Goal: Complete application form: Complete application form

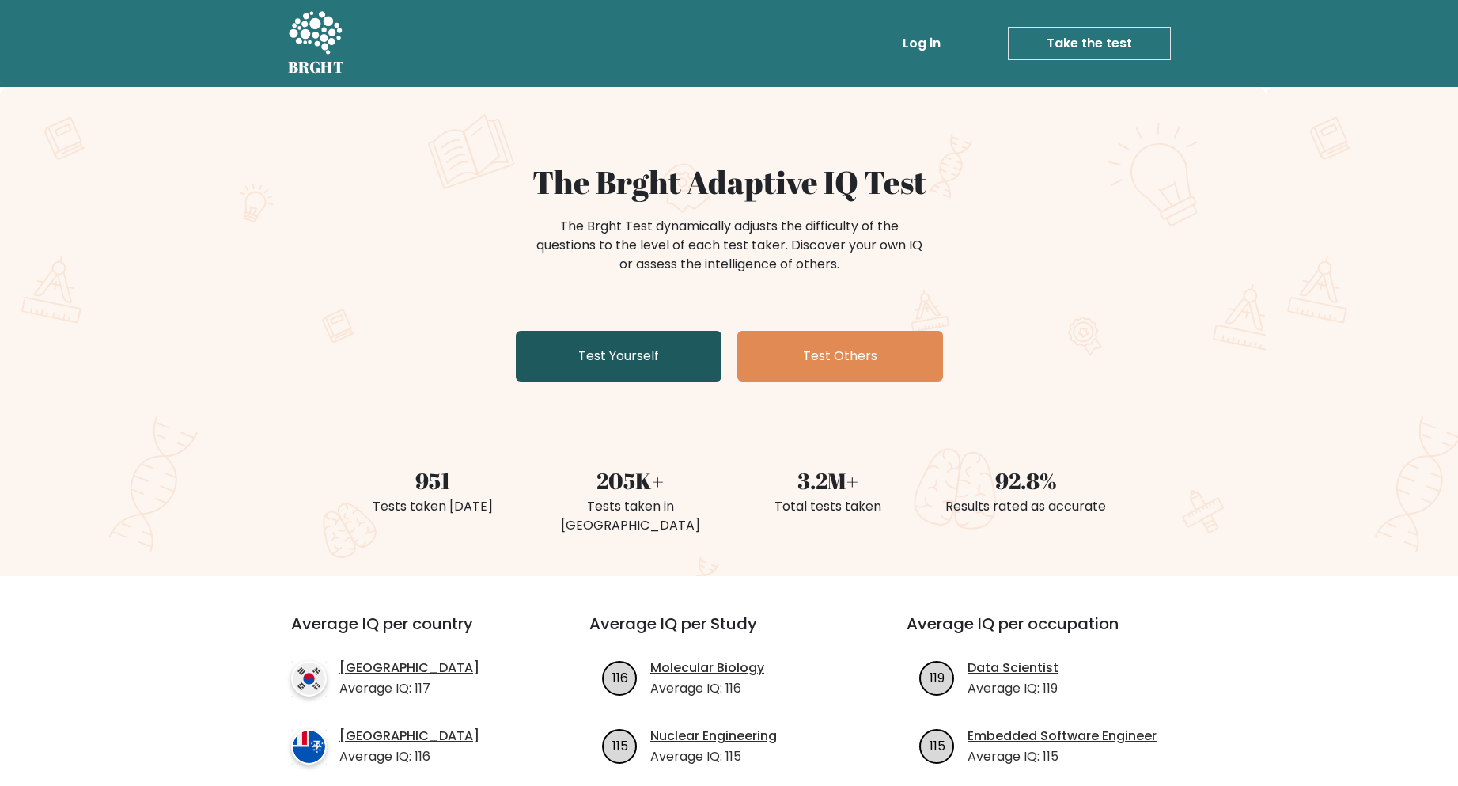
click at [594, 358] on link "Test Yourself" at bounding box center [619, 356] width 206 height 51
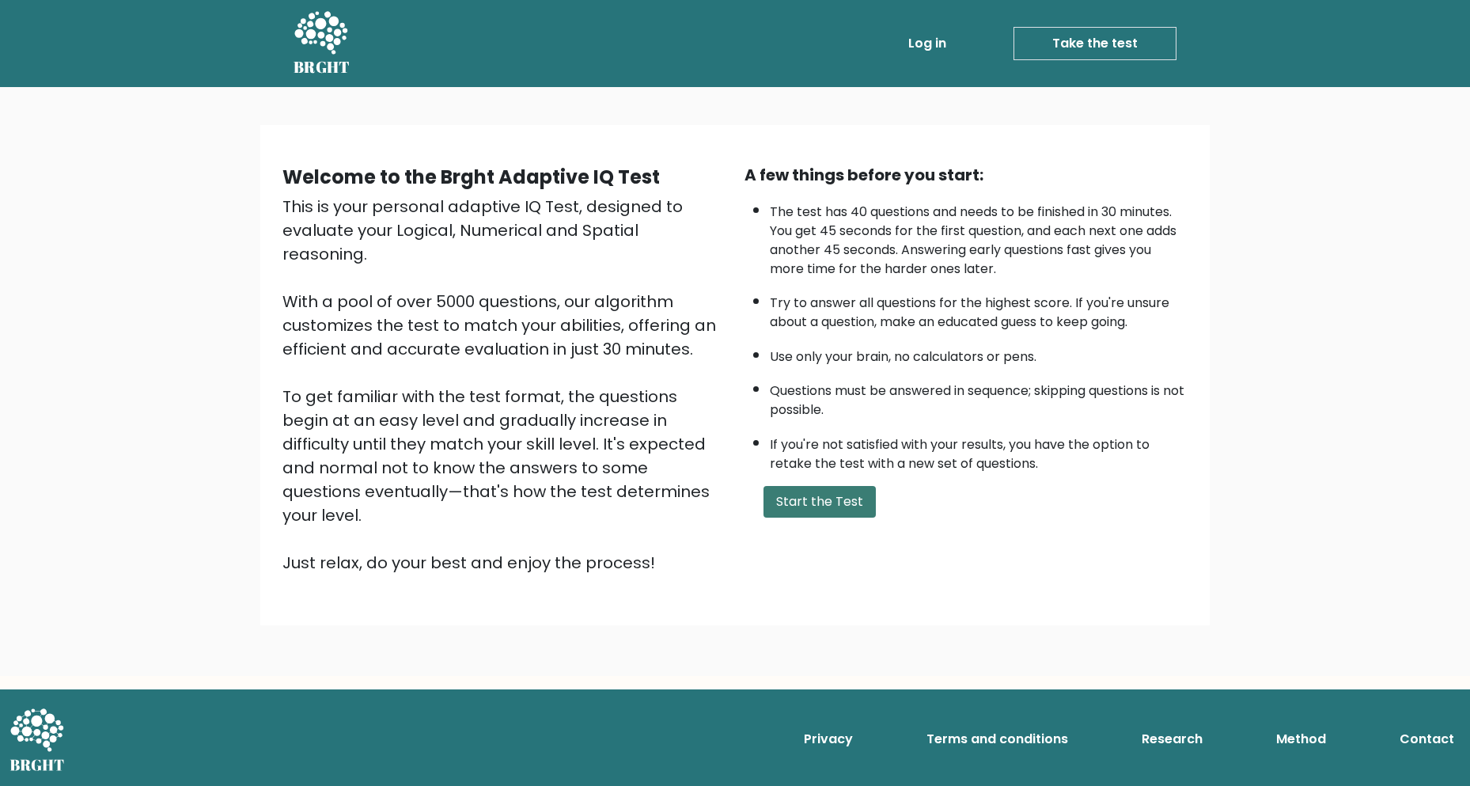
click at [798, 502] on button "Start the Test" at bounding box center [820, 502] width 112 height 32
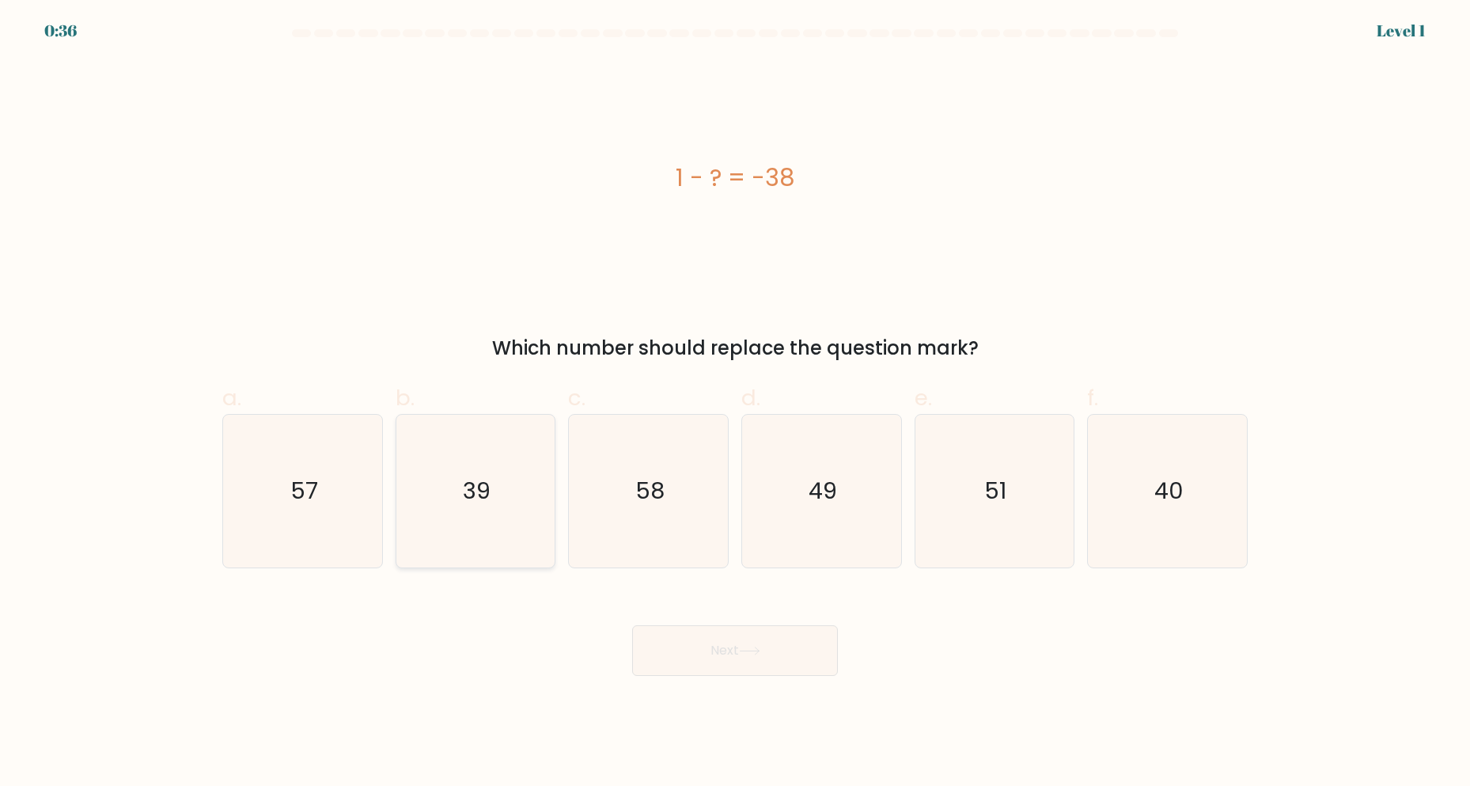
click at [464, 480] on text "39" at bounding box center [477, 492] width 28 height 32
click at [735, 404] on input "b. 39" at bounding box center [735, 398] width 1 height 10
radio input "true"
click at [730, 649] on button "Next" at bounding box center [735, 650] width 206 height 51
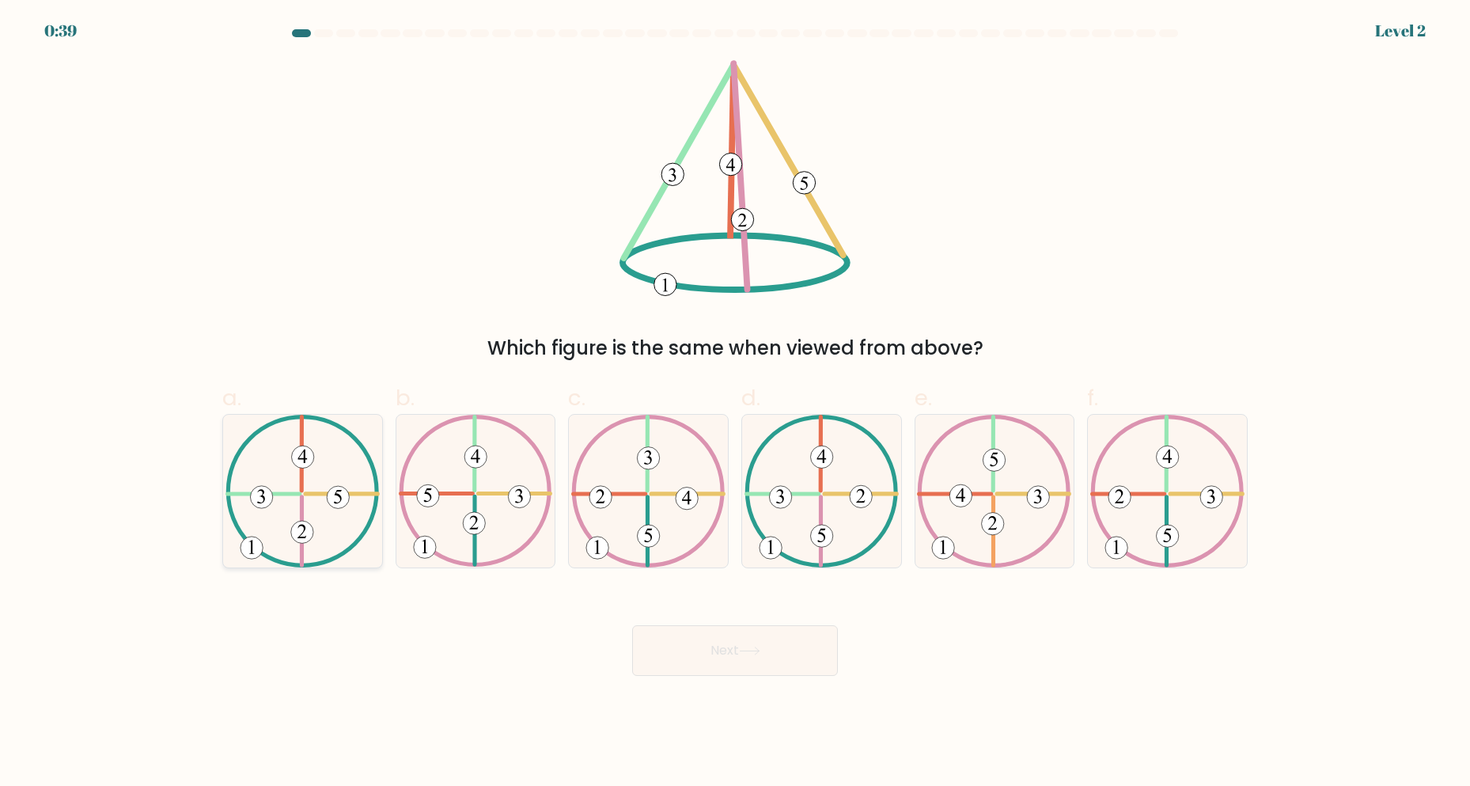
click at [285, 491] on icon at bounding box center [303, 491] width 154 height 153
click at [735, 404] on input "a." at bounding box center [735, 398] width 1 height 10
radio input "true"
click at [786, 649] on button "Next" at bounding box center [735, 650] width 206 height 51
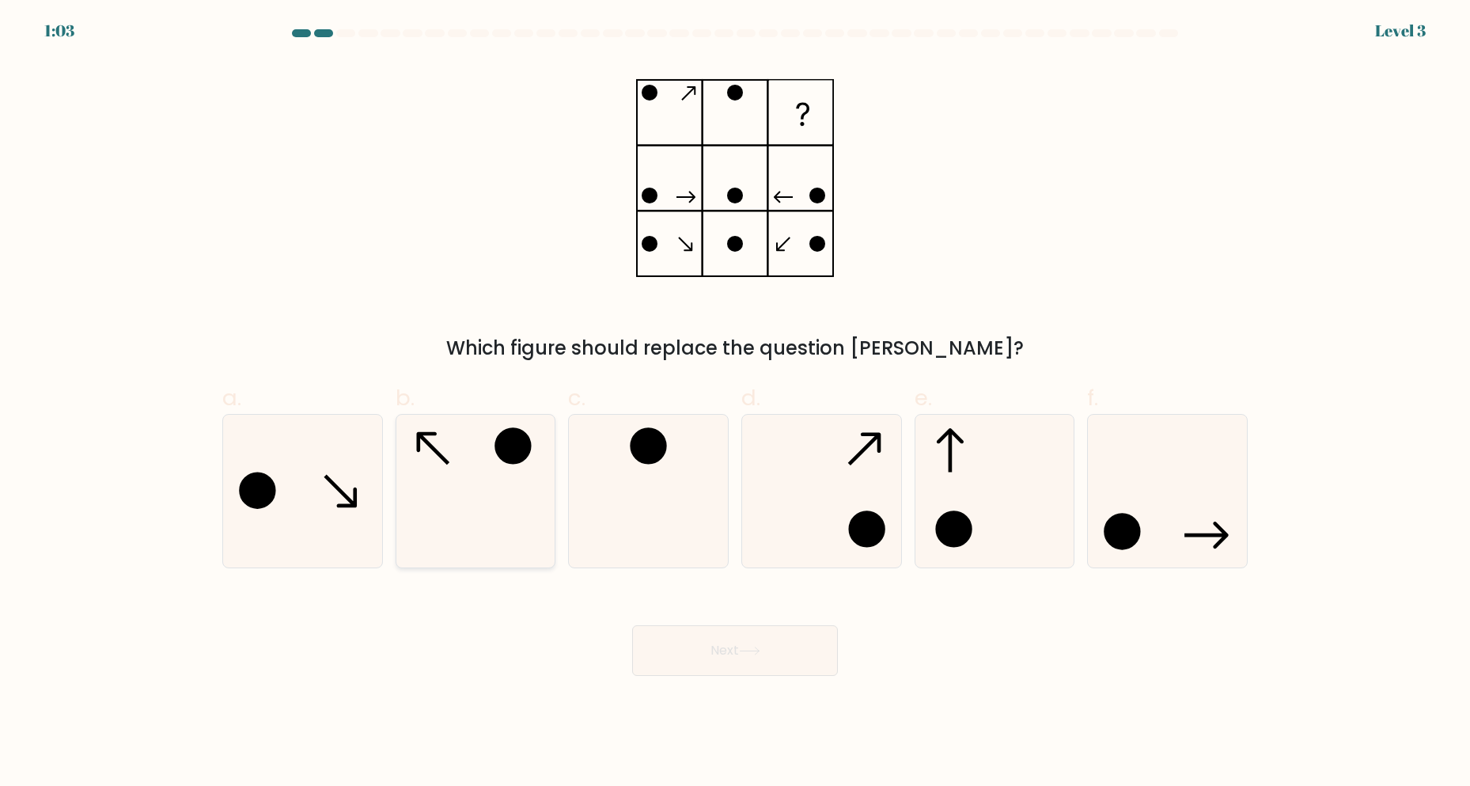
click at [472, 490] on icon at bounding box center [475, 491] width 153 height 153
click at [735, 404] on input "b." at bounding box center [735, 398] width 1 height 10
radio input "true"
click at [775, 657] on button "Next" at bounding box center [735, 650] width 206 height 51
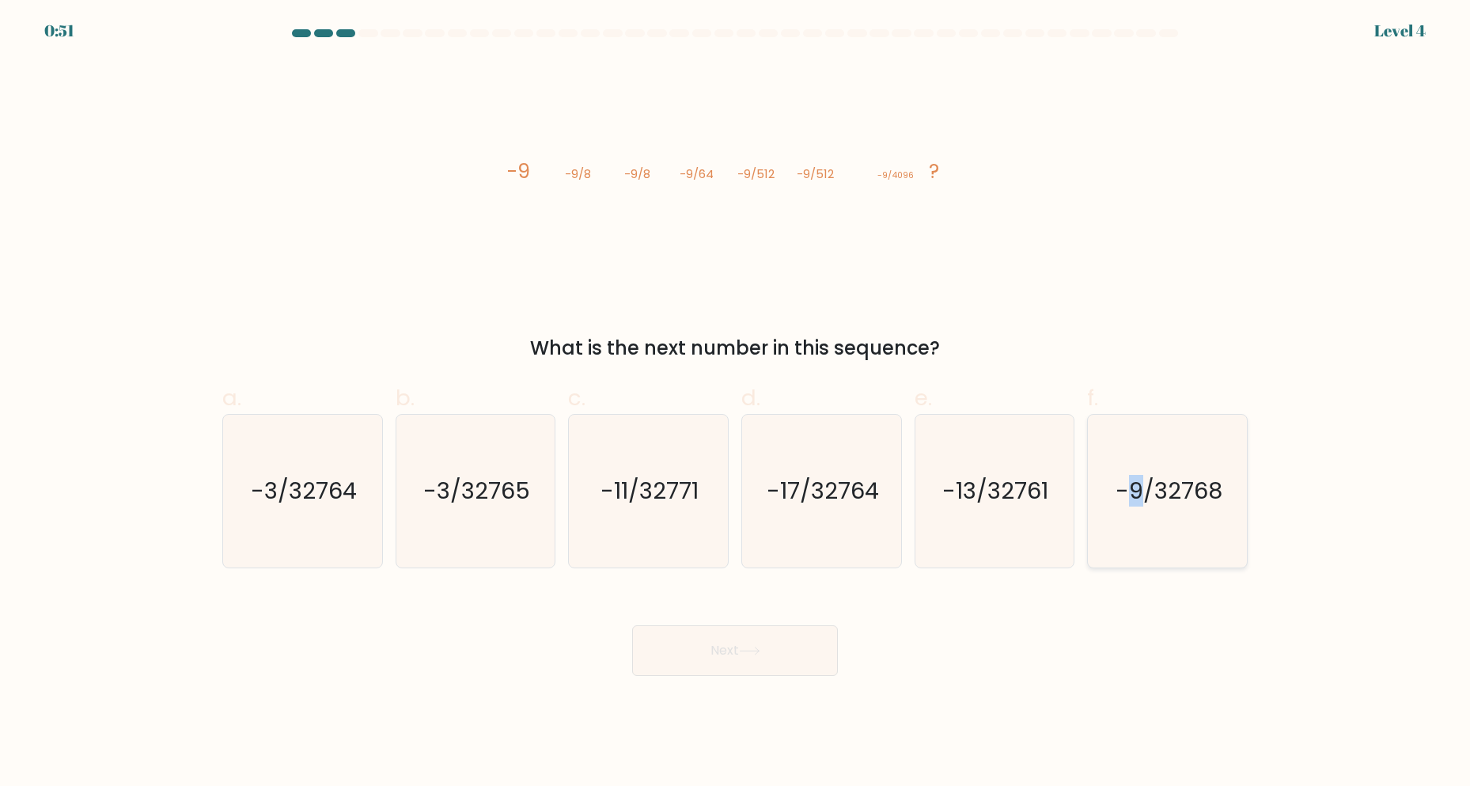
click at [1136, 496] on text "-9/32768" at bounding box center [1169, 492] width 107 height 32
click at [731, 659] on button "Next" at bounding box center [735, 650] width 206 height 51
click at [1213, 510] on icon "-9/32768" at bounding box center [1167, 491] width 153 height 153
click at [736, 404] on input "f. -9/32768" at bounding box center [735, 398] width 1 height 10
radio input "true"
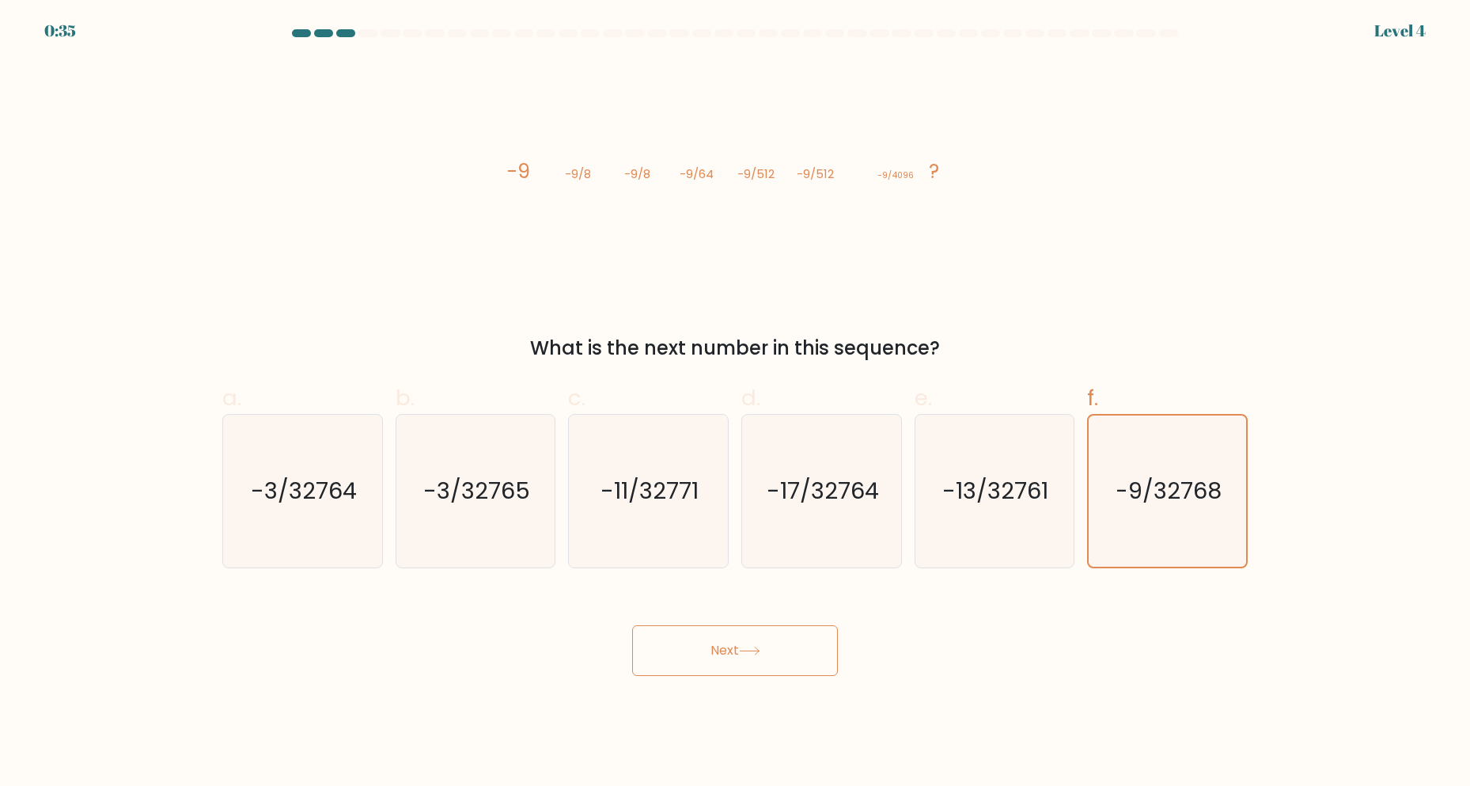
click at [737, 658] on button "Next" at bounding box center [735, 650] width 206 height 51
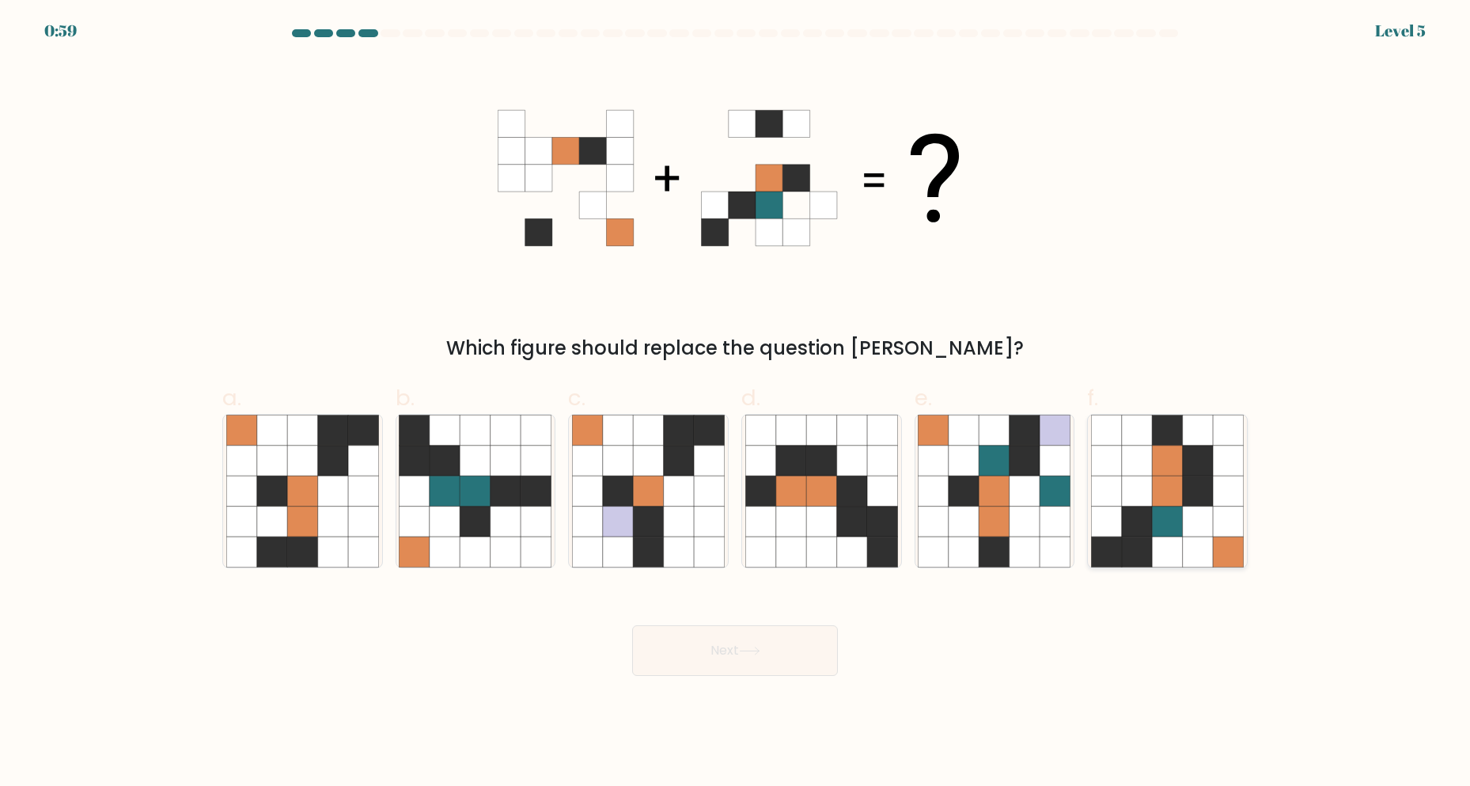
click at [1214, 490] on icon at bounding box center [1167, 491] width 153 height 153
click at [736, 404] on input "f." at bounding box center [735, 398] width 1 height 10
radio input "true"
click at [696, 661] on button "Next" at bounding box center [735, 650] width 206 height 51
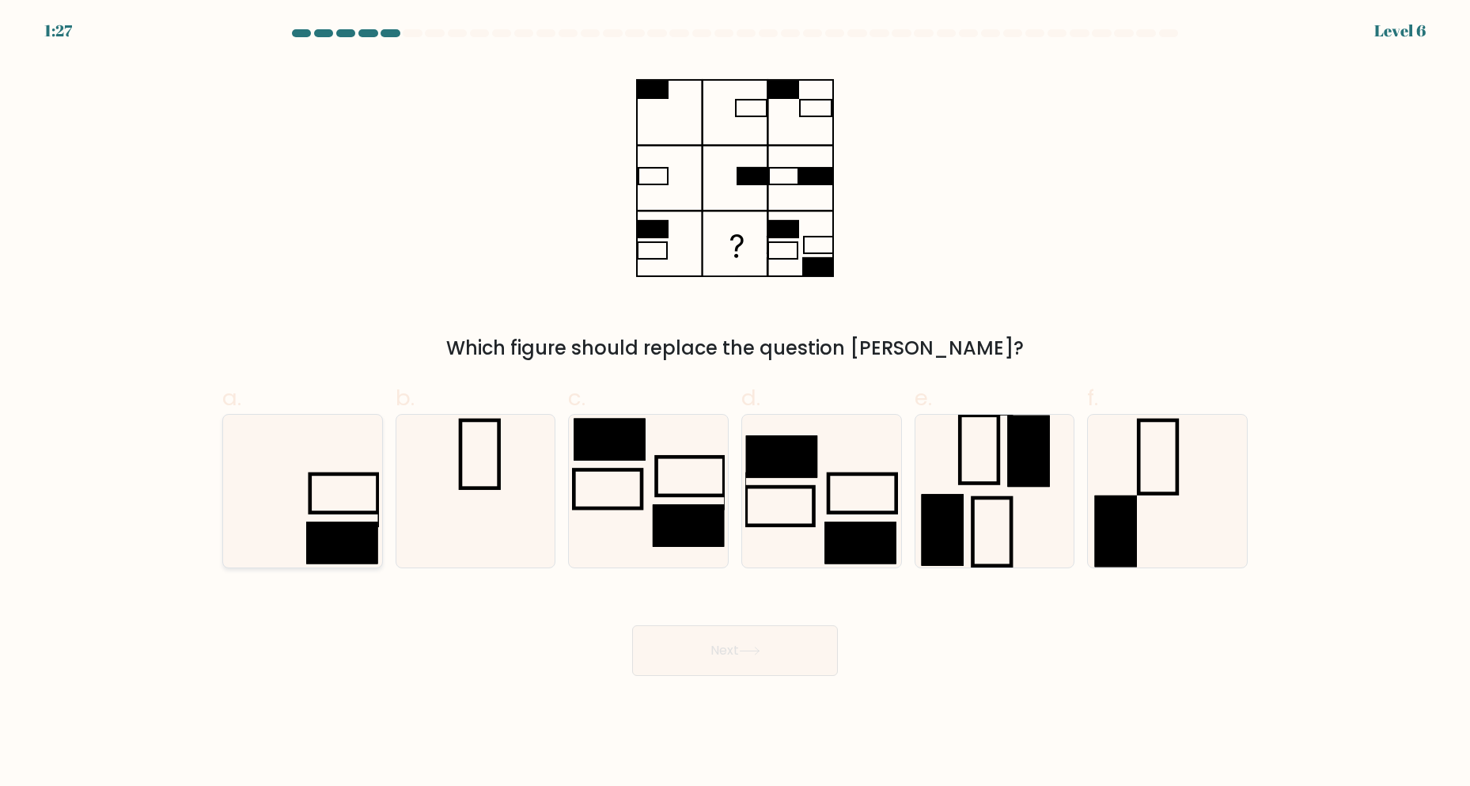
click at [313, 483] on icon at bounding box center [302, 491] width 153 height 153
click at [735, 404] on input "a." at bounding box center [735, 398] width 1 height 10
radio input "true"
click at [787, 646] on button "Next" at bounding box center [735, 650] width 206 height 51
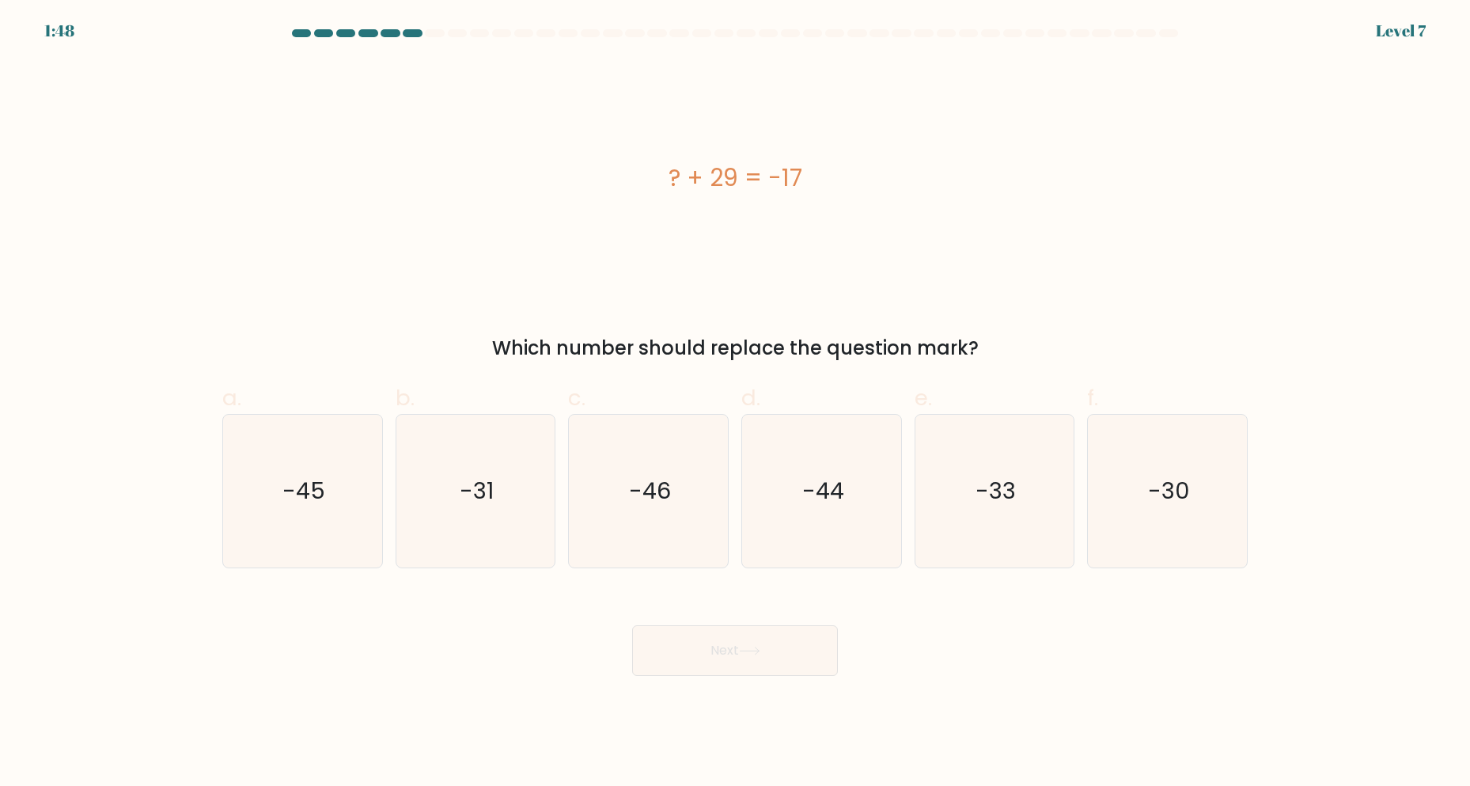
drag, startPoint x: 658, startPoint y: 485, endPoint x: 735, endPoint y: 486, distance: 77.6
click at [658, 485] on text "-46" at bounding box center [650, 492] width 42 height 32
click at [735, 404] on input "c. -46" at bounding box center [735, 398] width 1 height 10
radio input "true"
click at [785, 665] on button "Next" at bounding box center [735, 650] width 206 height 51
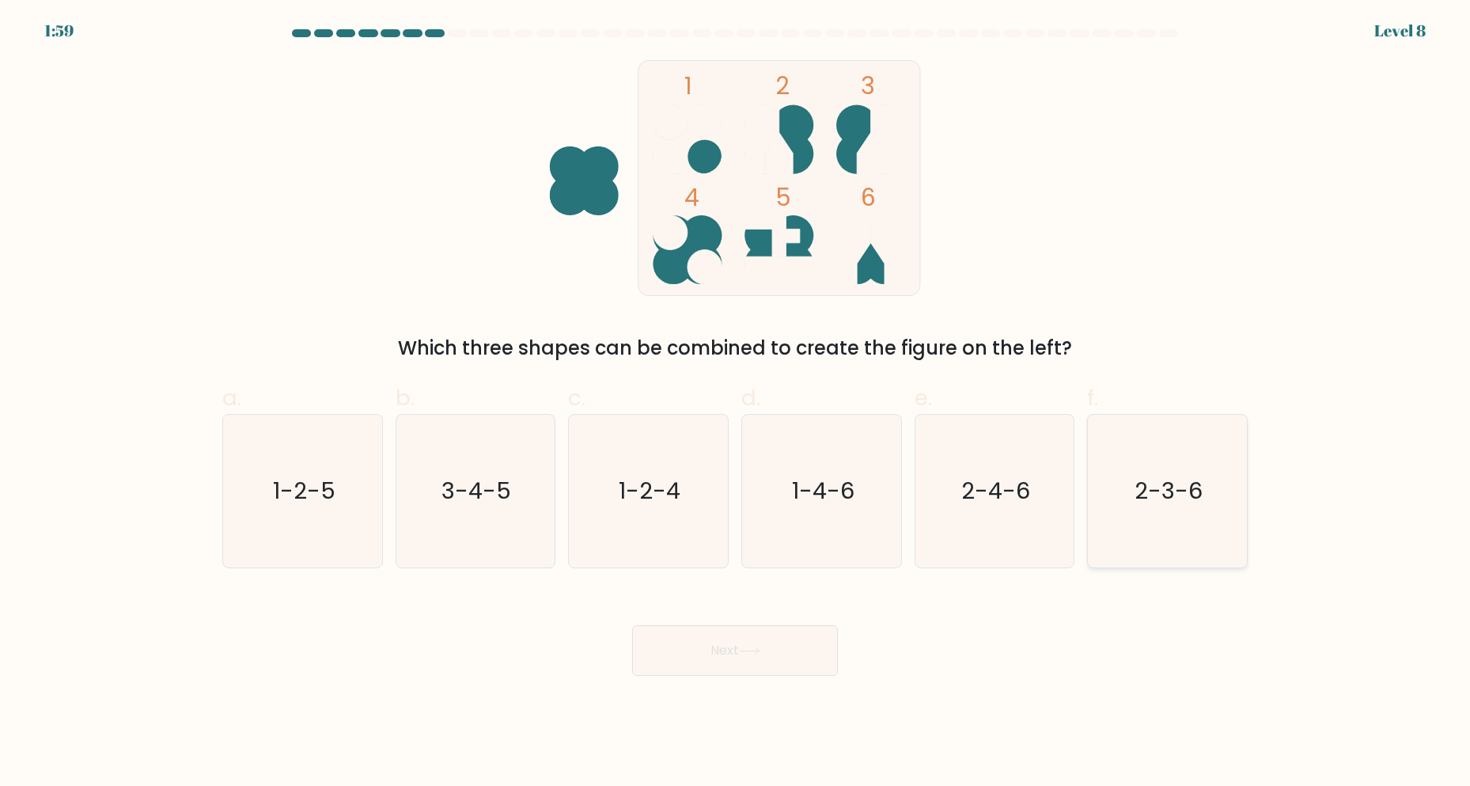
click at [1167, 511] on icon "2-3-6" at bounding box center [1167, 491] width 153 height 153
click at [736, 404] on input "f. 2-3-6" at bounding box center [735, 398] width 1 height 10
radio input "true"
click at [700, 665] on button "Next" at bounding box center [735, 650] width 206 height 51
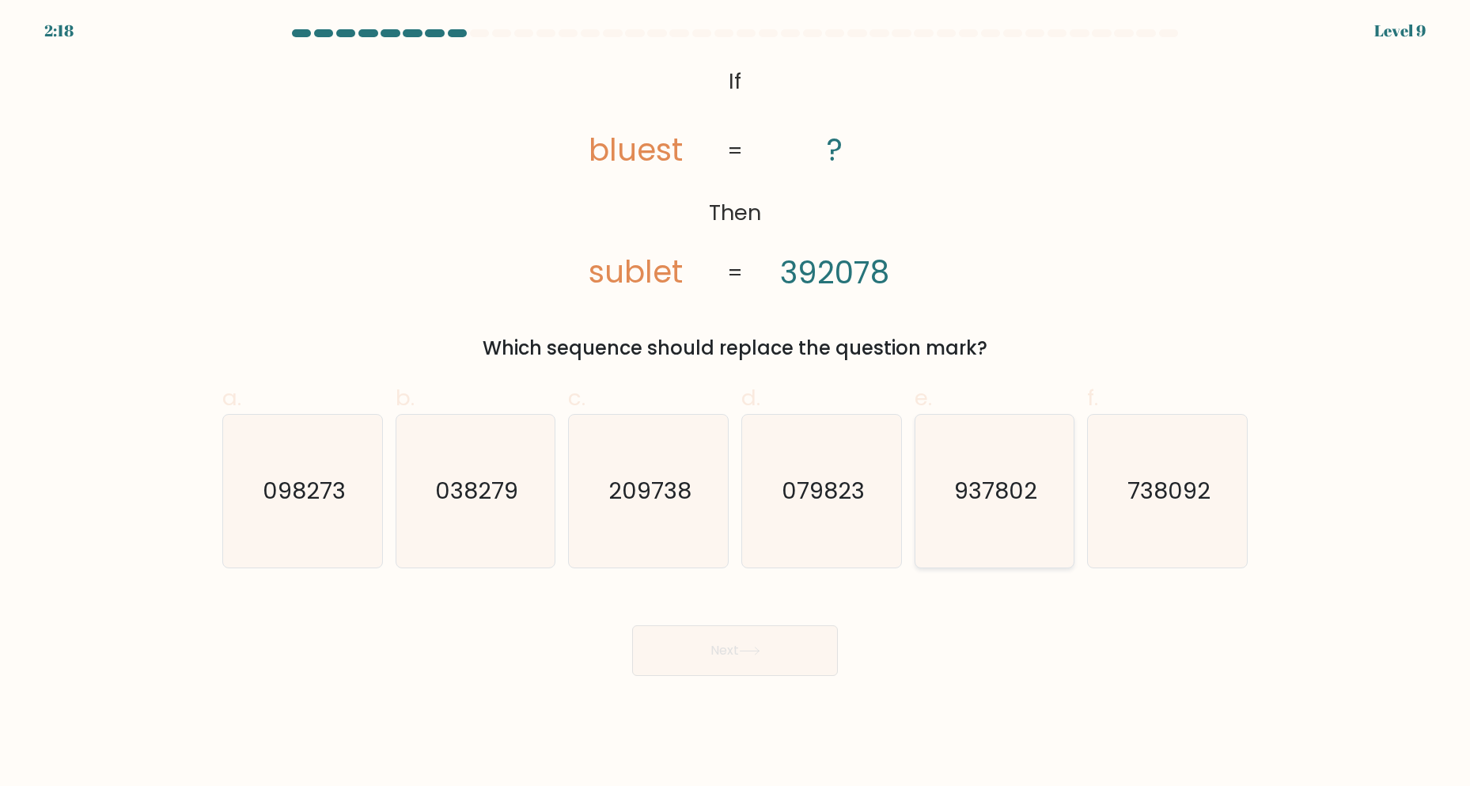
click at [981, 473] on icon "937802" at bounding box center [994, 491] width 153 height 153
click at [736, 404] on input "e. 937802" at bounding box center [735, 398] width 1 height 10
radio input "true"
click at [458, 509] on icon "038279" at bounding box center [475, 491] width 153 height 153
click at [735, 404] on input "b. 038279" at bounding box center [735, 398] width 1 height 10
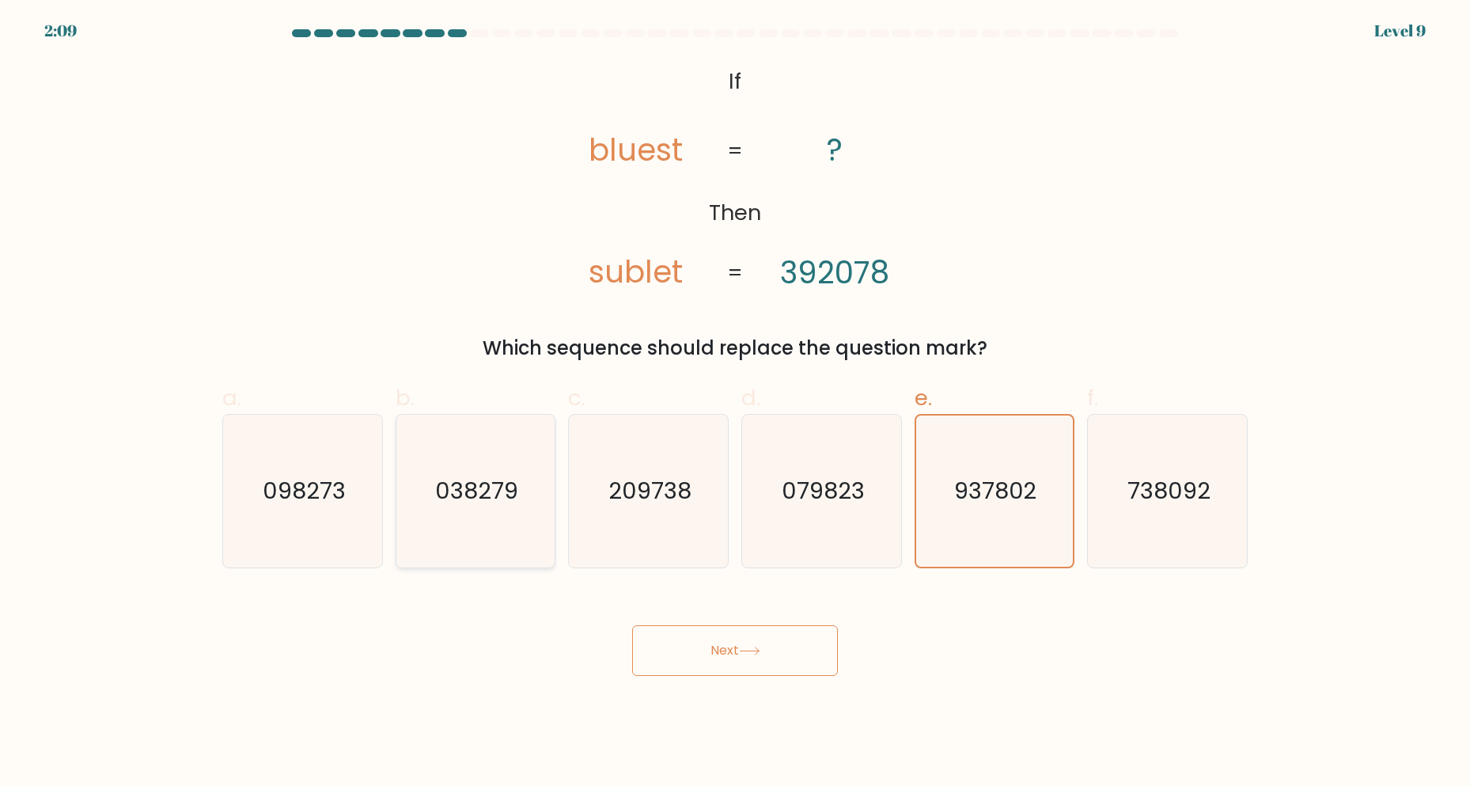
radio input "true"
click at [762, 645] on button "Next" at bounding box center [735, 650] width 206 height 51
click at [720, 647] on button "Next" at bounding box center [735, 650] width 206 height 51
click at [726, 647] on button "Next" at bounding box center [735, 650] width 206 height 51
click at [703, 651] on button "Next" at bounding box center [735, 650] width 206 height 51
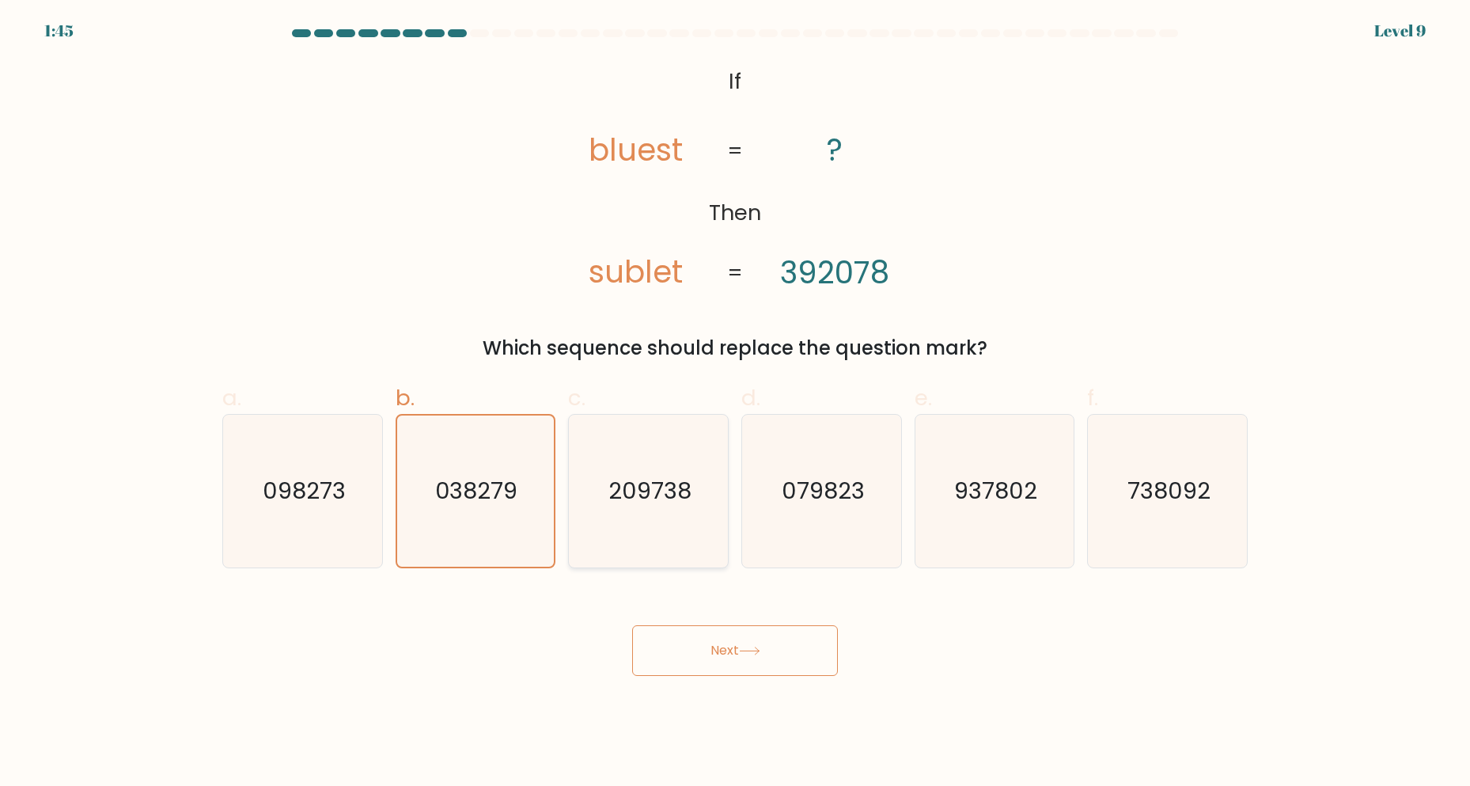
click at [628, 467] on icon "209738" at bounding box center [648, 491] width 153 height 153
click at [735, 404] on input "c. 209738" at bounding box center [735, 398] width 1 height 10
radio input "true"
click at [488, 492] on text "038279" at bounding box center [476, 492] width 83 height 32
click at [735, 404] on input "b. 038279" at bounding box center [735, 398] width 1 height 10
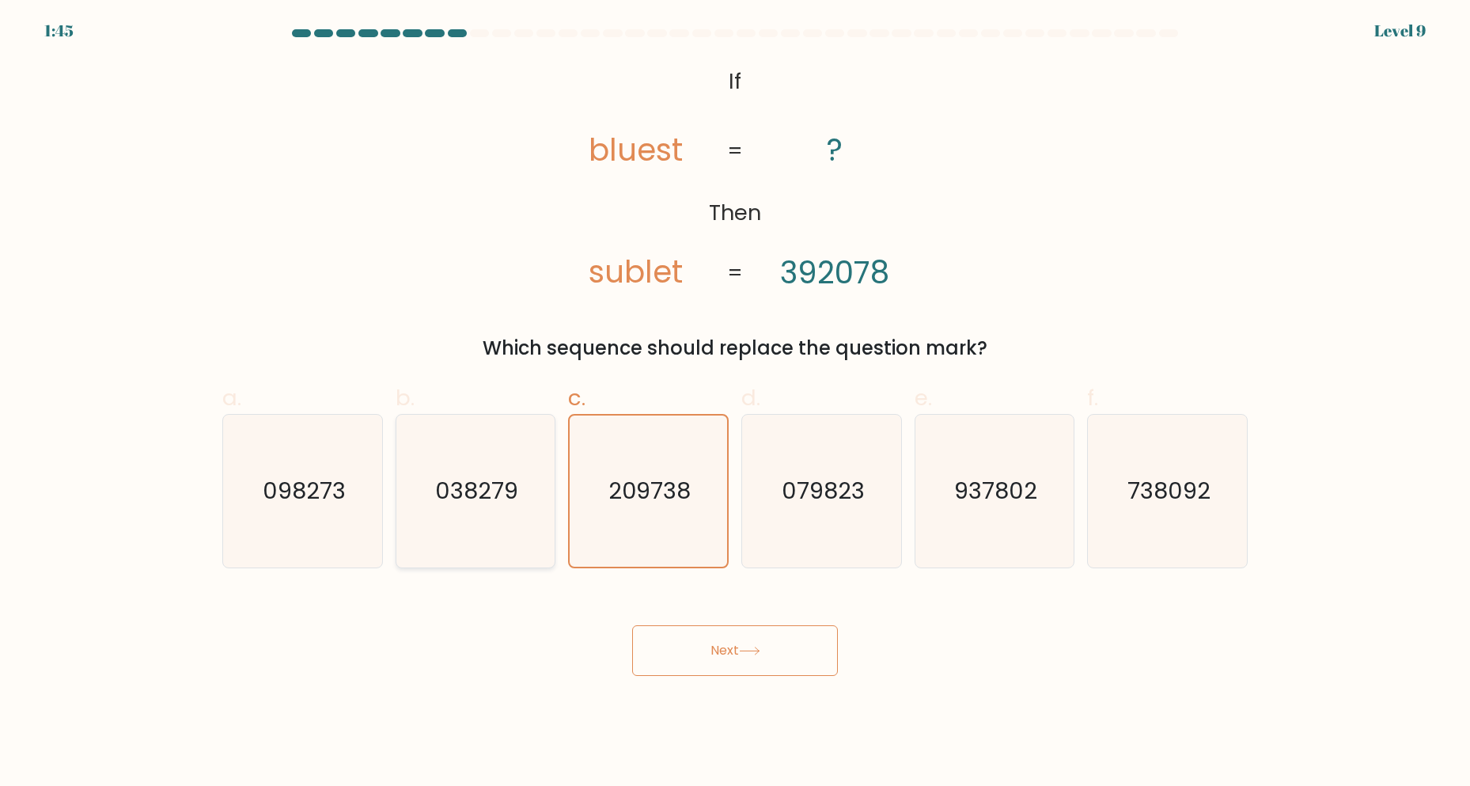
radio input "true"
click at [736, 668] on button "Next" at bounding box center [735, 650] width 206 height 51
drag, startPoint x: 736, startPoint y: 668, endPoint x: 684, endPoint y: 654, distance: 53.2
click at [684, 654] on button "Next" at bounding box center [735, 650] width 206 height 51
click at [684, 656] on button "Next" at bounding box center [735, 650] width 206 height 51
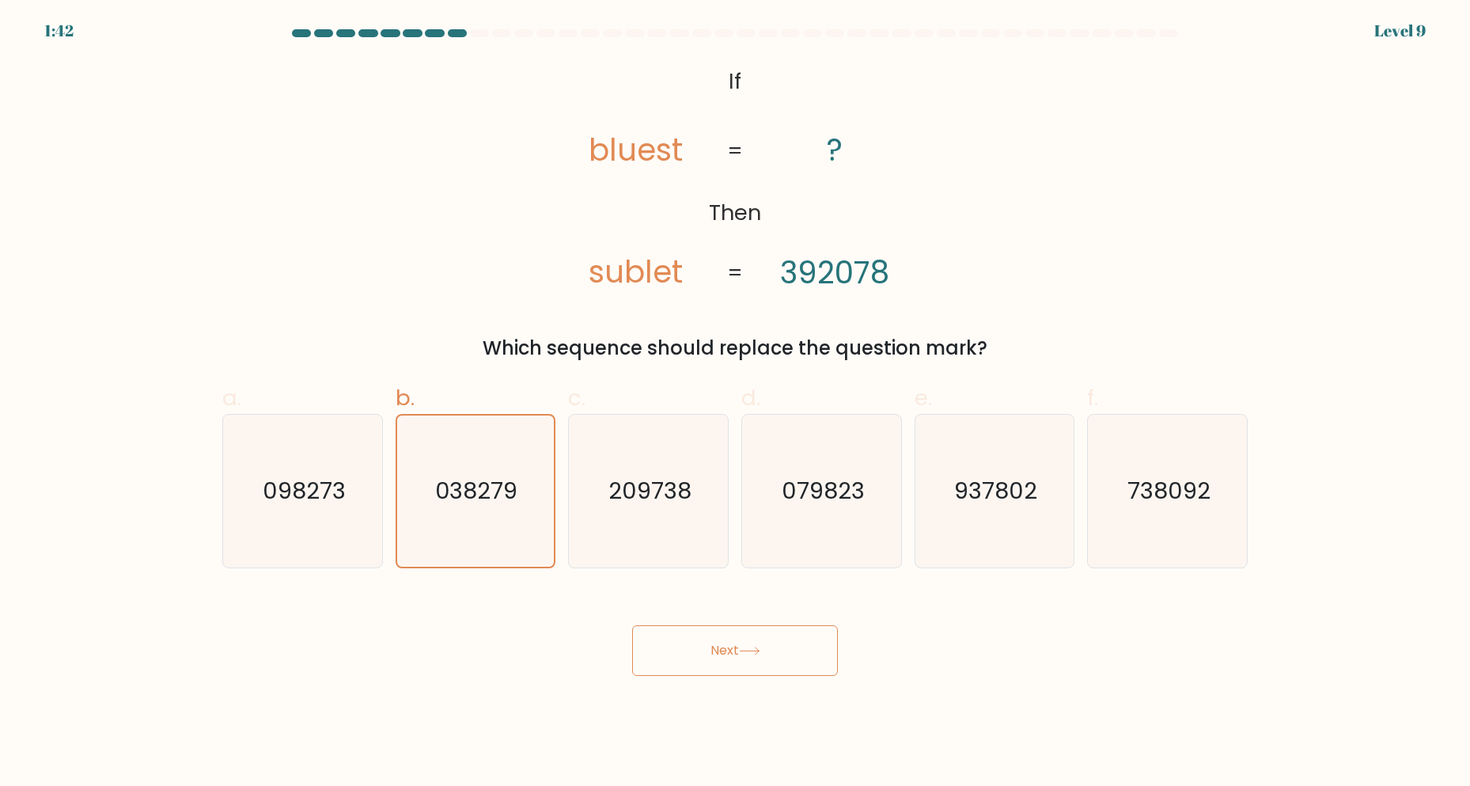
click at [756, 654] on icon at bounding box center [749, 650] width 21 height 9
click at [756, 663] on button "Next" at bounding box center [735, 650] width 206 height 51
click at [758, 662] on button "Next" at bounding box center [735, 650] width 206 height 51
click at [741, 654] on button "Next" at bounding box center [735, 650] width 206 height 51
click at [859, 480] on text "079823" at bounding box center [823, 492] width 83 height 32
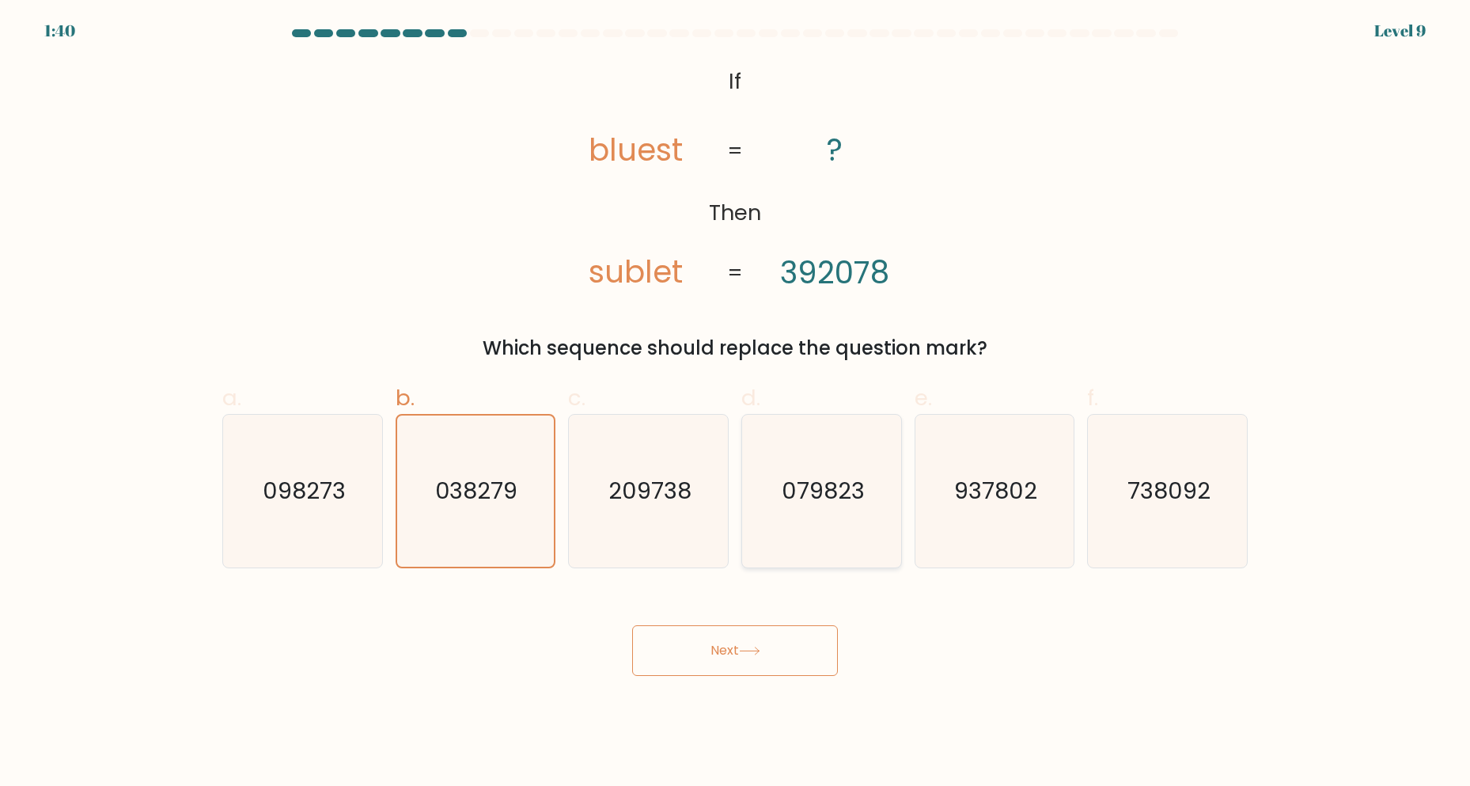
click at [736, 404] on input "d. 079823" at bounding box center [735, 398] width 1 height 10
radio input "true"
click at [737, 630] on button "Next" at bounding box center [735, 650] width 206 height 51
click at [723, 651] on button "Next" at bounding box center [735, 650] width 206 height 51
click at [1006, 461] on icon "937802" at bounding box center [994, 491] width 153 height 153
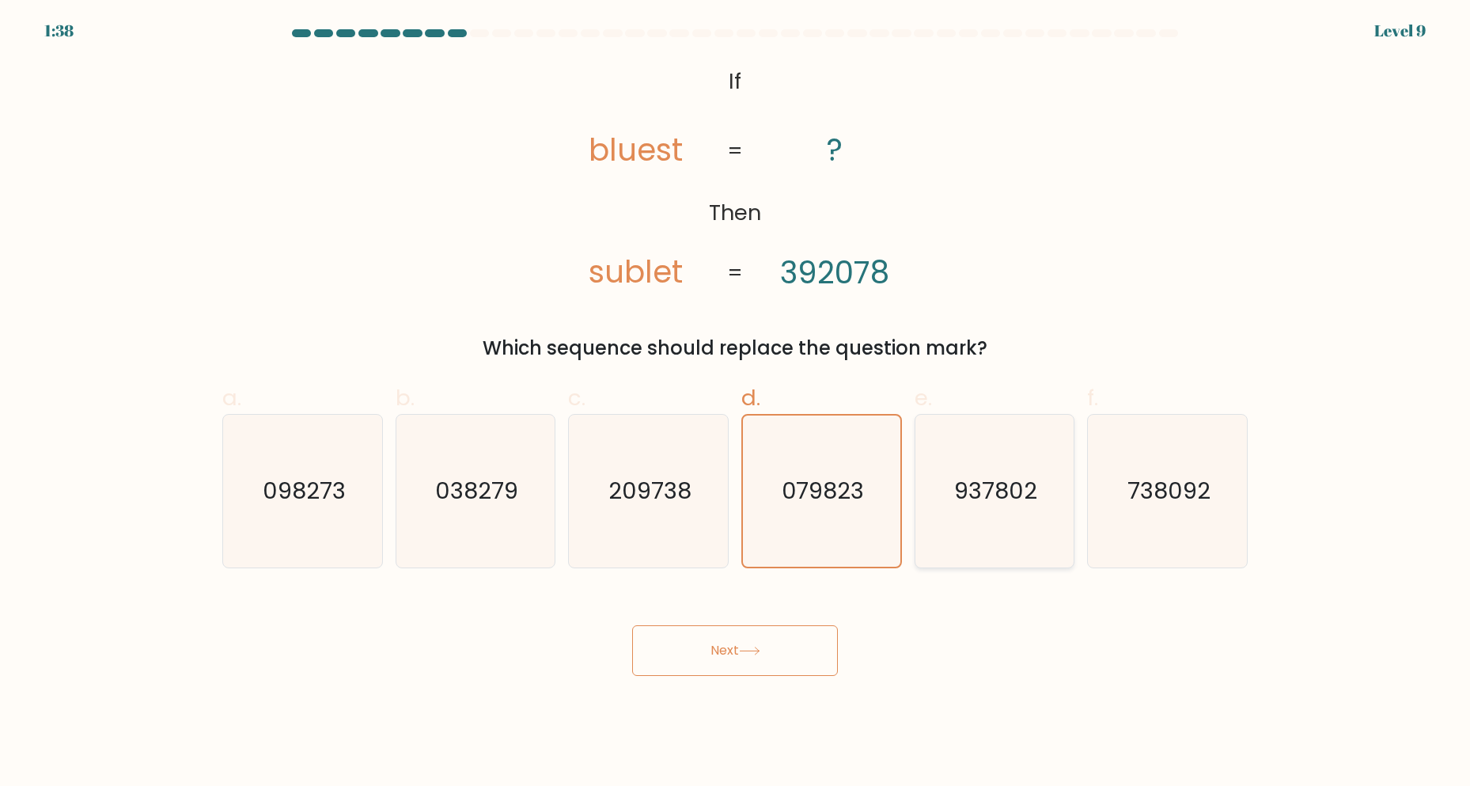
click at [736, 404] on input "e. 937802" at bounding box center [735, 398] width 1 height 10
radio input "true"
drag, startPoint x: 745, startPoint y: 633, endPoint x: 737, endPoint y: 635, distance: 8.3
click at [746, 633] on button "Next" at bounding box center [735, 650] width 206 height 51
click at [707, 653] on button "Next" at bounding box center [735, 650] width 206 height 51
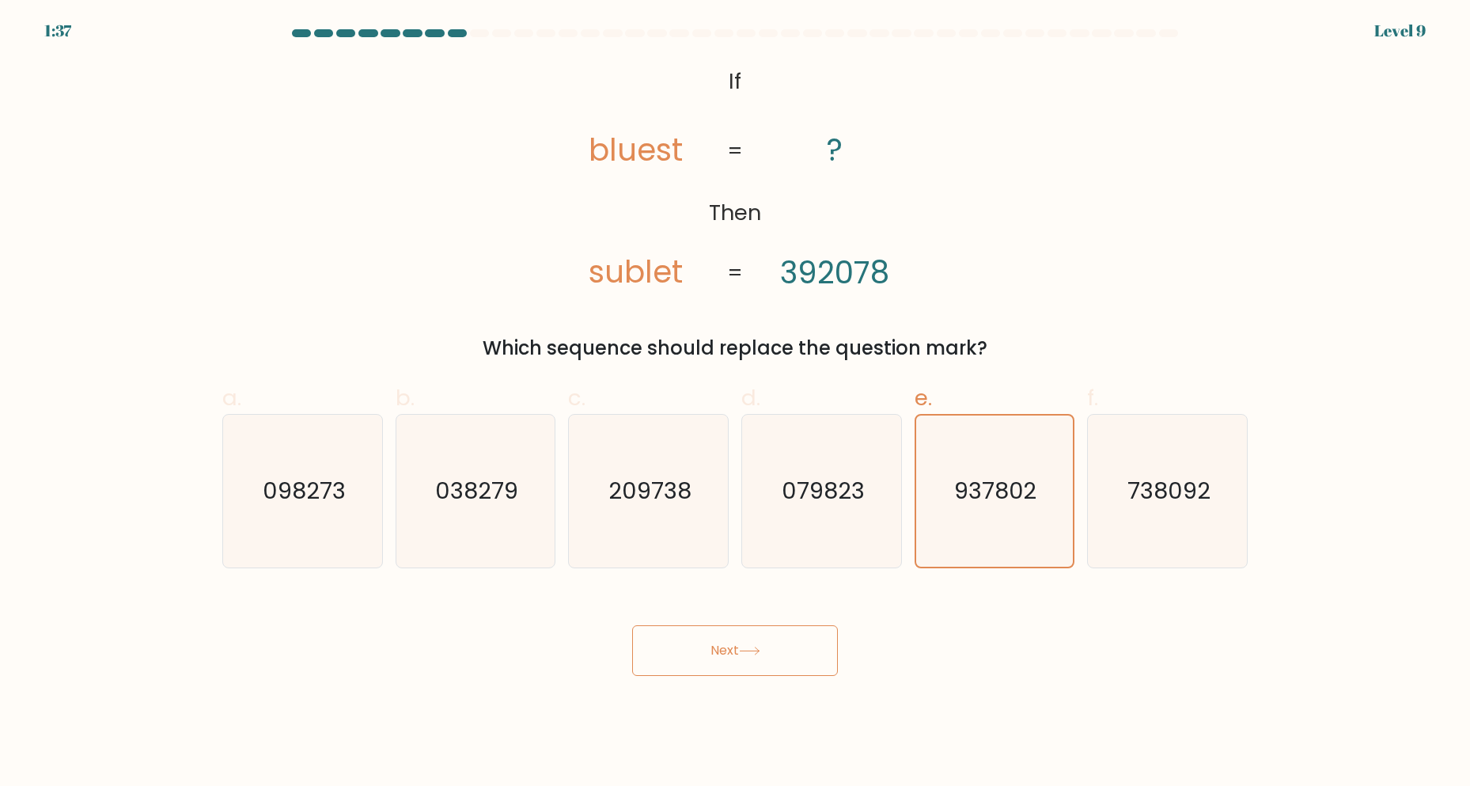
click at [707, 653] on button "Next" at bounding box center [735, 650] width 206 height 51
click at [706, 653] on button "Next" at bounding box center [735, 650] width 206 height 51
click at [706, 654] on button "Next" at bounding box center [735, 650] width 206 height 51
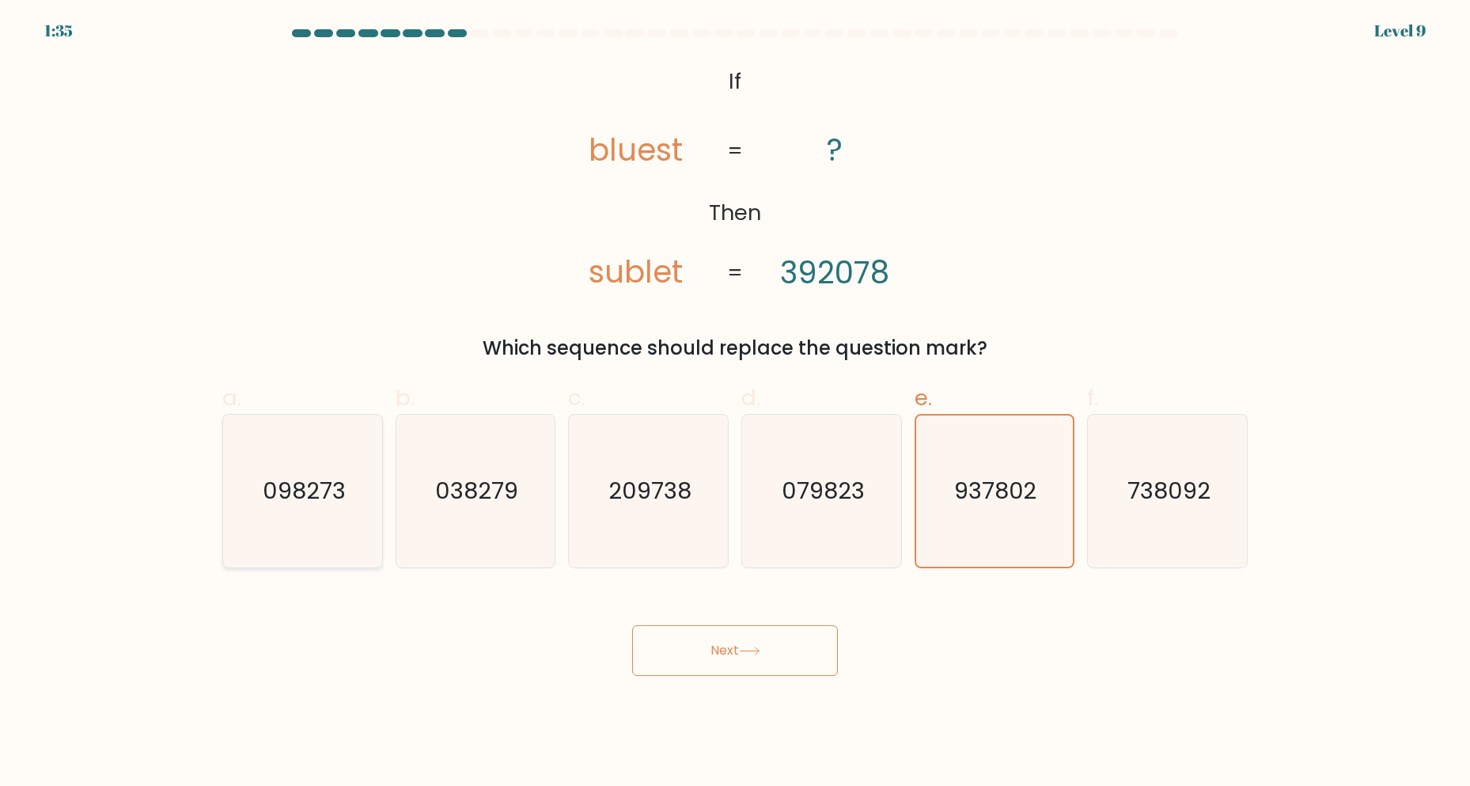
click at [273, 484] on text "098273" at bounding box center [304, 492] width 83 height 32
click at [735, 404] on input "a. 098273" at bounding box center [735, 398] width 1 height 10
radio input "true"
click at [753, 659] on button "Next" at bounding box center [735, 650] width 206 height 51
click at [717, 661] on button "Next" at bounding box center [735, 650] width 206 height 51
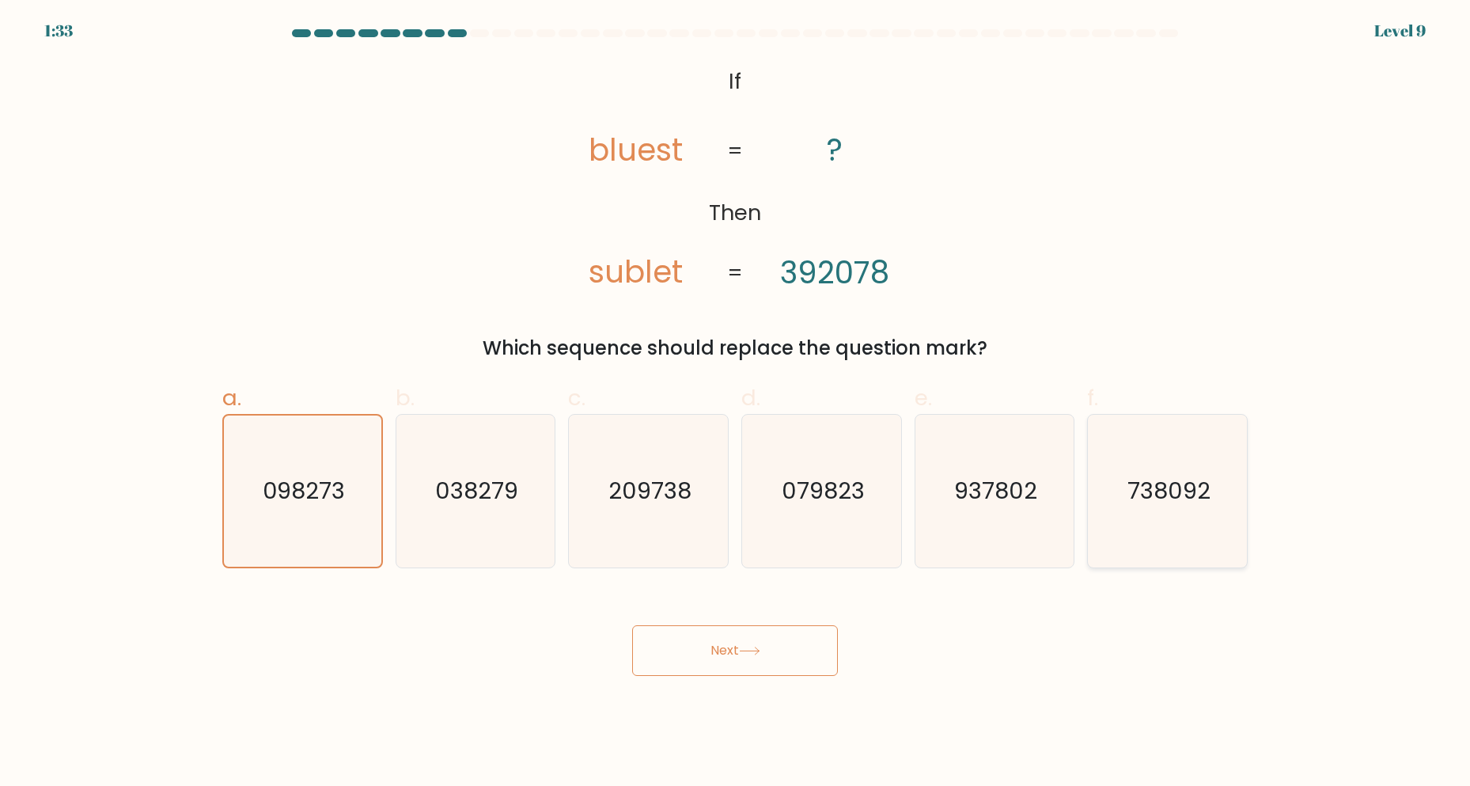
click at [1144, 472] on icon "738092" at bounding box center [1167, 491] width 153 height 153
click at [736, 404] on input "f. 738092" at bounding box center [735, 398] width 1 height 10
radio input "true"
click at [769, 666] on button "Next" at bounding box center [735, 650] width 206 height 51
click at [698, 658] on button "Next" at bounding box center [735, 650] width 206 height 51
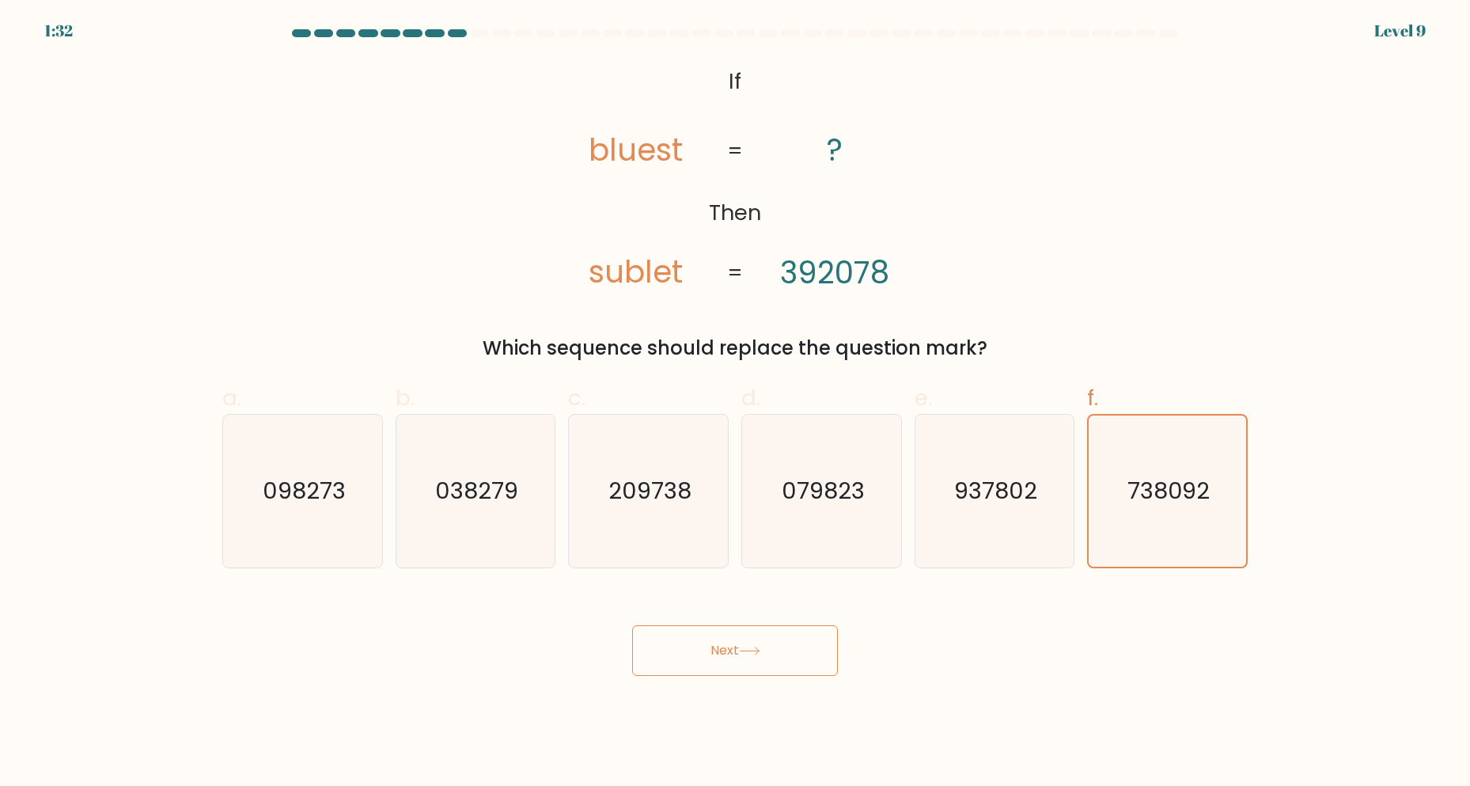
click at [696, 659] on button "Next" at bounding box center [735, 650] width 206 height 51
click at [662, 487] on text "209738" at bounding box center [650, 492] width 83 height 32
click at [735, 404] on input "c. 209738" at bounding box center [735, 398] width 1 height 10
radio input "true"
click at [711, 643] on button "Next" at bounding box center [735, 650] width 206 height 51
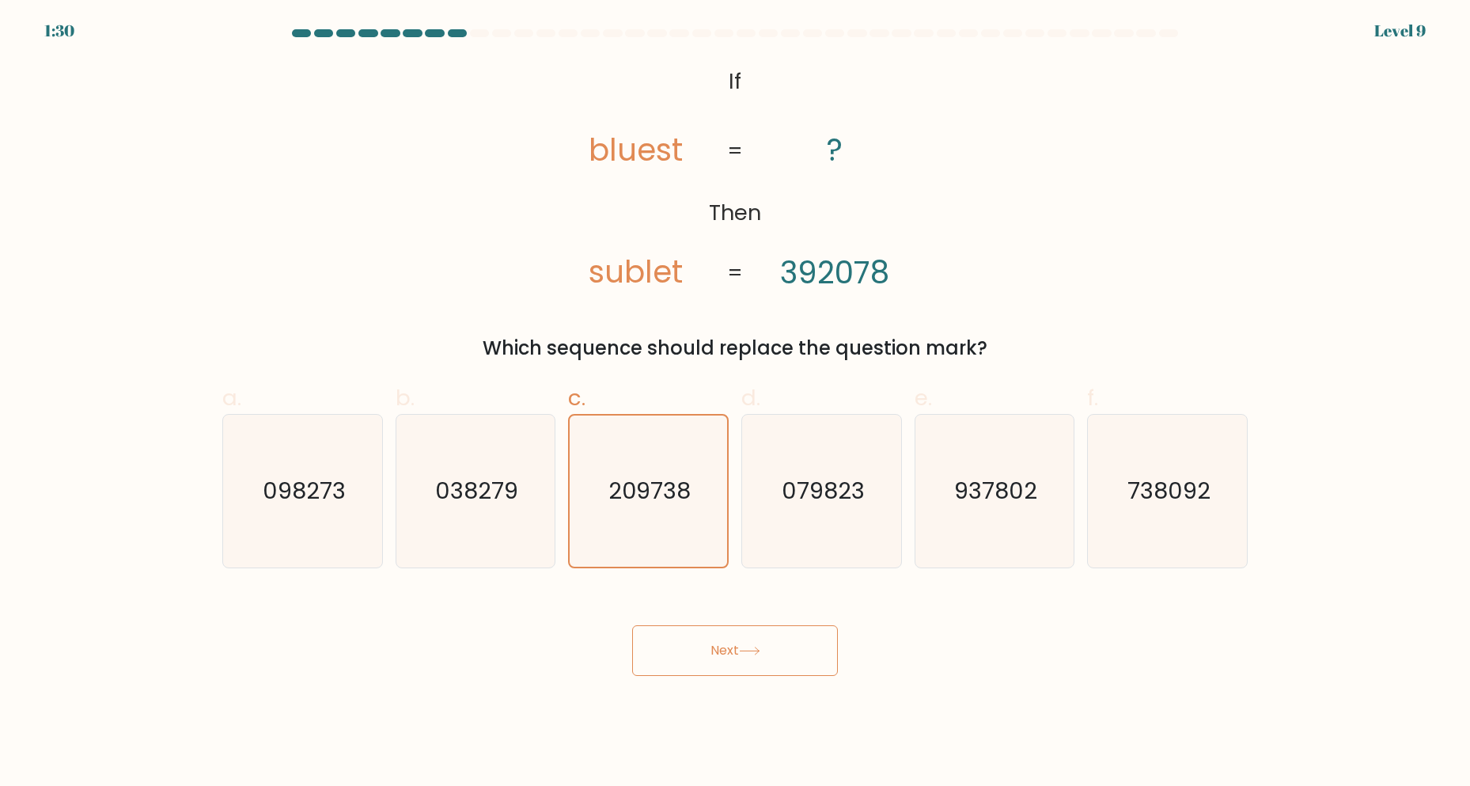
click at [712, 653] on button "Next" at bounding box center [735, 650] width 206 height 51
click at [713, 652] on button "Next" at bounding box center [735, 650] width 206 height 51
click at [632, 625] on button "Next" at bounding box center [735, 650] width 206 height 51
click at [858, 218] on icon "@import url('https://fonts.googleapis.com/css?family=Abril+Fatface:400,100,100i…" at bounding box center [735, 178] width 383 height 236
click at [713, 643] on button "Next" at bounding box center [735, 650] width 206 height 51
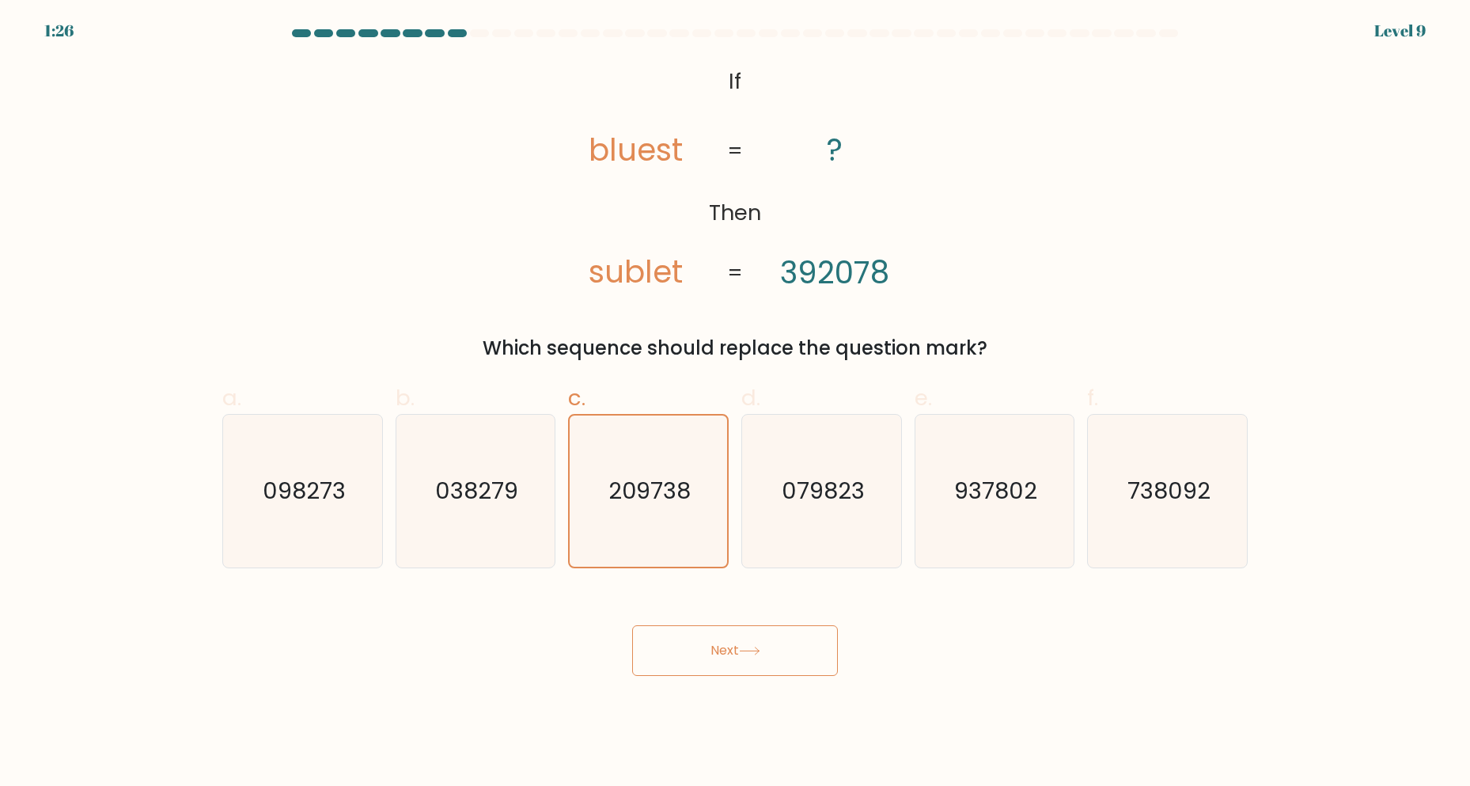
click at [711, 647] on button "Next" at bounding box center [735, 650] width 206 height 51
click at [711, 650] on button "Next" at bounding box center [735, 650] width 206 height 51
drag, startPoint x: 713, startPoint y: 646, endPoint x: 658, endPoint y: 654, distance: 55.2
click at [658, 654] on button "Next" at bounding box center [735, 650] width 206 height 51
click at [695, 658] on button "Next" at bounding box center [735, 650] width 206 height 51
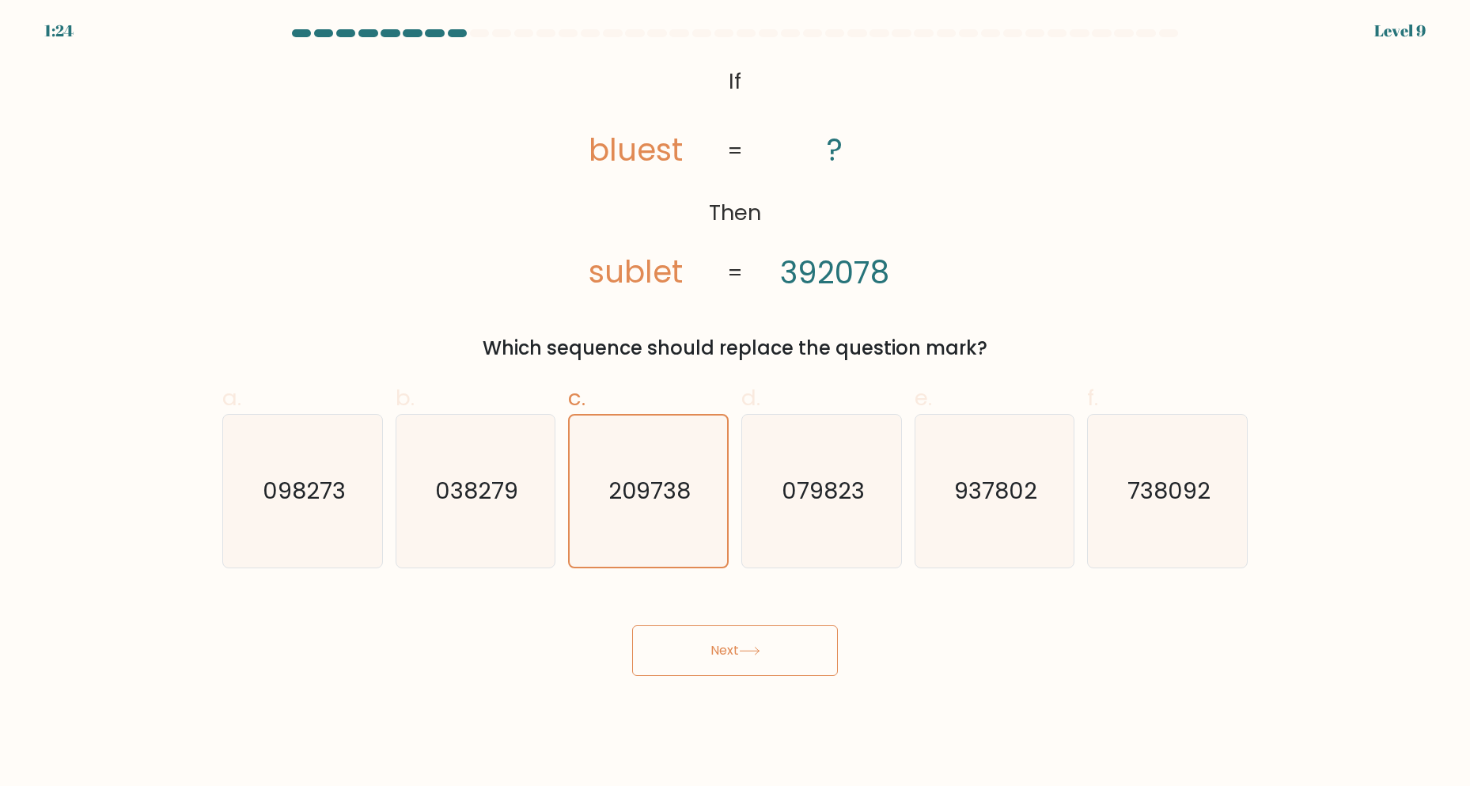
click at [695, 658] on button "Next" at bounding box center [735, 650] width 206 height 51
click at [691, 658] on button "Next" at bounding box center [735, 650] width 206 height 51
click at [681, 662] on button "Next" at bounding box center [735, 650] width 206 height 51
click at [481, 491] on text "038279" at bounding box center [476, 492] width 83 height 32
click at [735, 404] on input "b. 038279" at bounding box center [735, 398] width 1 height 10
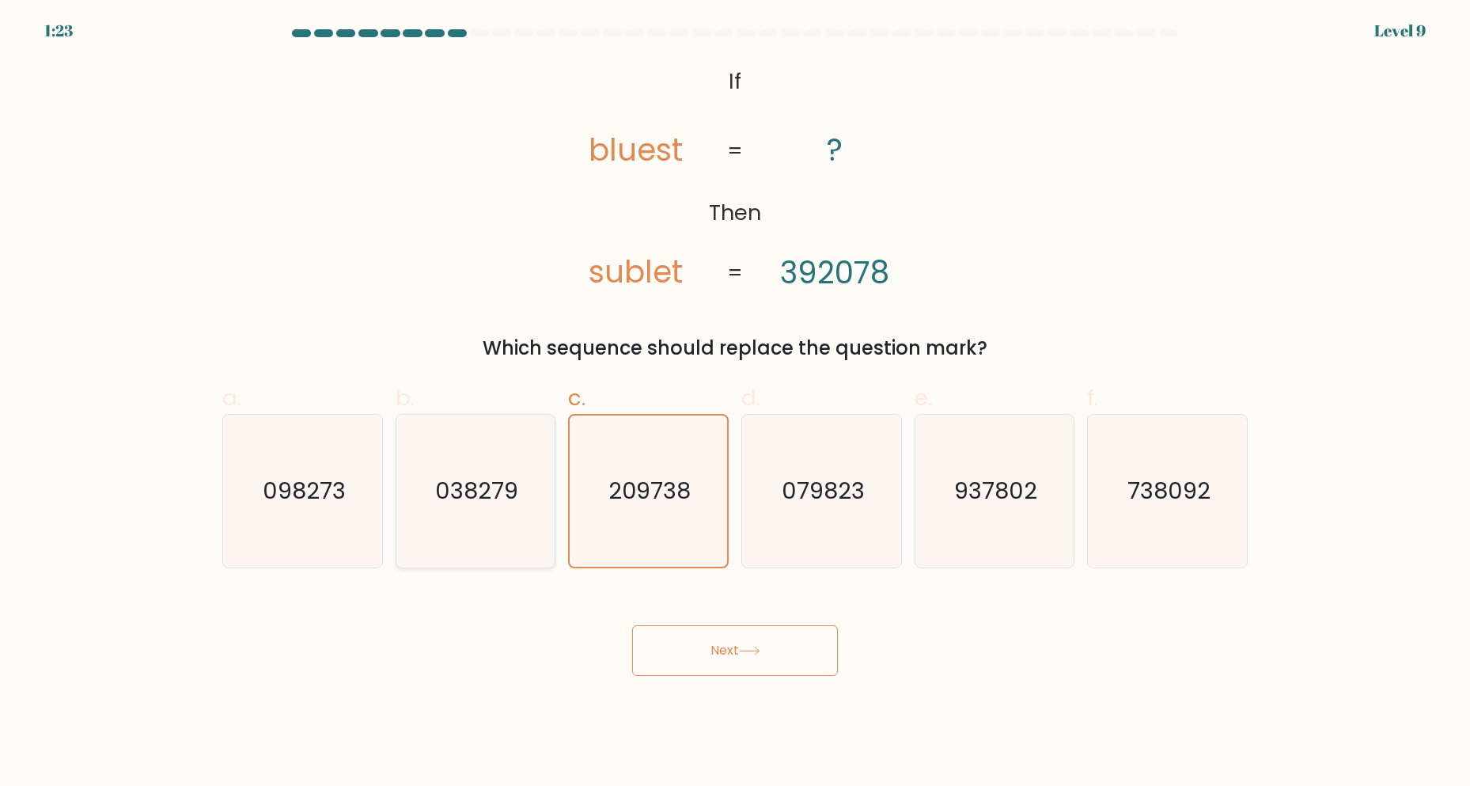
radio input "true"
click at [762, 659] on button "Next" at bounding box center [735, 650] width 206 height 51
click at [745, 655] on icon at bounding box center [749, 650] width 21 height 9
click at [739, 655] on button "Next" at bounding box center [735, 650] width 206 height 51
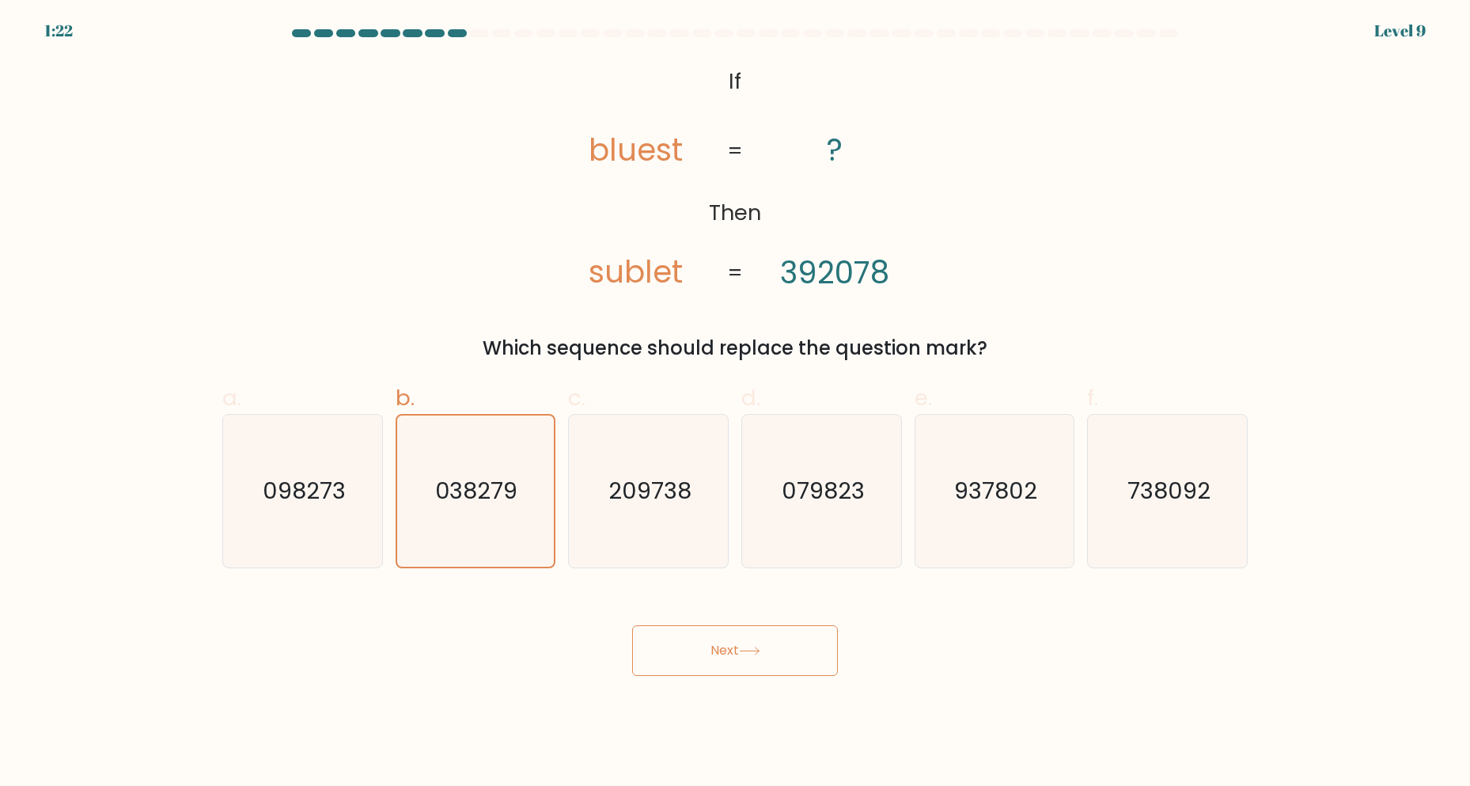
drag, startPoint x: 739, startPoint y: 655, endPoint x: 762, endPoint y: 609, distance: 52.0
click at [739, 654] on button "Next" at bounding box center [735, 650] width 206 height 51
drag, startPoint x: 851, startPoint y: 166, endPoint x: 847, endPoint y: 142, distance: 24.2
click at [852, 165] on icon "@import url('https://fonts.googleapis.com/css?family=Abril+Fatface:400,100,100i…" at bounding box center [735, 178] width 383 height 236
click at [847, 142] on icon "@import url('https://fonts.googleapis.com/css?family=Abril+Fatface:400,100,100i…" at bounding box center [735, 178] width 383 height 236
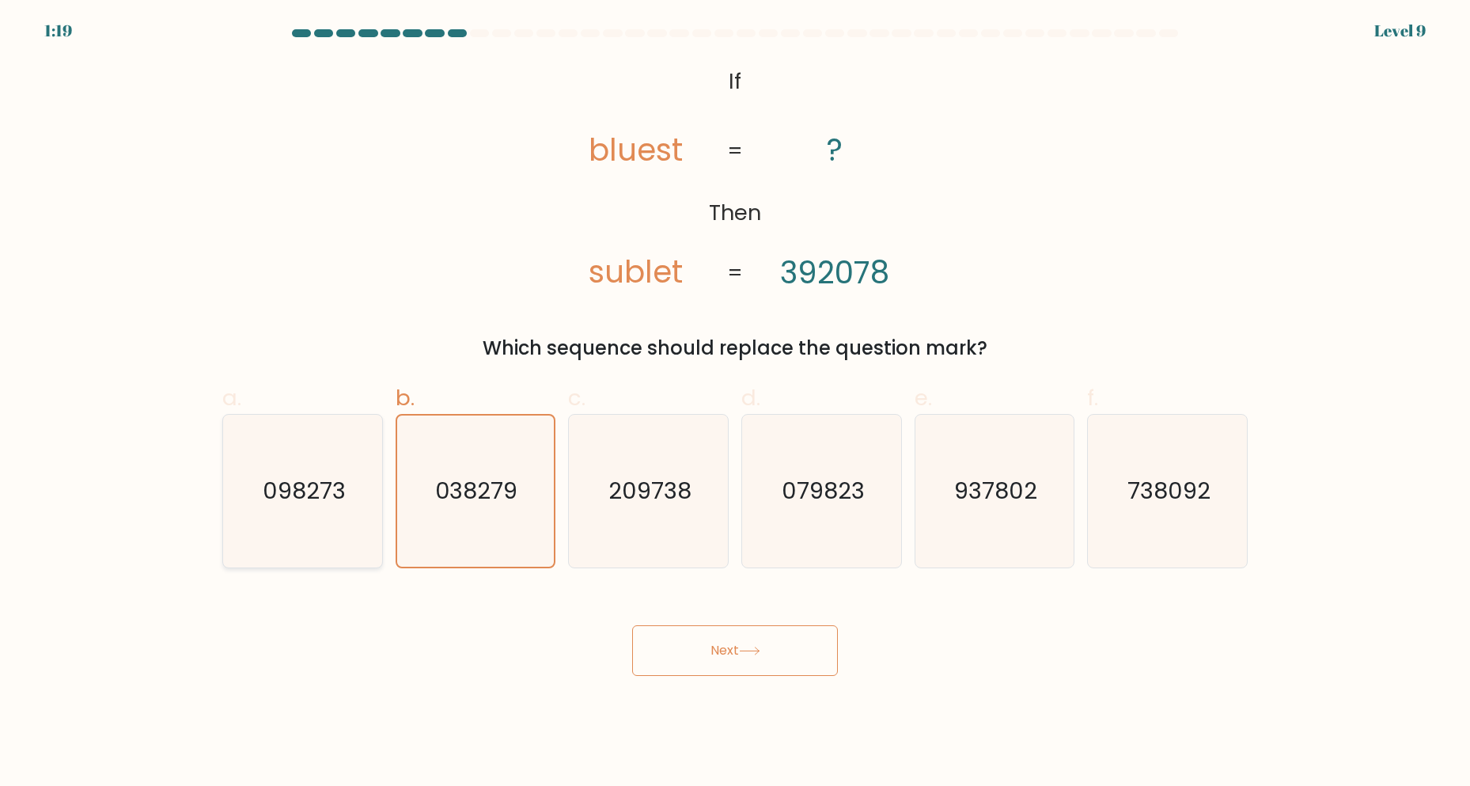
click at [336, 488] on text "098273" at bounding box center [304, 492] width 83 height 32
click at [735, 404] on input "a. 098273" at bounding box center [735, 398] width 1 height 10
radio input "true"
click at [740, 650] on button "Next" at bounding box center [735, 650] width 206 height 51
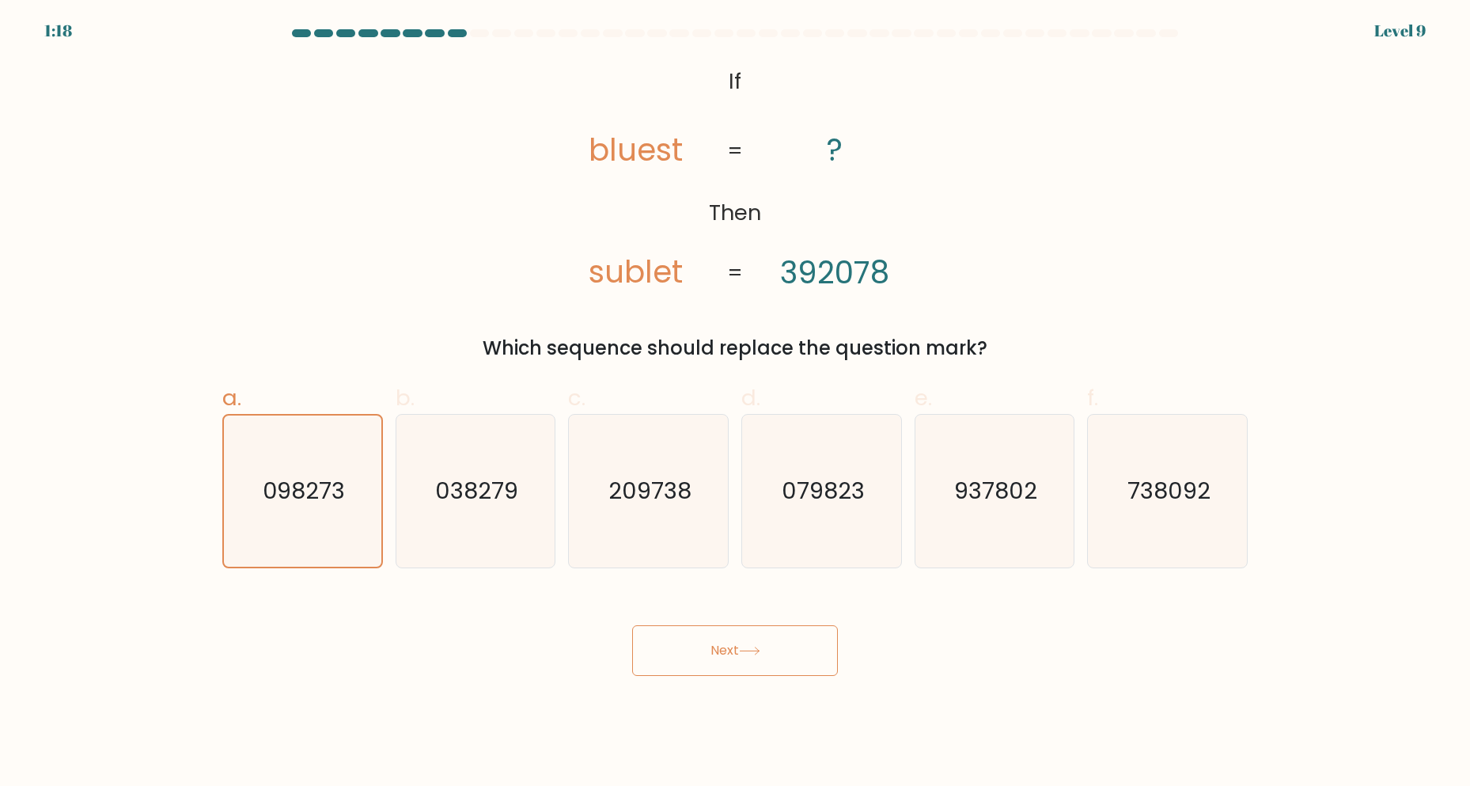
drag, startPoint x: 740, startPoint y: 650, endPoint x: 529, endPoint y: 515, distance: 250.2
click at [735, 645] on button "Next" at bounding box center [735, 650] width 206 height 51
drag, startPoint x: 502, startPoint y: 483, endPoint x: 521, endPoint y: 495, distance: 22.2
click at [521, 495] on icon "038279" at bounding box center [475, 491] width 153 height 153
click at [737, 658] on button "Next" at bounding box center [735, 650] width 206 height 51
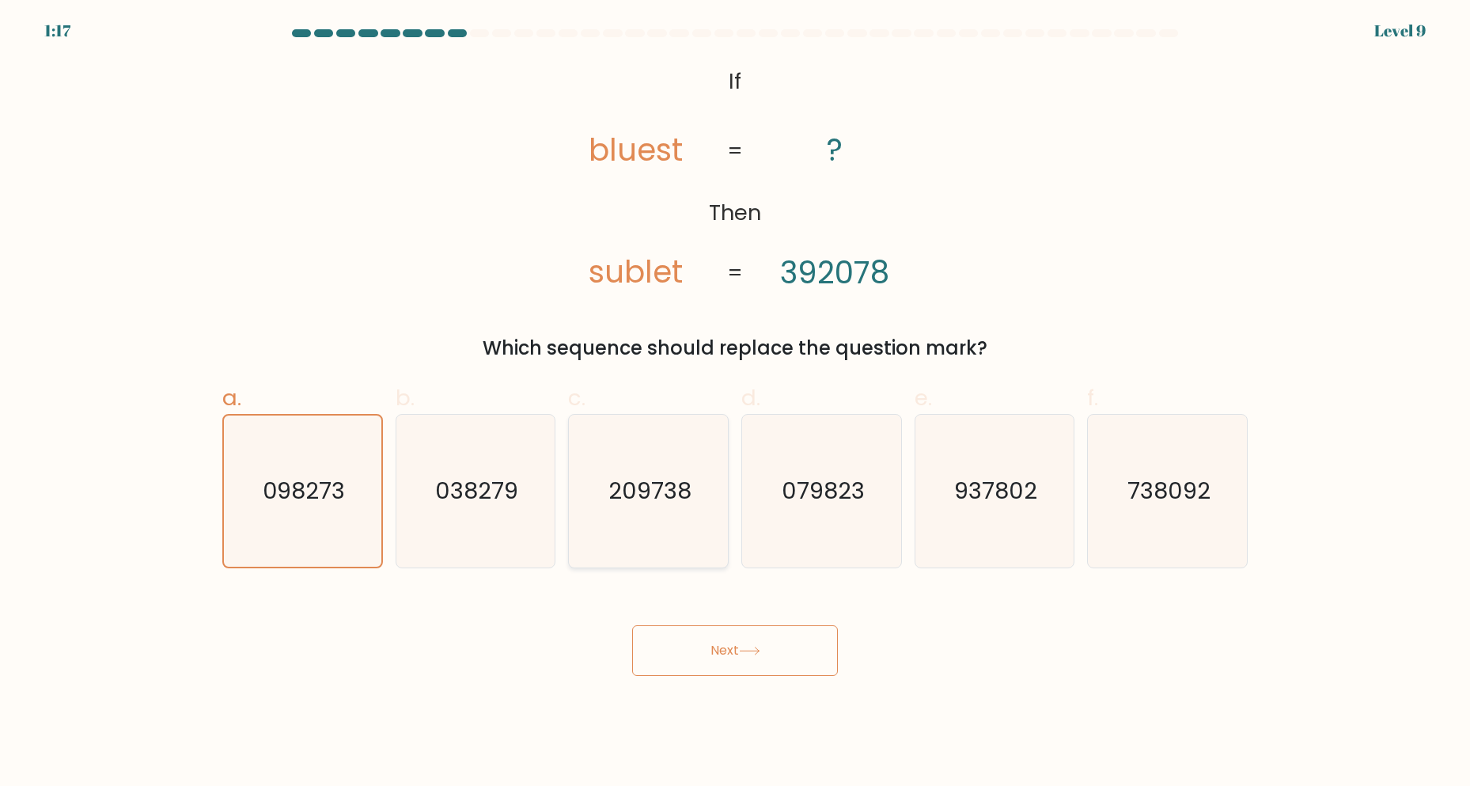
click at [645, 507] on icon "209738" at bounding box center [648, 491] width 153 height 153
click at [735, 404] on input "c. 209738" at bounding box center [735, 398] width 1 height 10
radio input "true"
click at [717, 643] on button "Next" at bounding box center [735, 650] width 206 height 51
click at [805, 524] on icon "079823" at bounding box center [821, 491] width 153 height 153
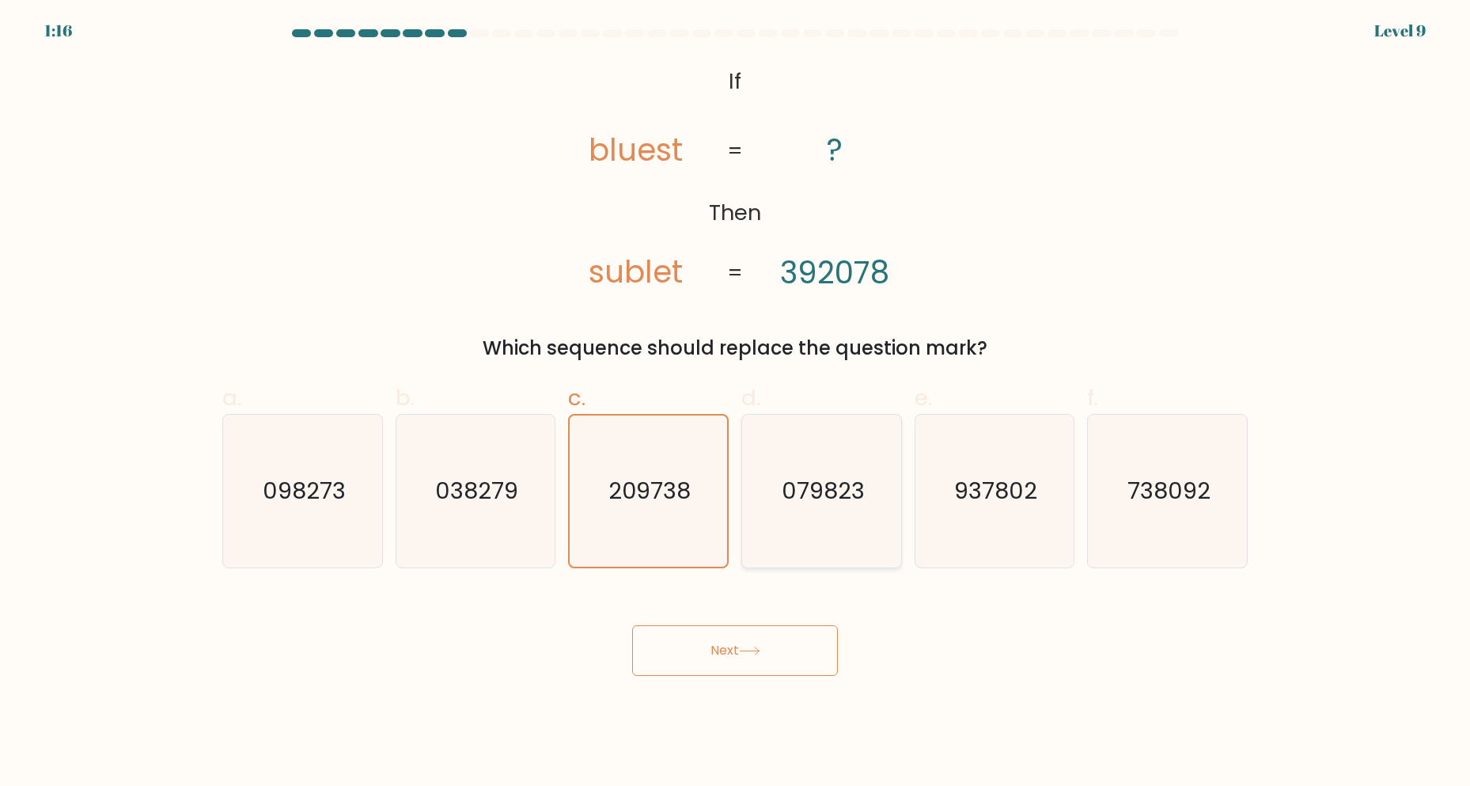
click at [736, 404] on input "d. 079823" at bounding box center [735, 398] width 1 height 10
radio input "true"
drag, startPoint x: 768, startPoint y: 651, endPoint x: 764, endPoint y: 669, distance: 18.5
click at [765, 669] on button "Next" at bounding box center [735, 650] width 206 height 51
click at [721, 660] on button "Next" at bounding box center [735, 650] width 206 height 51
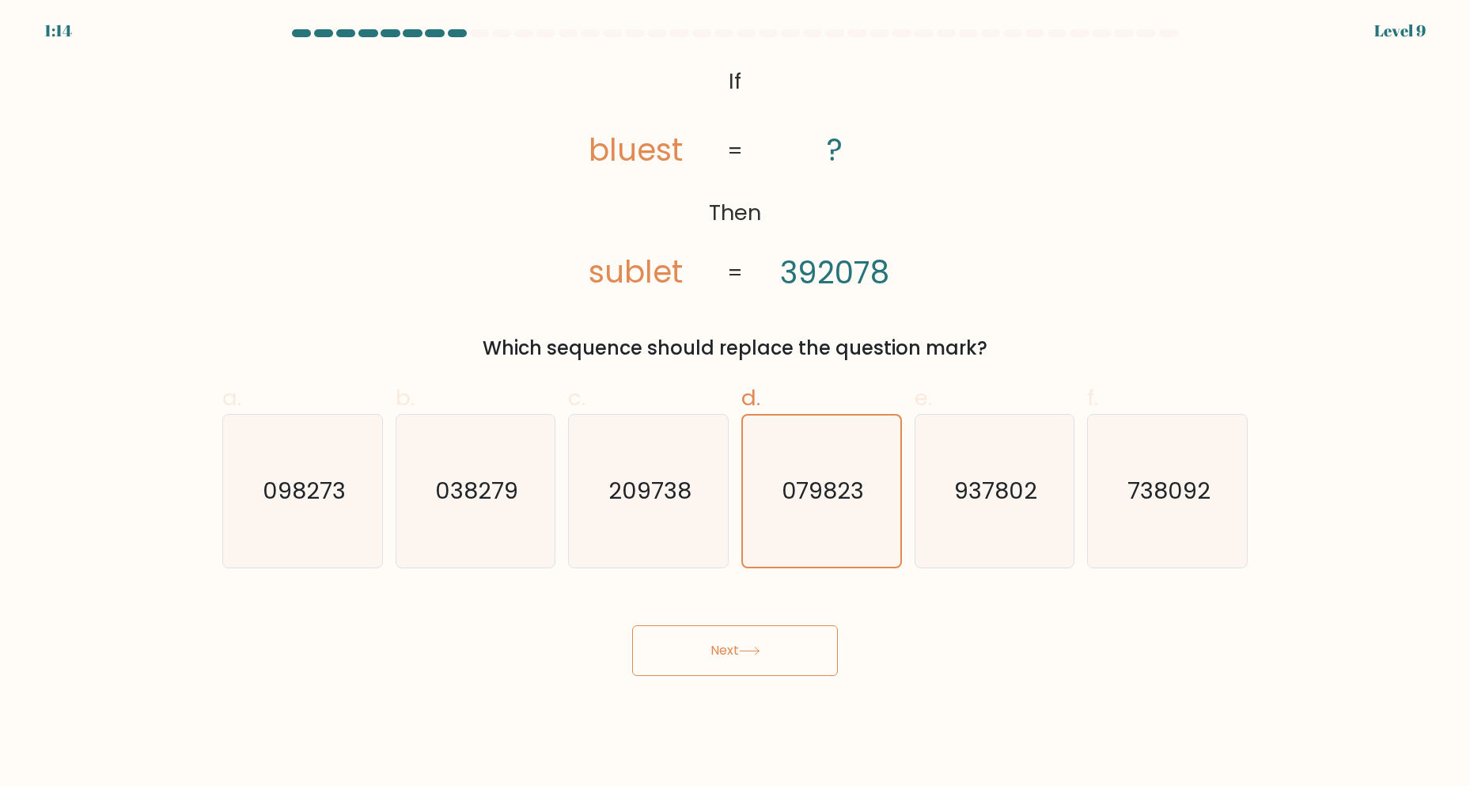
drag, startPoint x: 756, startPoint y: 656, endPoint x: 768, endPoint y: 656, distance: 11.1
click at [761, 656] on button "Next" at bounding box center [735, 650] width 206 height 51
click at [768, 656] on button "Next" at bounding box center [735, 650] width 206 height 51
click at [755, 647] on icon at bounding box center [749, 650] width 21 height 9
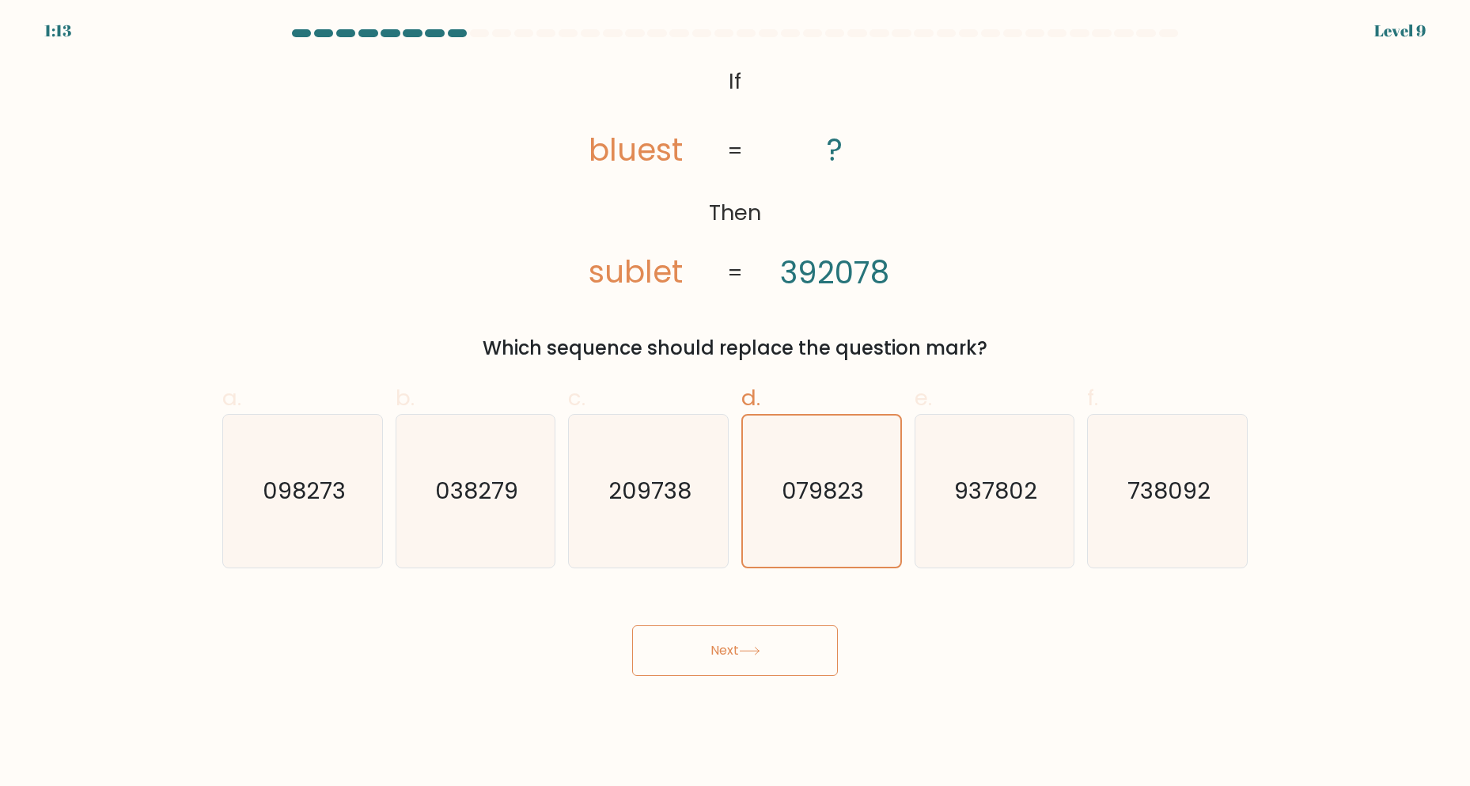
drag, startPoint x: 755, startPoint y: 647, endPoint x: 932, endPoint y: 528, distance: 213.8
click at [755, 646] on icon at bounding box center [749, 650] width 21 height 9
click at [957, 491] on text "937802" at bounding box center [995, 492] width 83 height 32
click at [736, 404] on input "e. 937802" at bounding box center [735, 398] width 1 height 10
radio input "true"
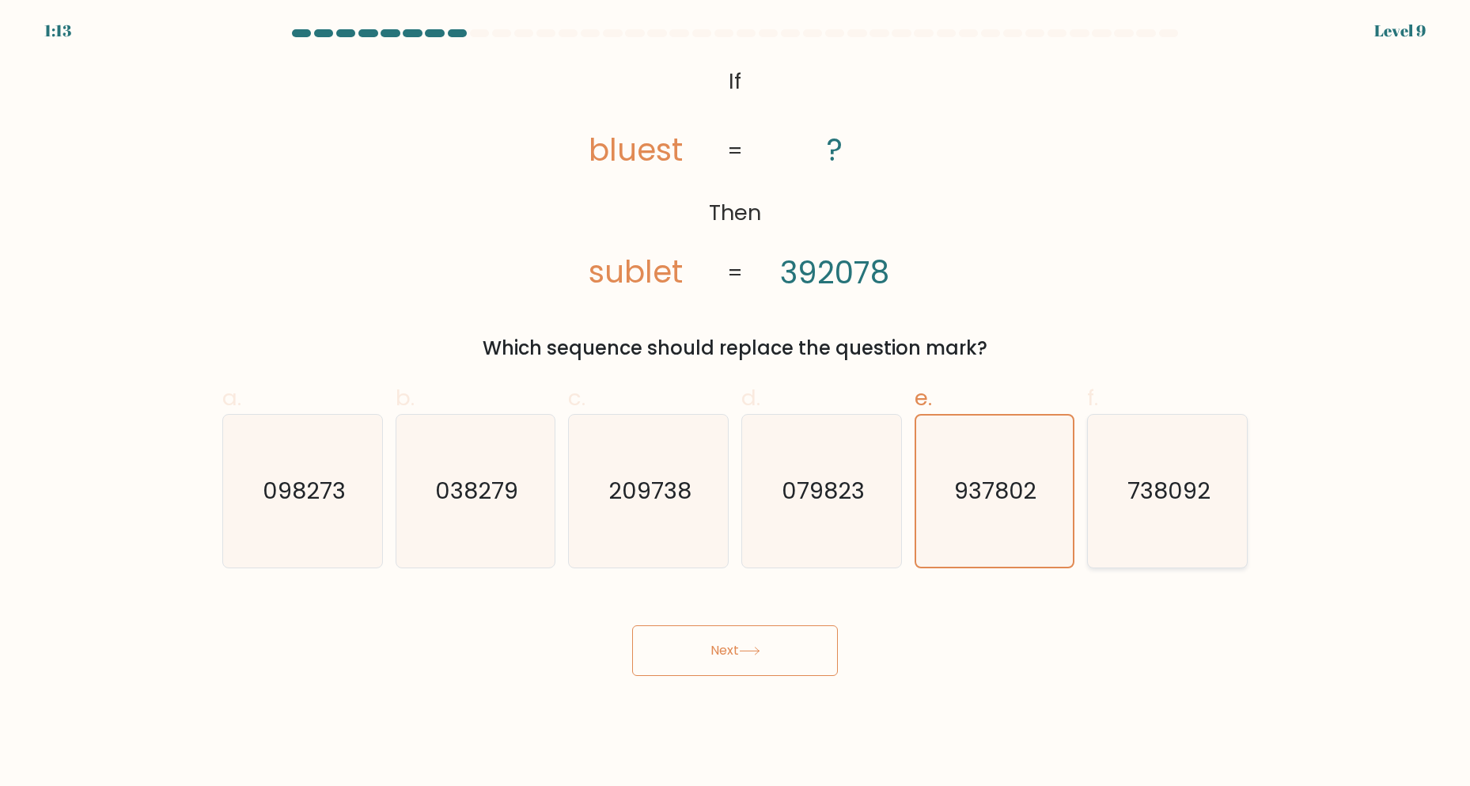
click at [1158, 497] on text "738092" at bounding box center [1169, 492] width 83 height 32
click at [736, 404] on input "f. 738092" at bounding box center [735, 398] width 1 height 10
radio input "true"
drag, startPoint x: 761, startPoint y: 639, endPoint x: 720, endPoint y: 646, distance: 41.6
click at [762, 643] on button "Next" at bounding box center [735, 650] width 206 height 51
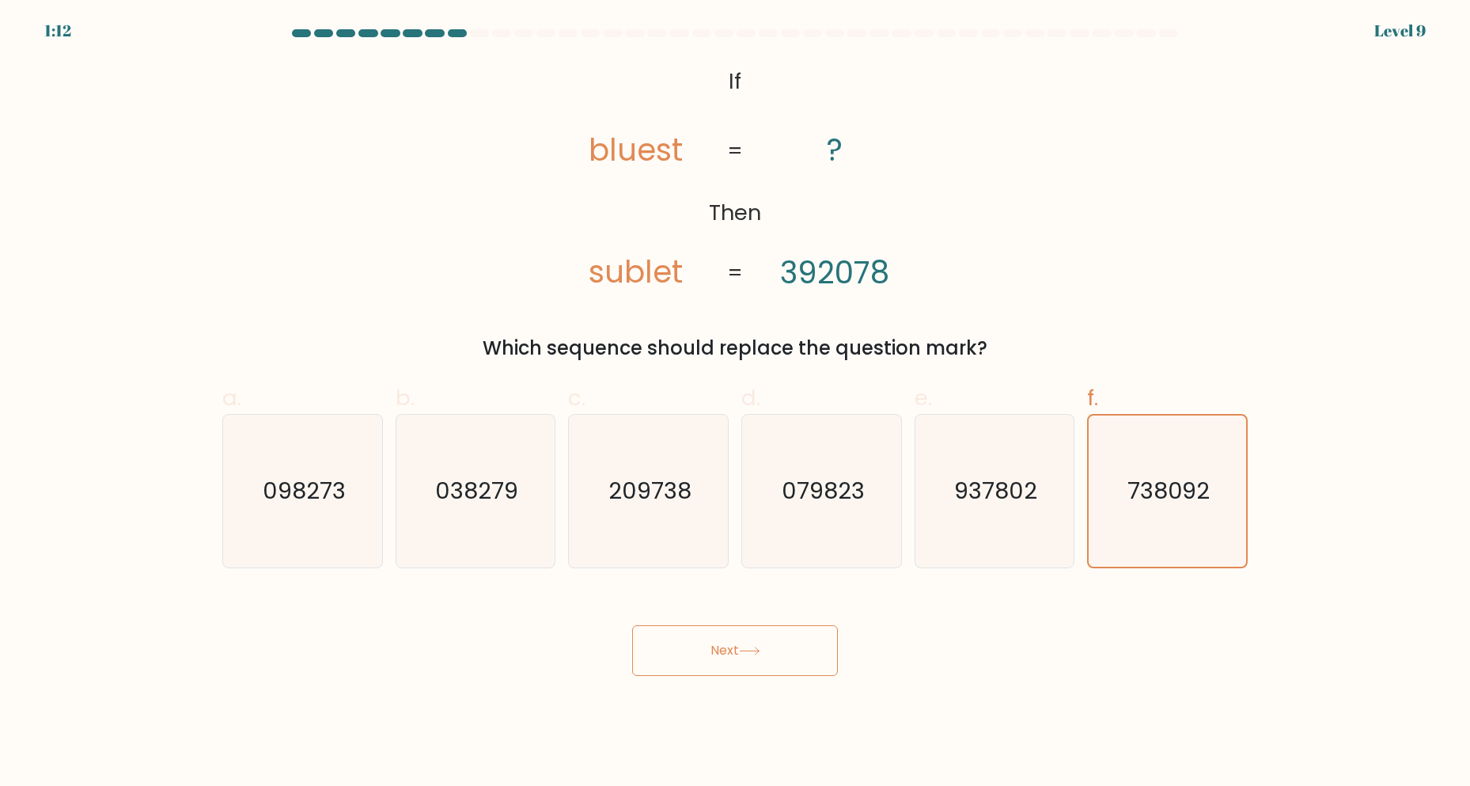
click at [720, 645] on button "Next" at bounding box center [735, 650] width 206 height 51
click at [722, 645] on button "Next" at bounding box center [735, 650] width 206 height 51
drag, startPoint x: 713, startPoint y: 646, endPoint x: 665, endPoint y: 640, distance: 48.7
click at [712, 646] on button "Next" at bounding box center [735, 650] width 206 height 51
drag, startPoint x: 665, startPoint y: 640, endPoint x: 688, endPoint y: 658, distance: 29.4
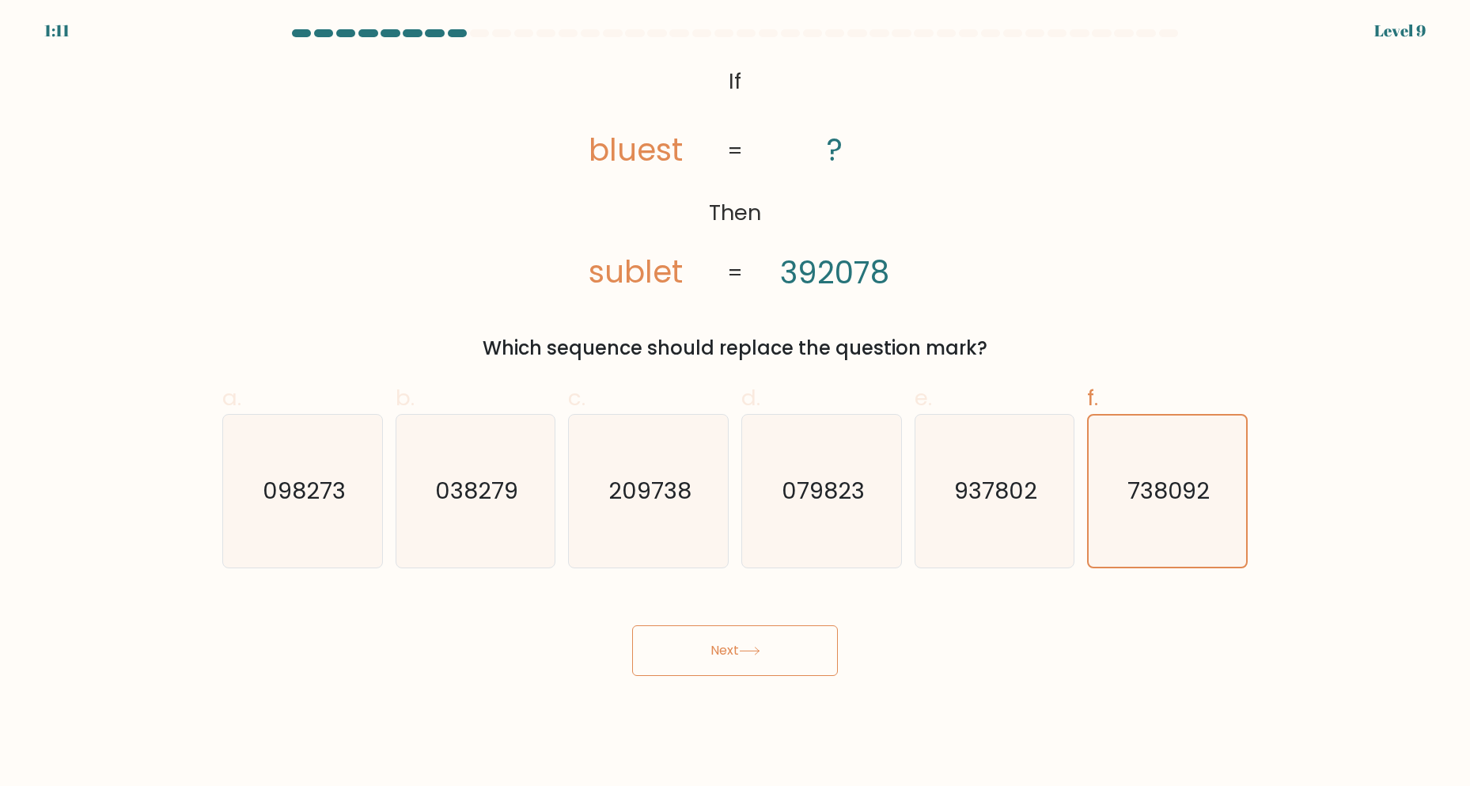
click at [666, 640] on button "Next" at bounding box center [735, 650] width 206 height 51
drag, startPoint x: 710, startPoint y: 669, endPoint x: 743, endPoint y: 673, distance: 33.4
click at [711, 670] on button "Next" at bounding box center [735, 650] width 206 height 51
click at [702, 629] on button "Next" at bounding box center [735, 650] width 206 height 51
click at [639, 462] on icon "209738" at bounding box center [648, 491] width 153 height 153
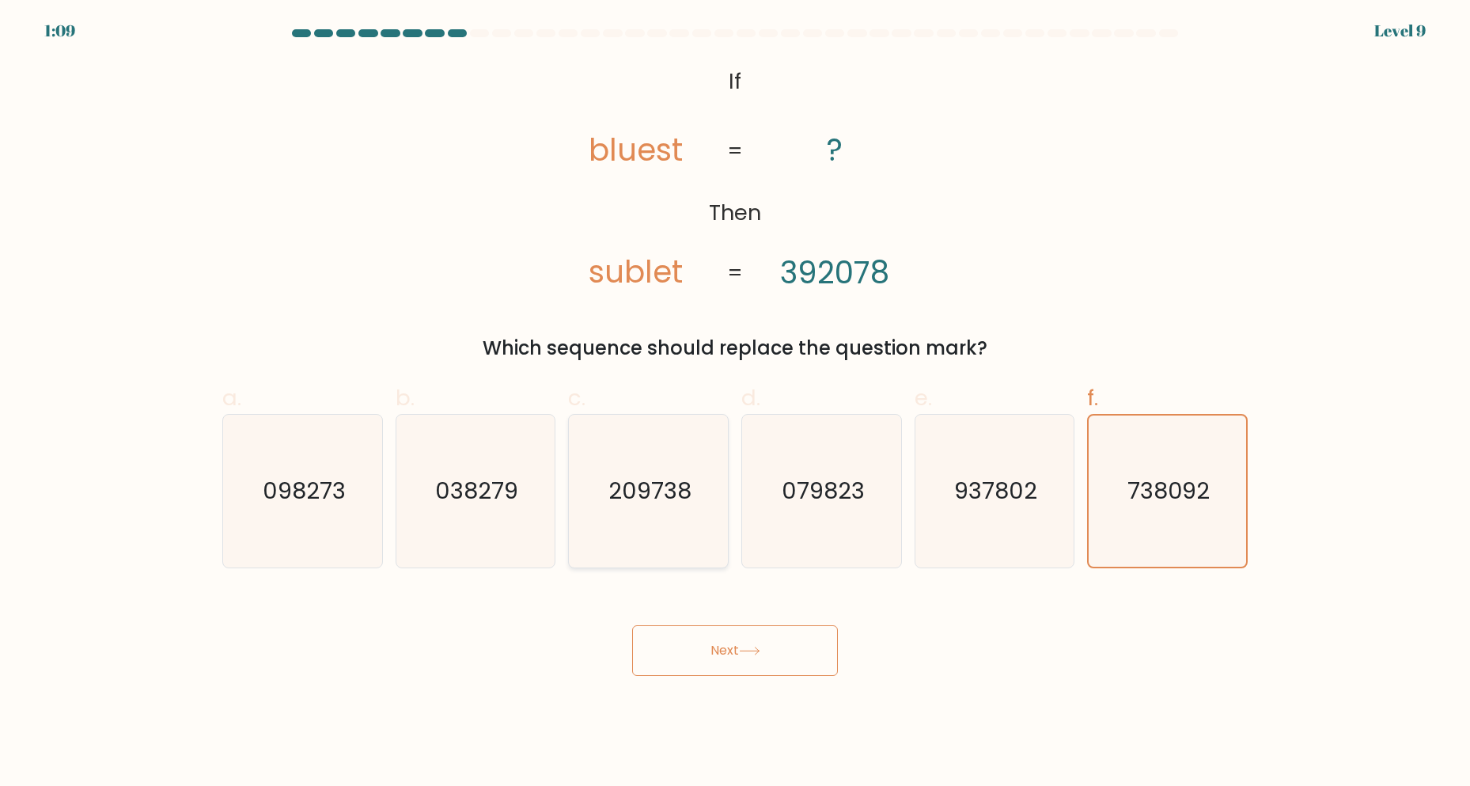
click at [735, 404] on input "c. 209738" at bounding box center [735, 398] width 1 height 10
radio input "true"
click at [633, 466] on icon "209738" at bounding box center [648, 490] width 151 height 151
click at [735, 404] on input "c. 209738" at bounding box center [735, 398] width 1 height 10
click at [523, 496] on icon "038279" at bounding box center [475, 491] width 153 height 153
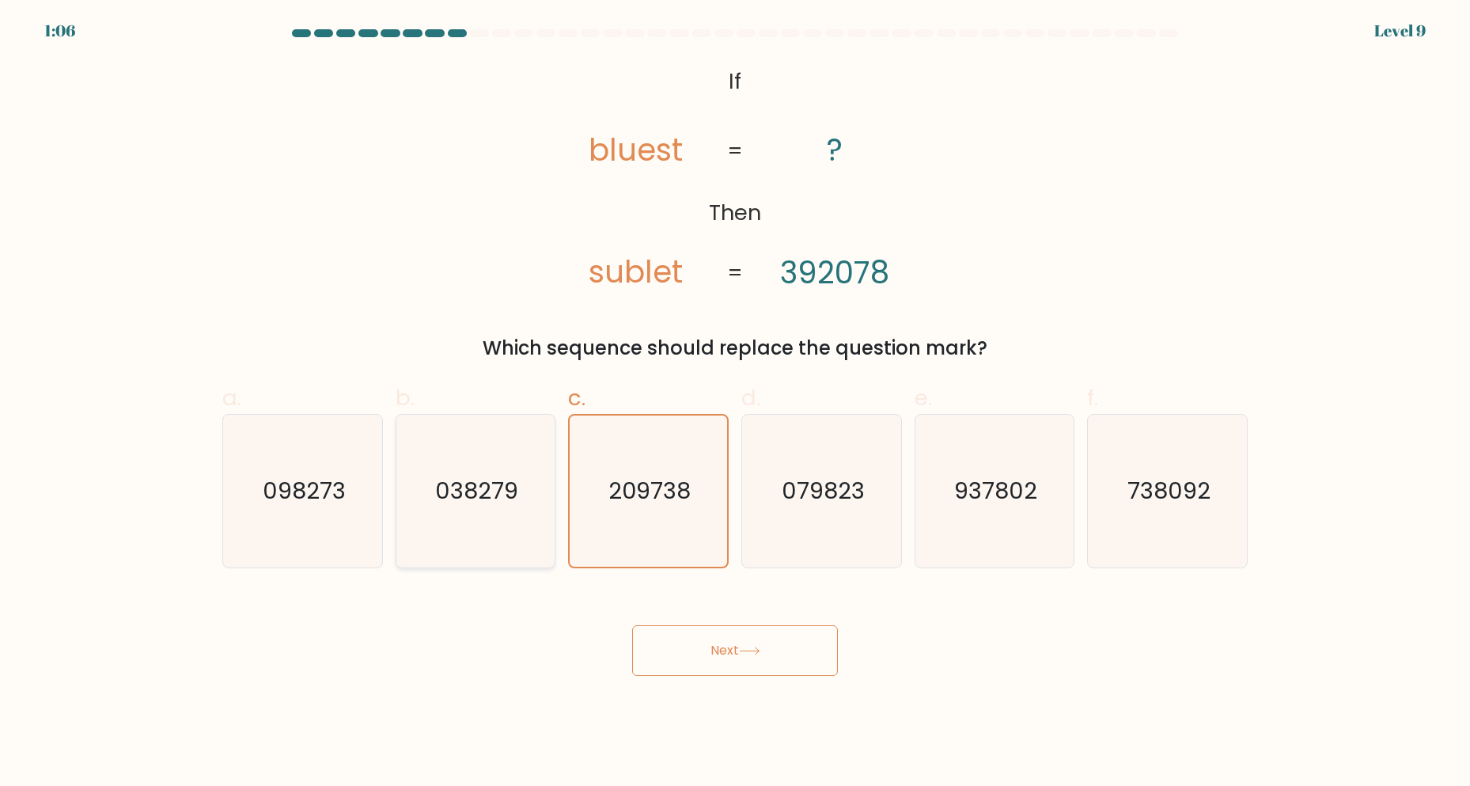
click at [735, 404] on input "b. 038279" at bounding box center [735, 398] width 1 height 10
radio input "true"
click at [704, 500] on icon "209738" at bounding box center [648, 491] width 153 height 153
click at [735, 404] on input "c. 209738" at bounding box center [735, 398] width 1 height 10
radio input "true"
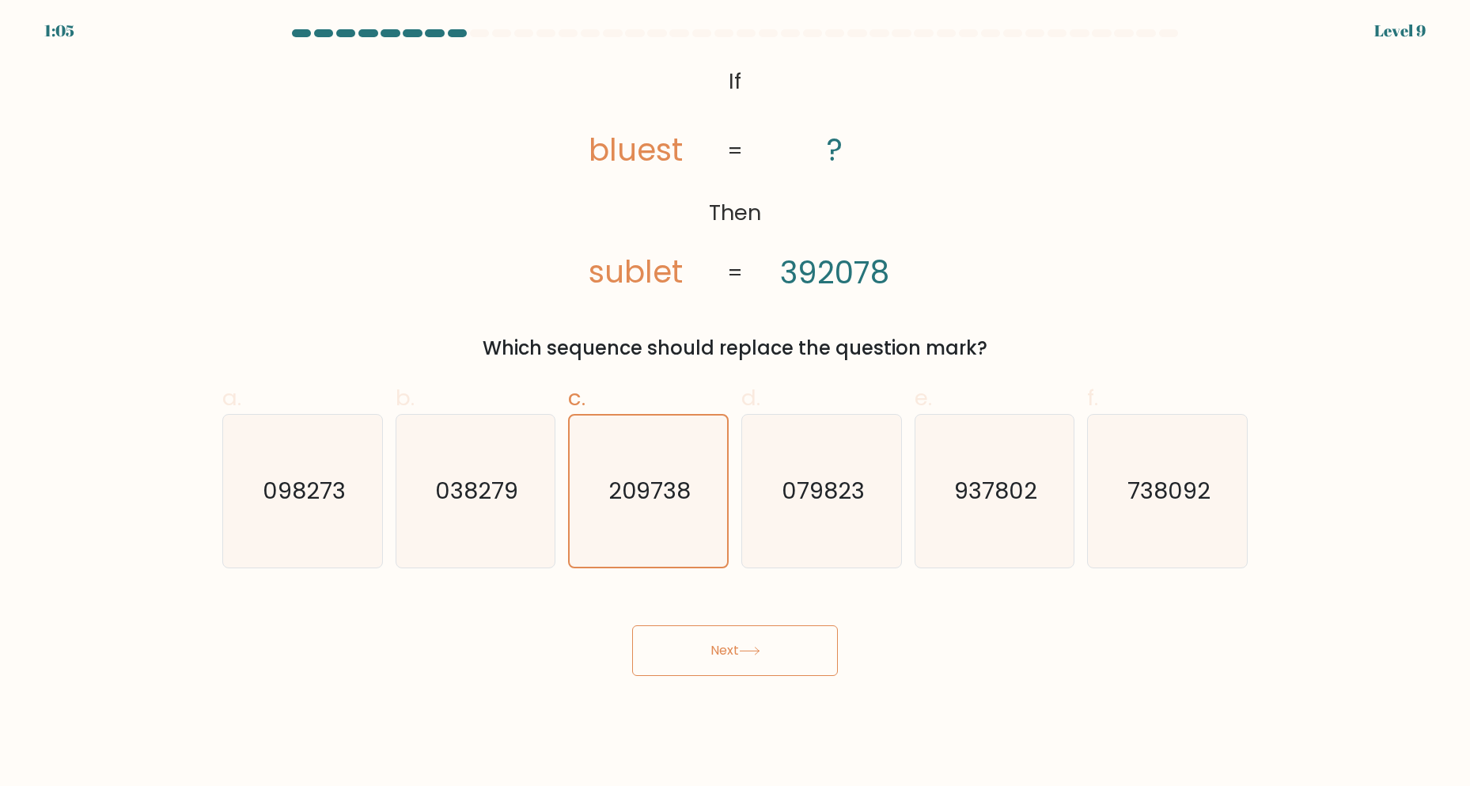
click at [703, 643] on button "Next" at bounding box center [735, 650] width 206 height 51
click at [706, 652] on button "Next" at bounding box center [735, 650] width 206 height 51
click at [706, 654] on button "Next" at bounding box center [735, 650] width 206 height 51
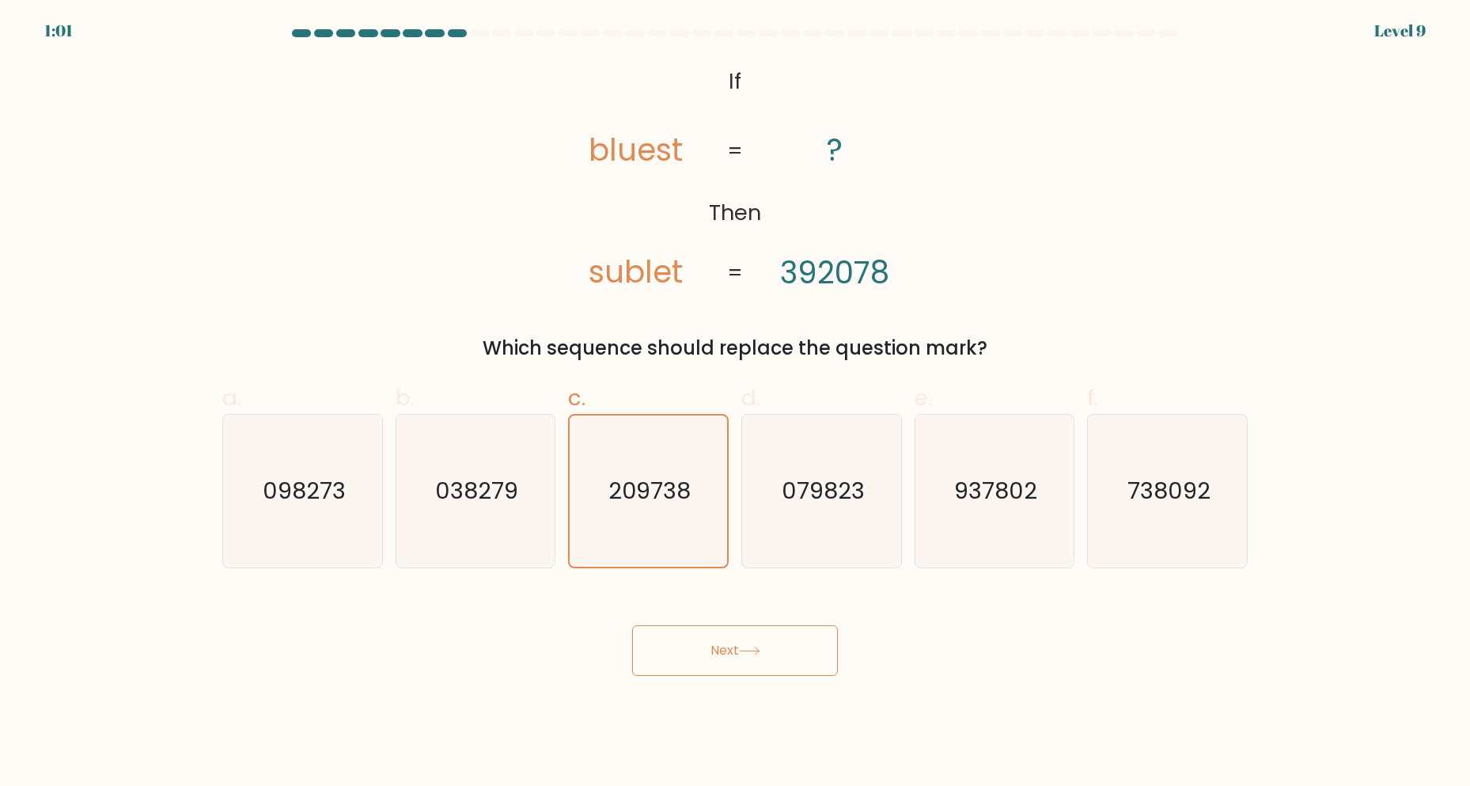
click at [705, 656] on button "Next" at bounding box center [735, 650] width 206 height 51
click at [704, 655] on button "Next" at bounding box center [735, 650] width 206 height 51
click at [705, 655] on button "Next" at bounding box center [735, 650] width 206 height 51
click at [714, 643] on button "Next" at bounding box center [735, 650] width 206 height 51
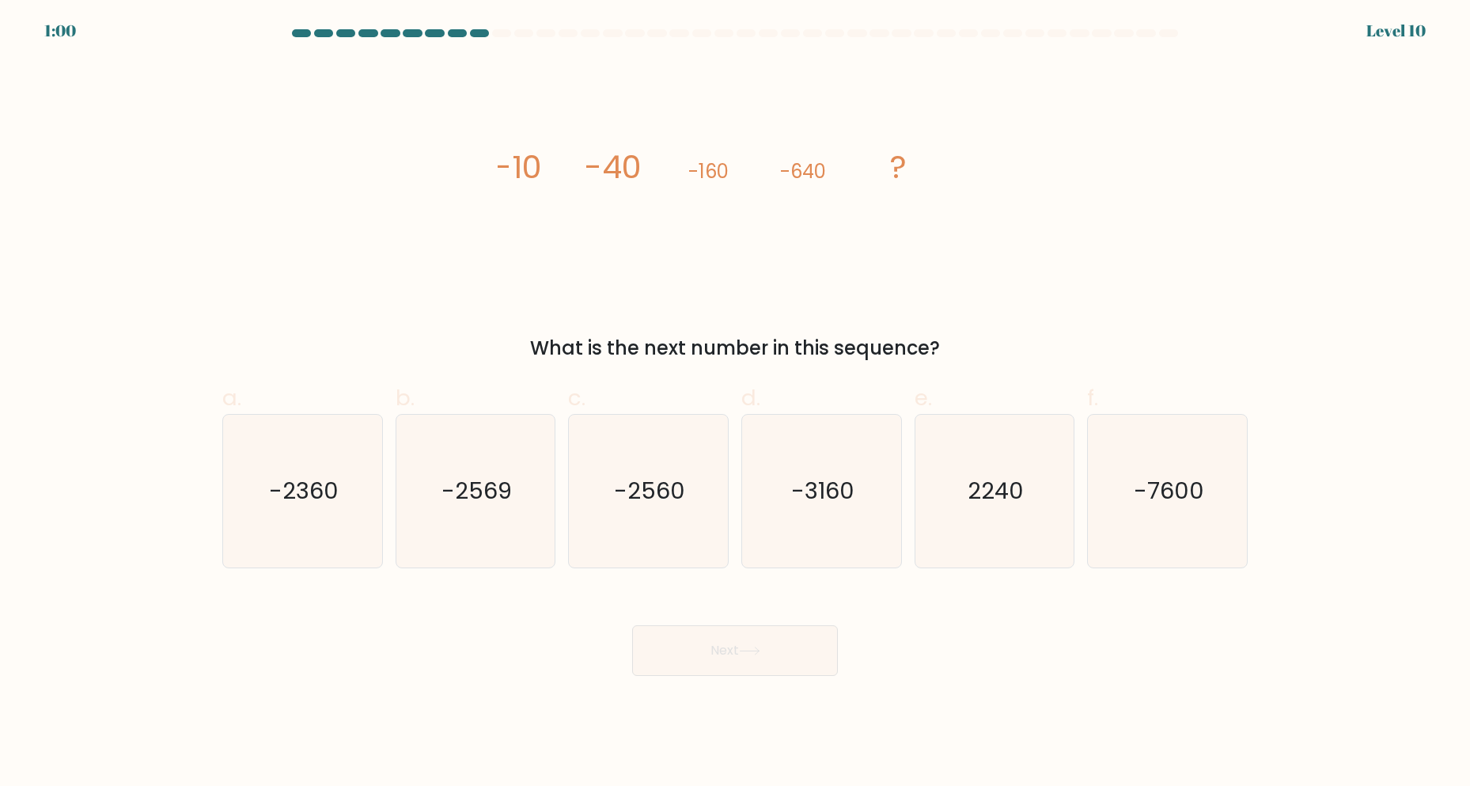
click at [713, 640] on button "Next" at bounding box center [735, 650] width 206 height 51
click at [679, 516] on icon "-2560" at bounding box center [648, 491] width 153 height 153
click at [735, 404] on input "c. -2560" at bounding box center [735, 398] width 1 height 10
radio input "true"
click at [721, 649] on button "Next" at bounding box center [735, 650] width 206 height 51
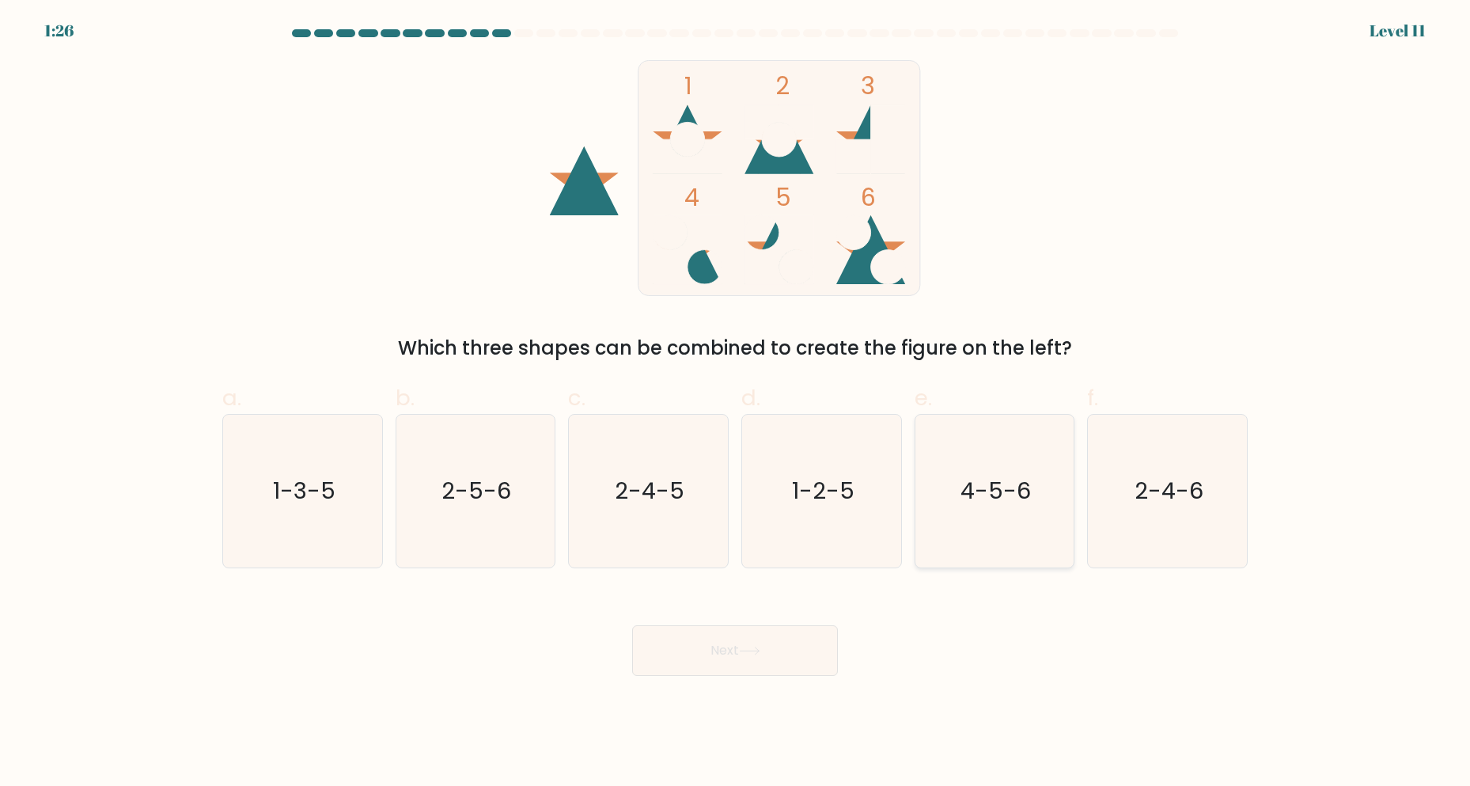
click at [984, 480] on text "4-5-6" at bounding box center [996, 492] width 70 height 32
click at [736, 404] on input "e. 4-5-6" at bounding box center [735, 398] width 1 height 10
radio input "true"
click at [733, 643] on button "Next" at bounding box center [735, 650] width 206 height 51
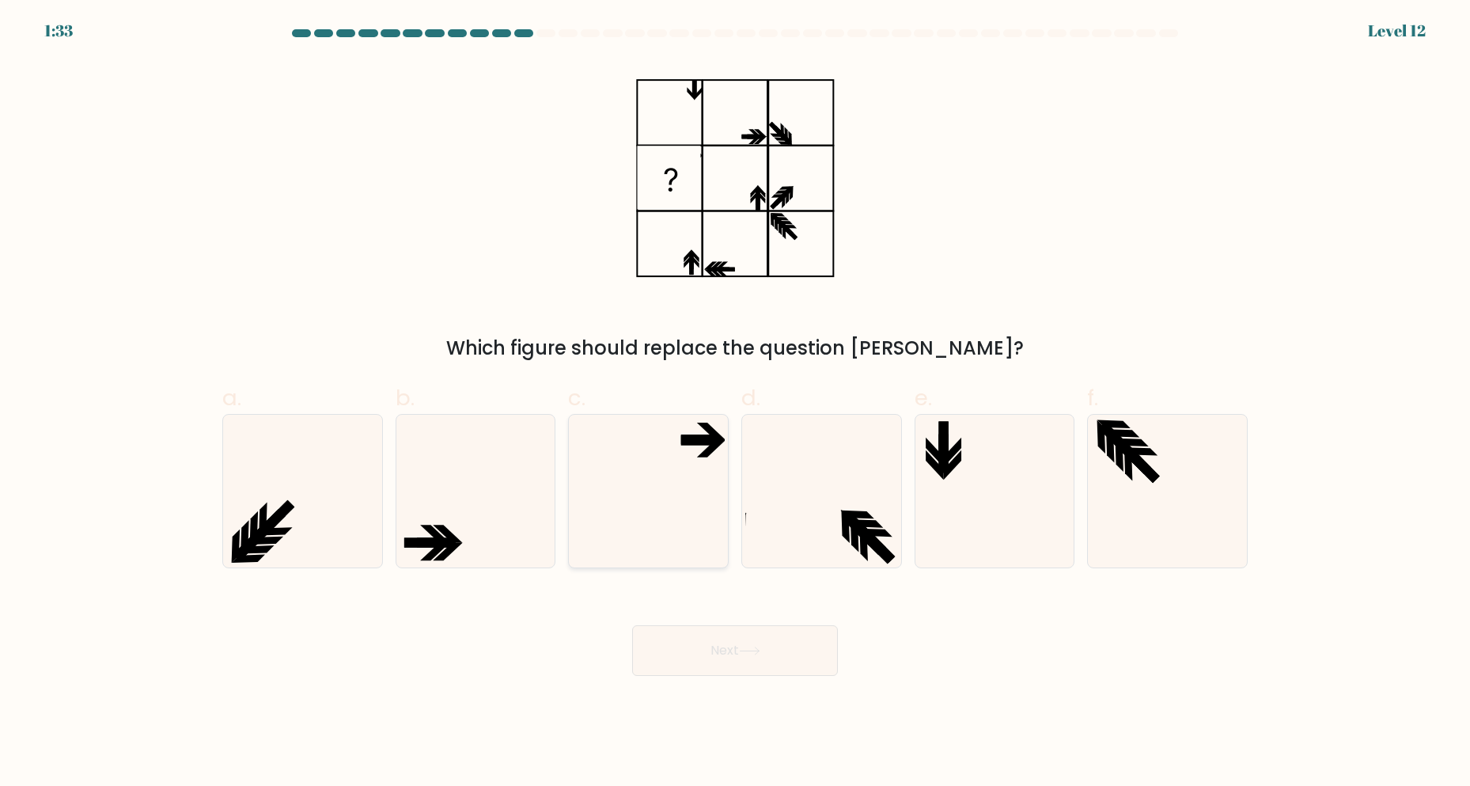
click at [638, 457] on icon at bounding box center [648, 491] width 153 height 153
click at [735, 404] on input "c." at bounding box center [735, 398] width 1 height 10
radio input "true"
click at [726, 645] on button "Next" at bounding box center [735, 650] width 206 height 51
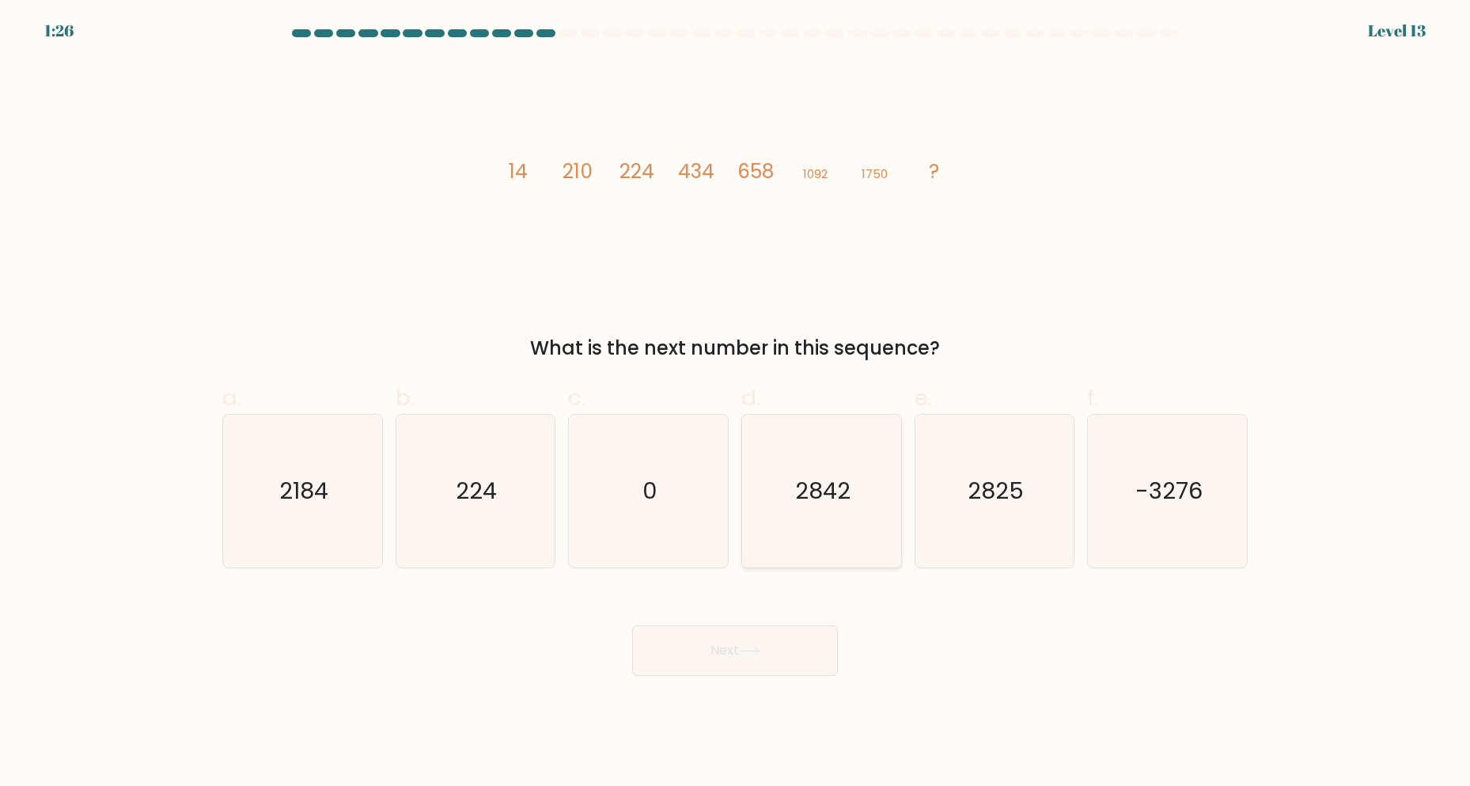
click at [842, 503] on text "2842" at bounding box center [822, 492] width 55 height 32
click at [736, 404] on input "d. 2842" at bounding box center [735, 398] width 1 height 10
radio input "true"
click at [688, 643] on button "Next" at bounding box center [735, 650] width 206 height 51
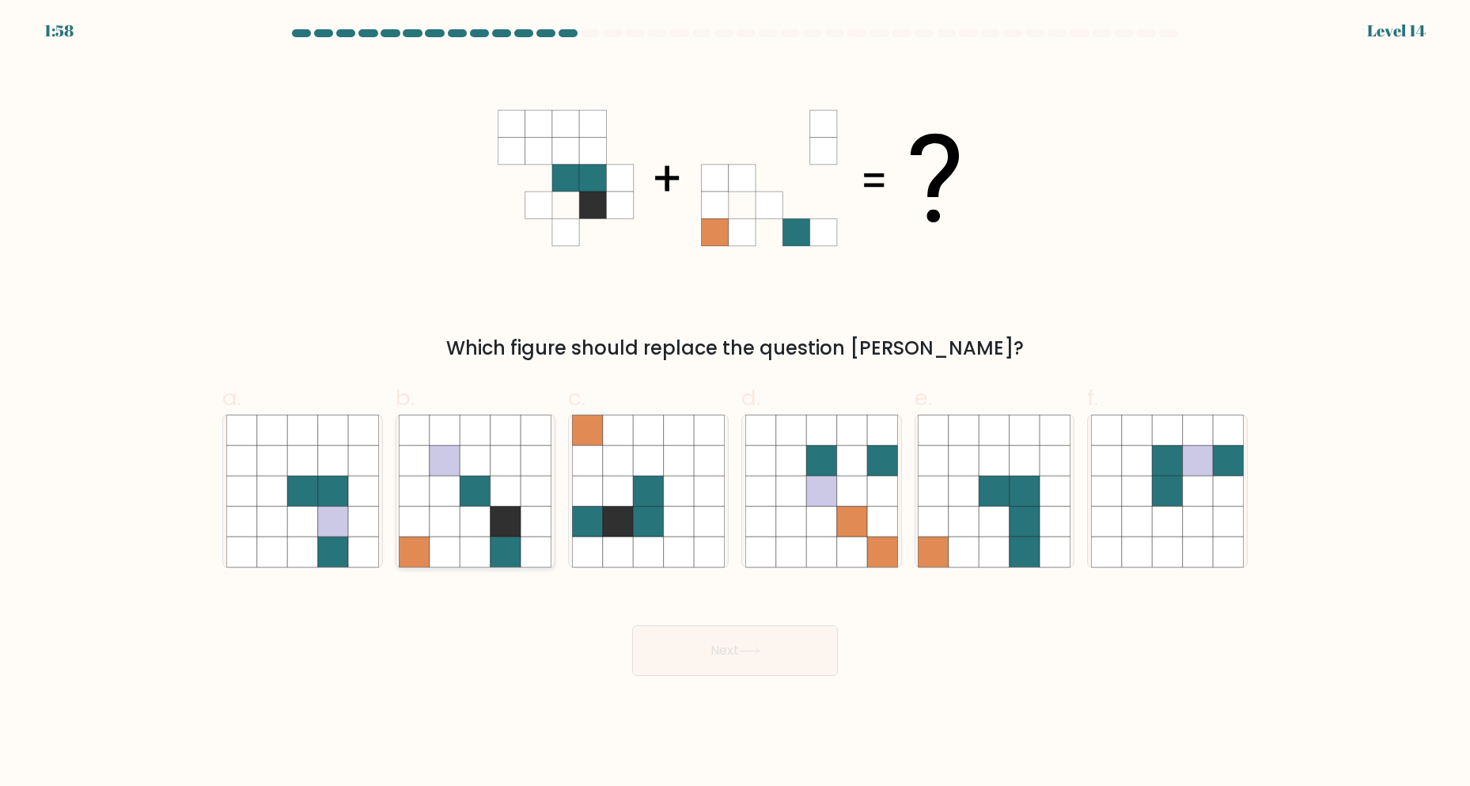
click at [453, 455] on icon at bounding box center [445, 461] width 30 height 30
click at [735, 404] on input "b." at bounding box center [735, 398] width 1 height 10
radio input "true"
click at [756, 657] on button "Next" at bounding box center [735, 650] width 206 height 51
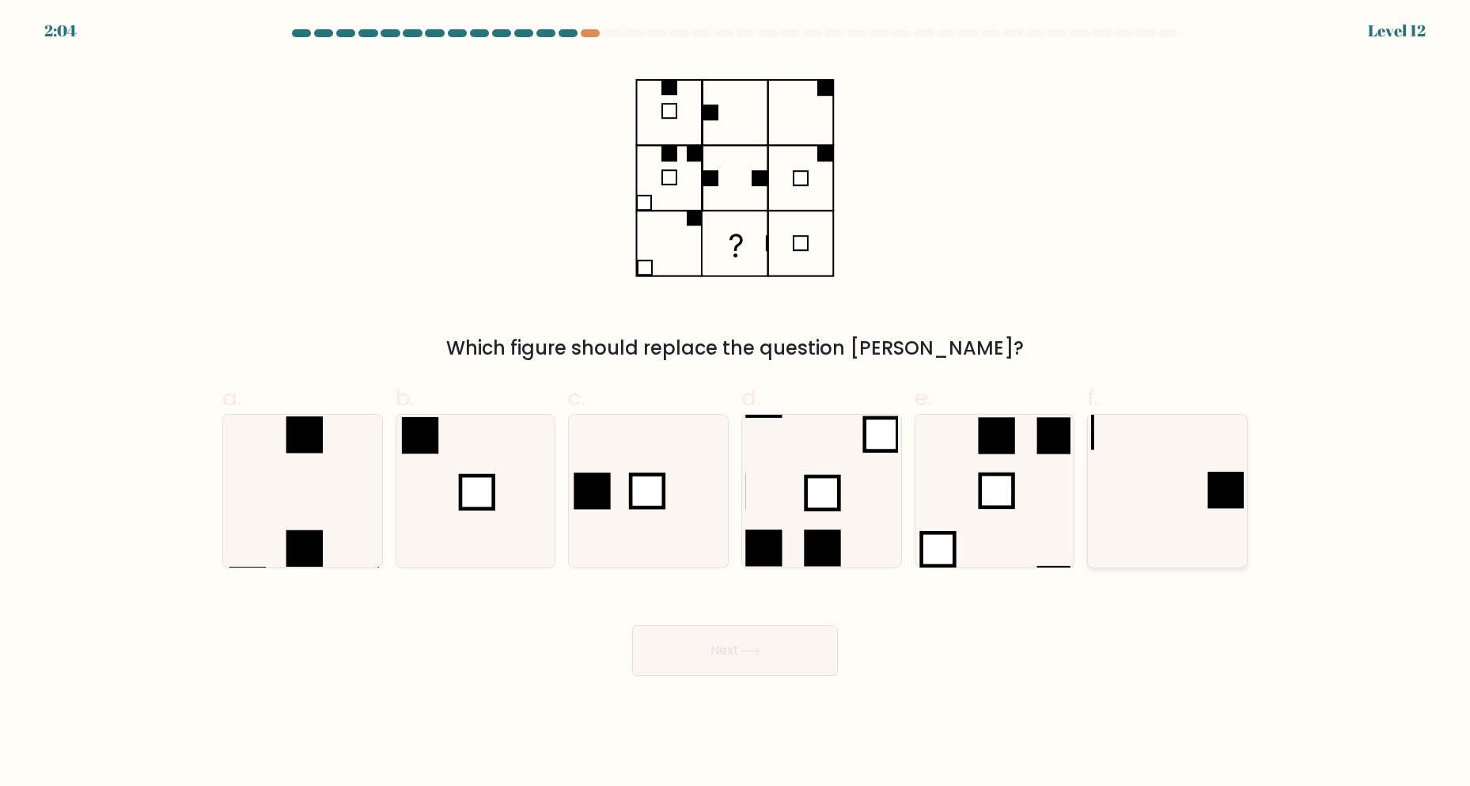
click at [1180, 494] on icon at bounding box center [1167, 491] width 153 height 153
click at [736, 404] on input "f." at bounding box center [735, 398] width 1 height 10
radio input "true"
click at [698, 650] on button "Next" at bounding box center [735, 650] width 206 height 51
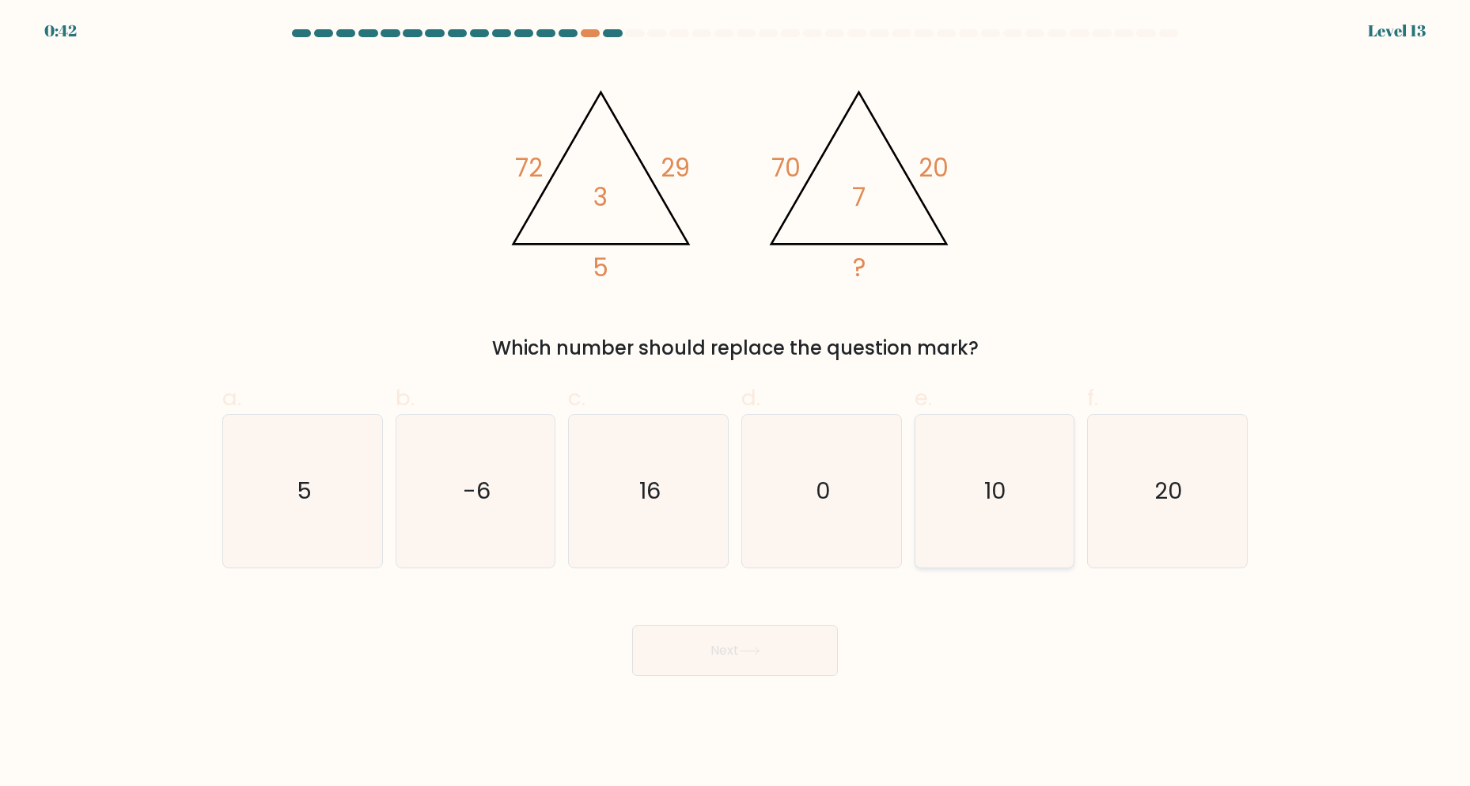
click at [1016, 483] on icon "10" at bounding box center [994, 491] width 153 height 153
click at [736, 404] on input "e. 10" at bounding box center [735, 398] width 1 height 10
radio input "true"
click at [722, 647] on button "Next" at bounding box center [735, 650] width 206 height 51
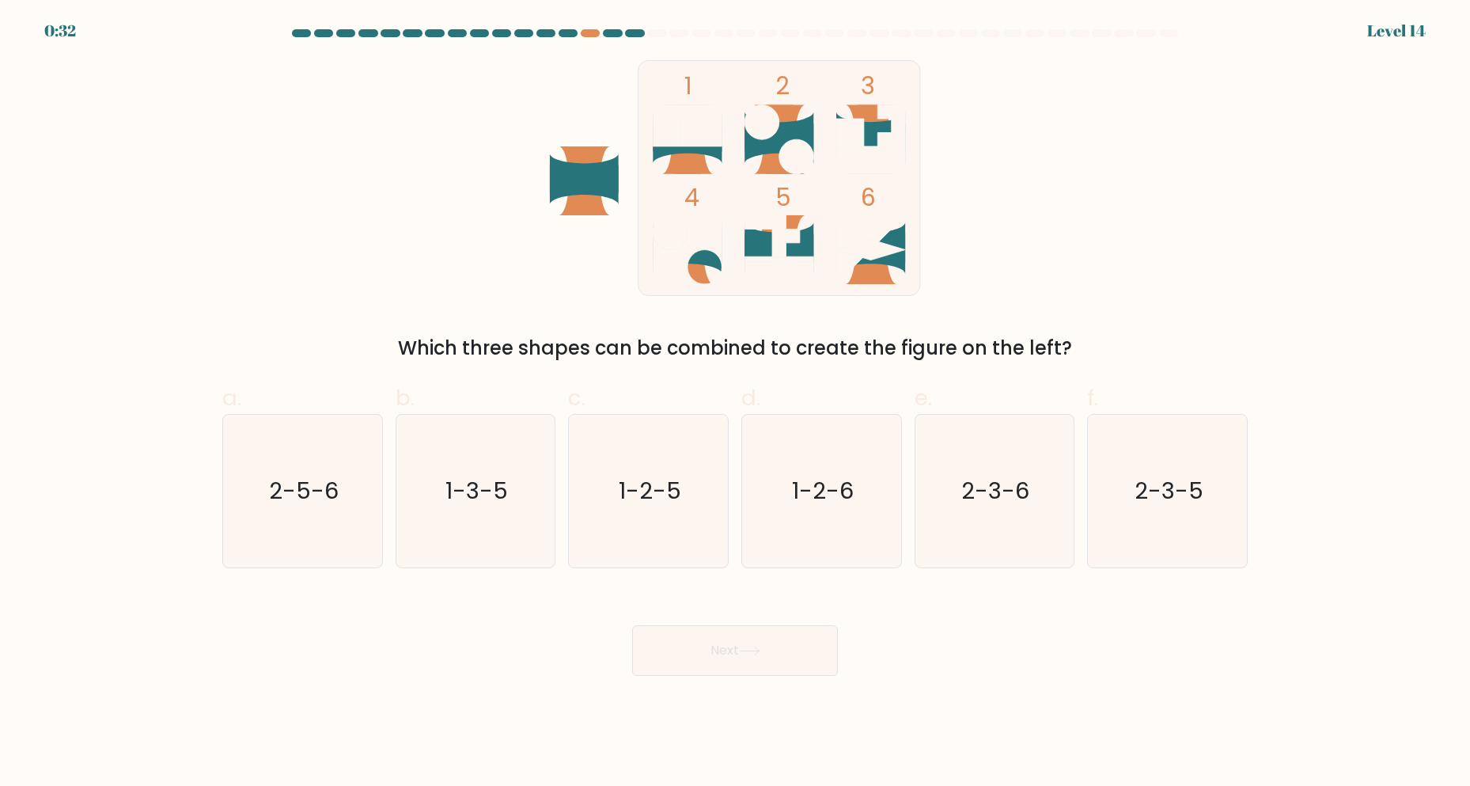
drag, startPoint x: 451, startPoint y: 509, endPoint x: 692, endPoint y: 630, distance: 270.0
click at [452, 508] on icon "1-3-5" at bounding box center [475, 491] width 153 height 153
click at [735, 404] on input "b. 1-3-5" at bounding box center [735, 398] width 1 height 10
radio input "true"
click at [735, 654] on button "Next" at bounding box center [735, 650] width 206 height 51
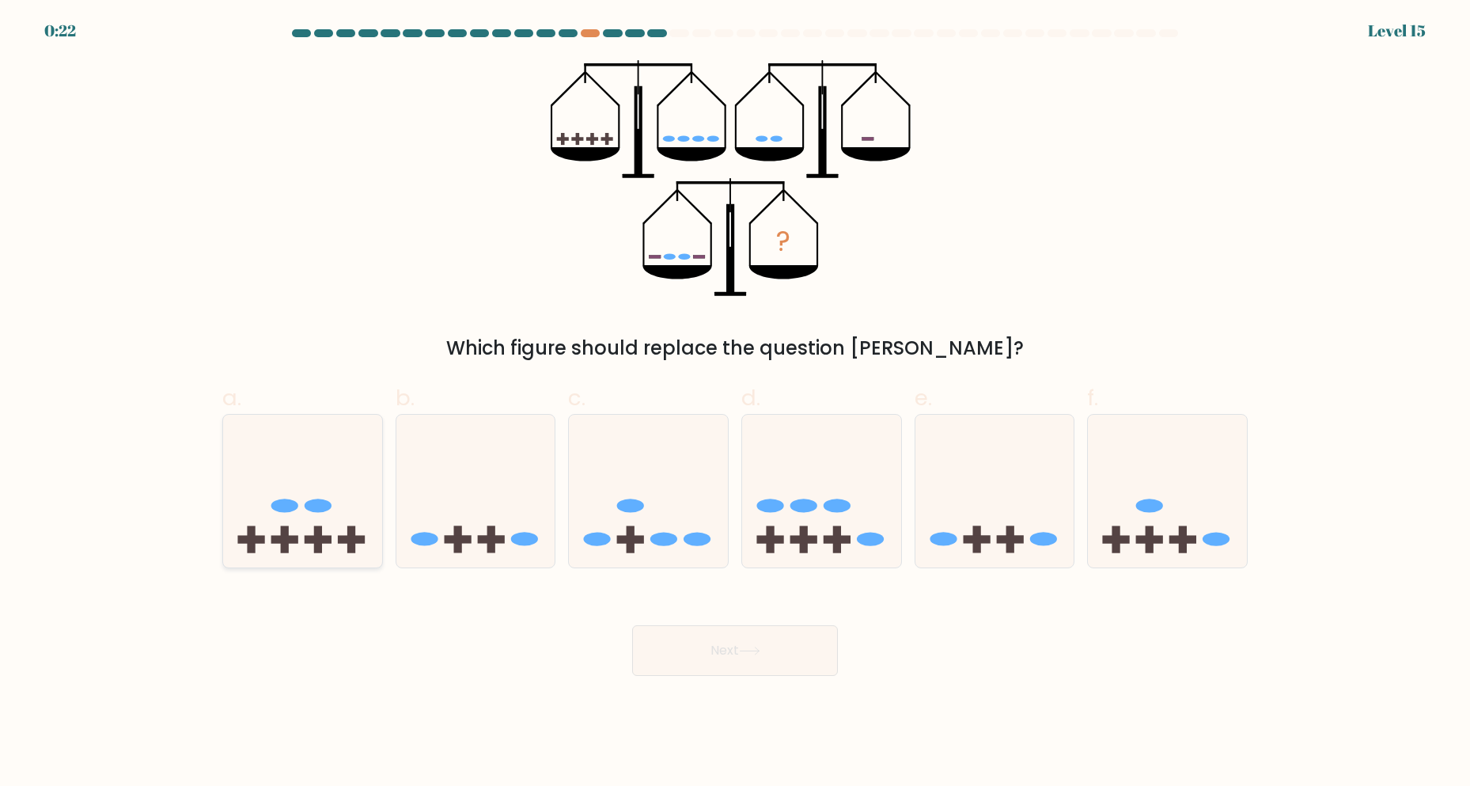
click at [374, 506] on icon at bounding box center [302, 491] width 159 height 131
click at [735, 404] on input "a." at bounding box center [735, 398] width 1 height 10
radio input "true"
click at [775, 649] on button "Next" at bounding box center [735, 650] width 206 height 51
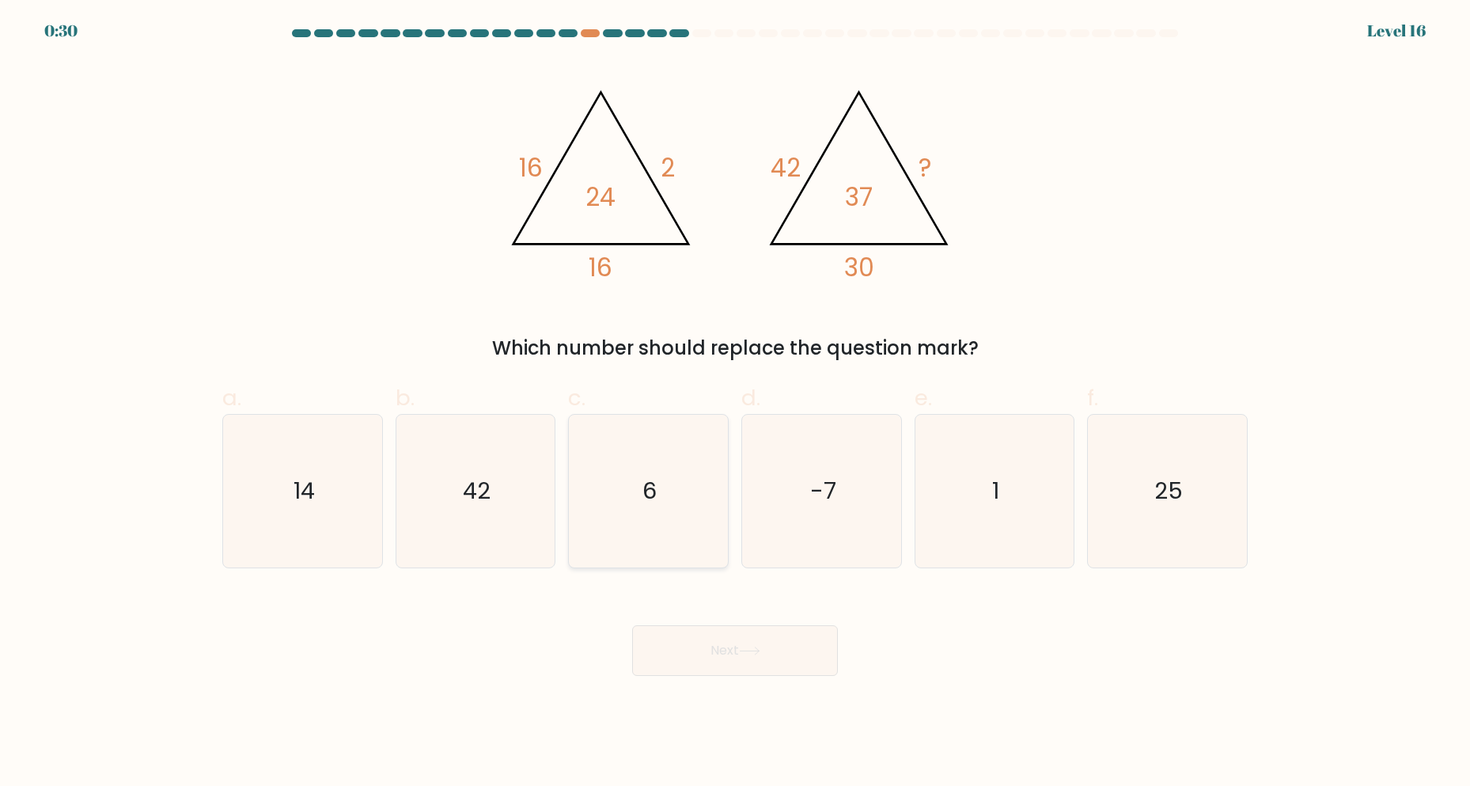
click at [639, 503] on icon "6" at bounding box center [648, 491] width 153 height 153
click at [735, 404] on input "c. 6" at bounding box center [735, 398] width 1 height 10
radio input "true"
click at [732, 647] on button "Next" at bounding box center [735, 650] width 206 height 51
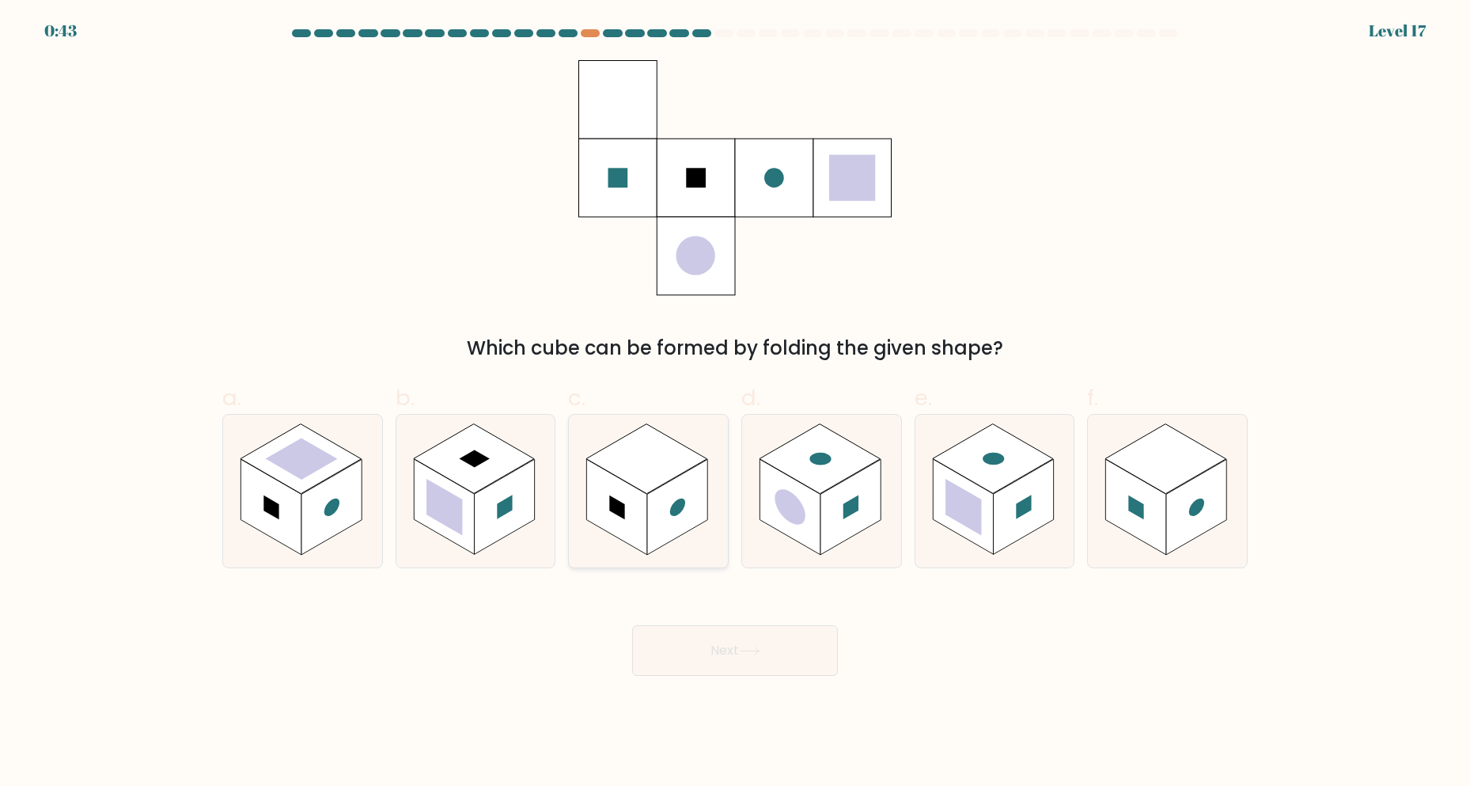
click at [635, 494] on rect at bounding box center [617, 507] width 60 height 96
click at [735, 404] on input "c." at bounding box center [735, 398] width 1 height 10
radio input "true"
click at [745, 638] on button "Next" at bounding box center [735, 650] width 206 height 51
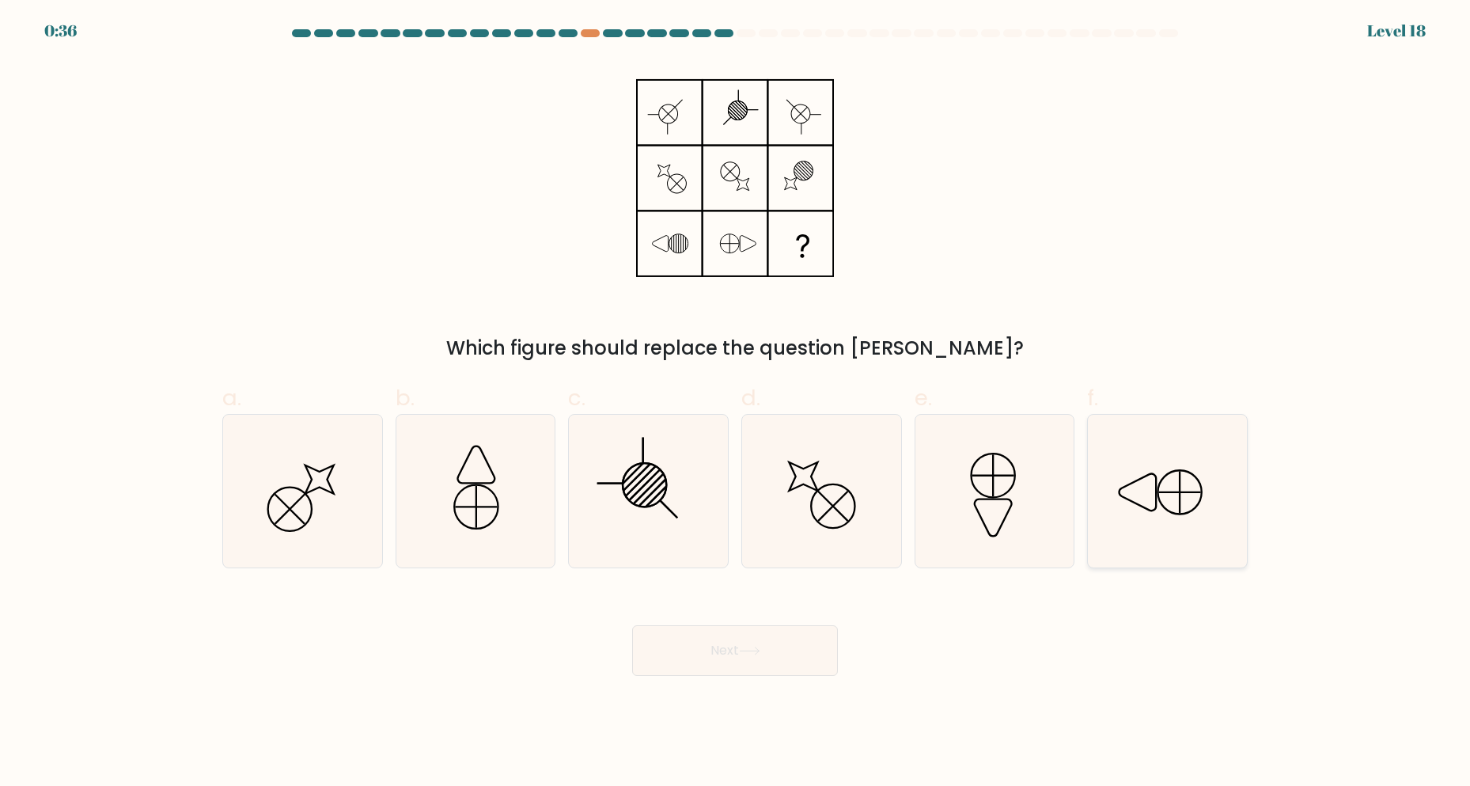
click at [1164, 508] on icon at bounding box center [1180, 492] width 44 height 44
click at [736, 404] on input "f." at bounding box center [735, 398] width 1 height 10
radio input "true"
click at [745, 635] on button "Next" at bounding box center [735, 650] width 206 height 51
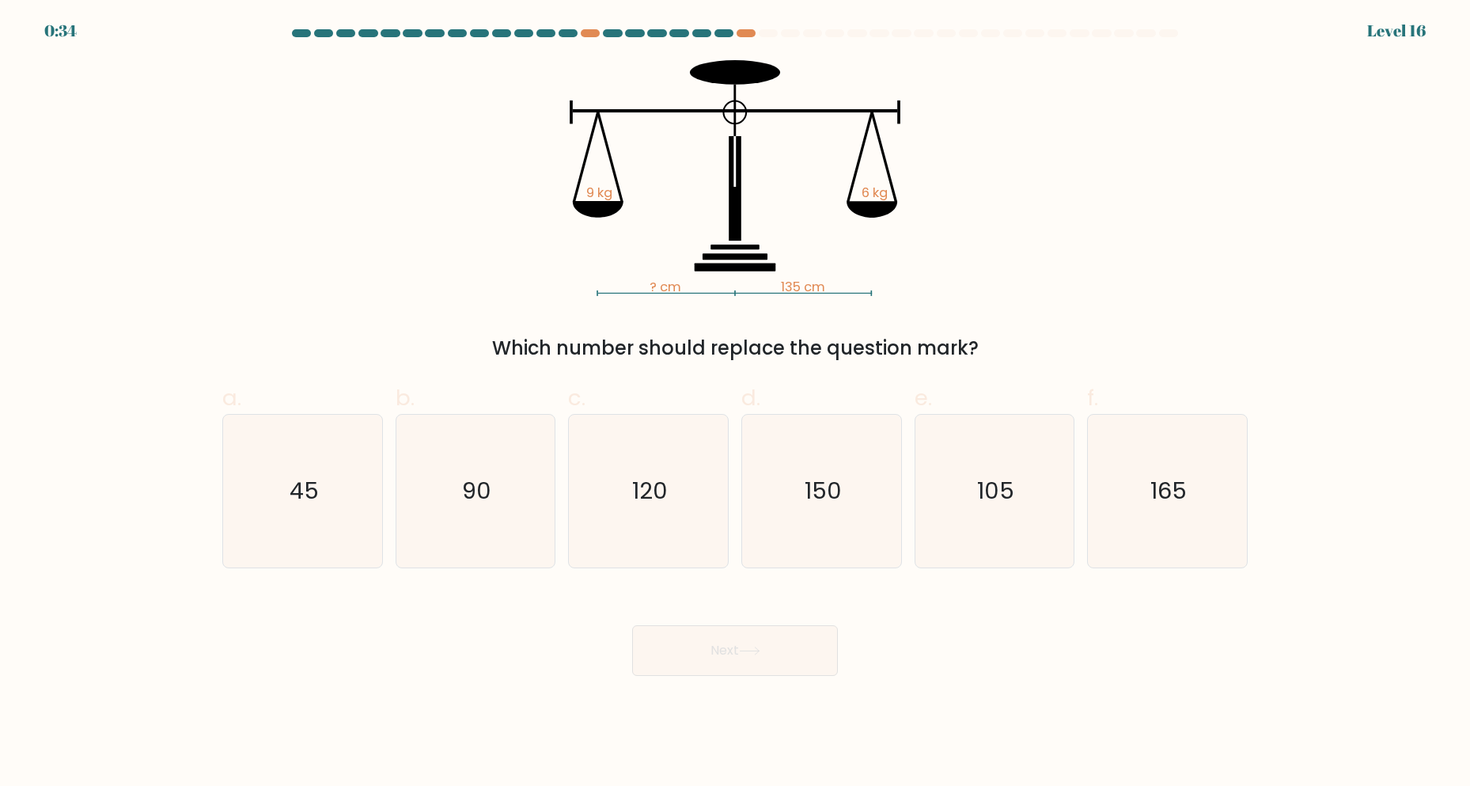
click at [725, 653] on button "Next" at bounding box center [735, 650] width 206 height 51
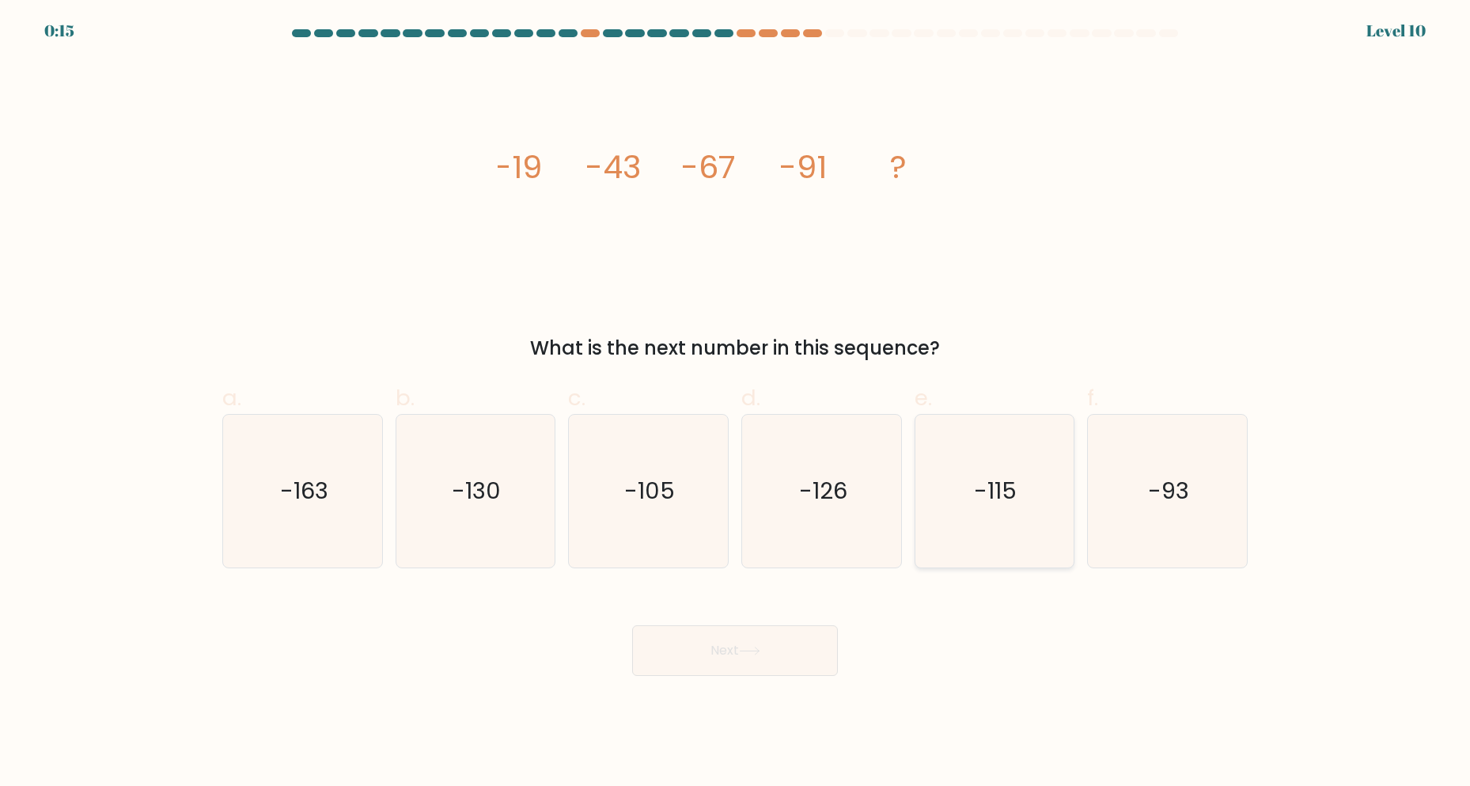
click at [976, 511] on icon "-115" at bounding box center [994, 491] width 153 height 153
click at [736, 404] on input "e. -115" at bounding box center [735, 398] width 1 height 10
radio input "true"
click at [749, 644] on button "Next" at bounding box center [735, 650] width 206 height 51
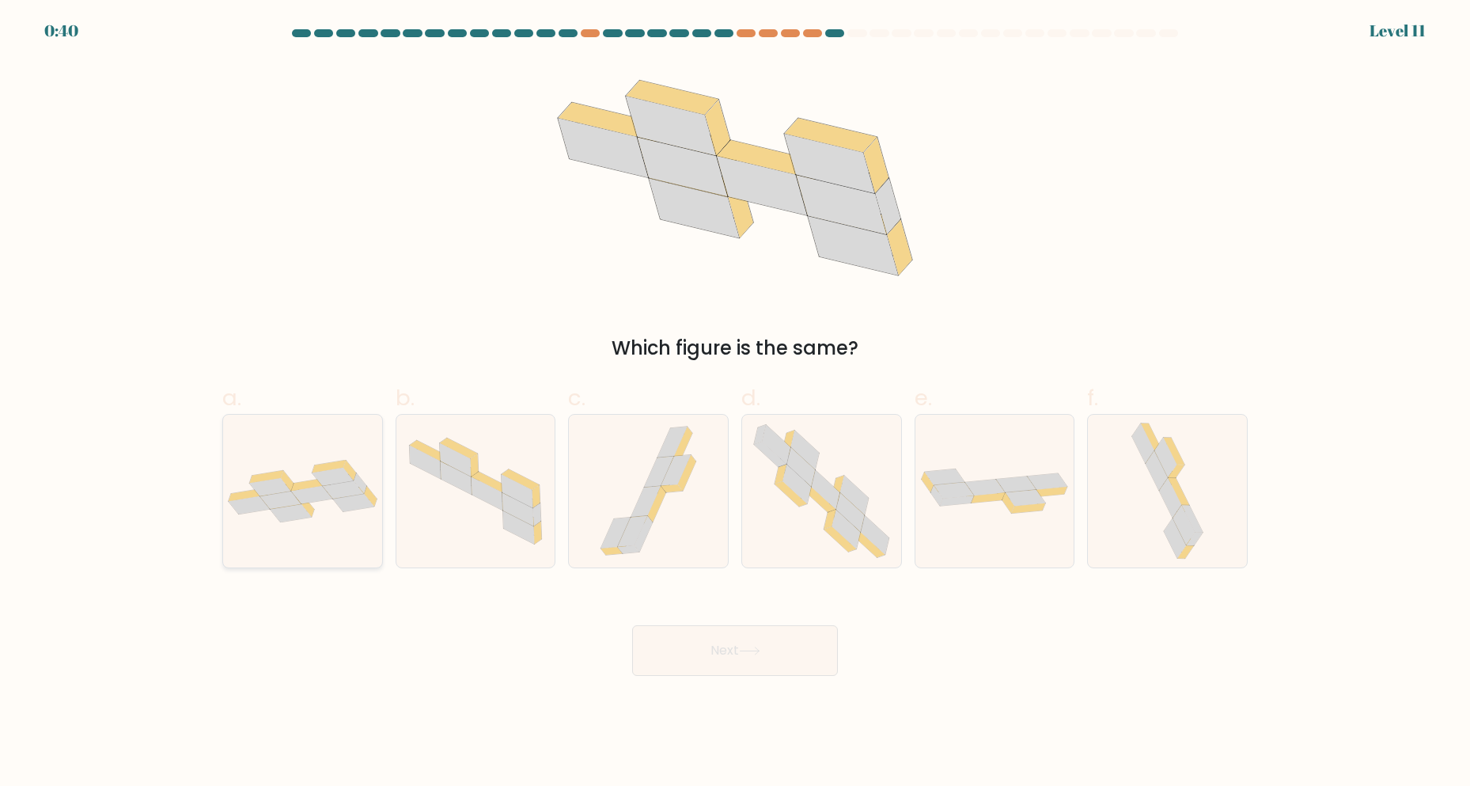
click at [321, 482] on icon at bounding box center [332, 477] width 41 height 18
click at [735, 404] on input "a." at bounding box center [735, 398] width 1 height 10
radio input "true"
click at [725, 654] on button "Next" at bounding box center [735, 650] width 206 height 51
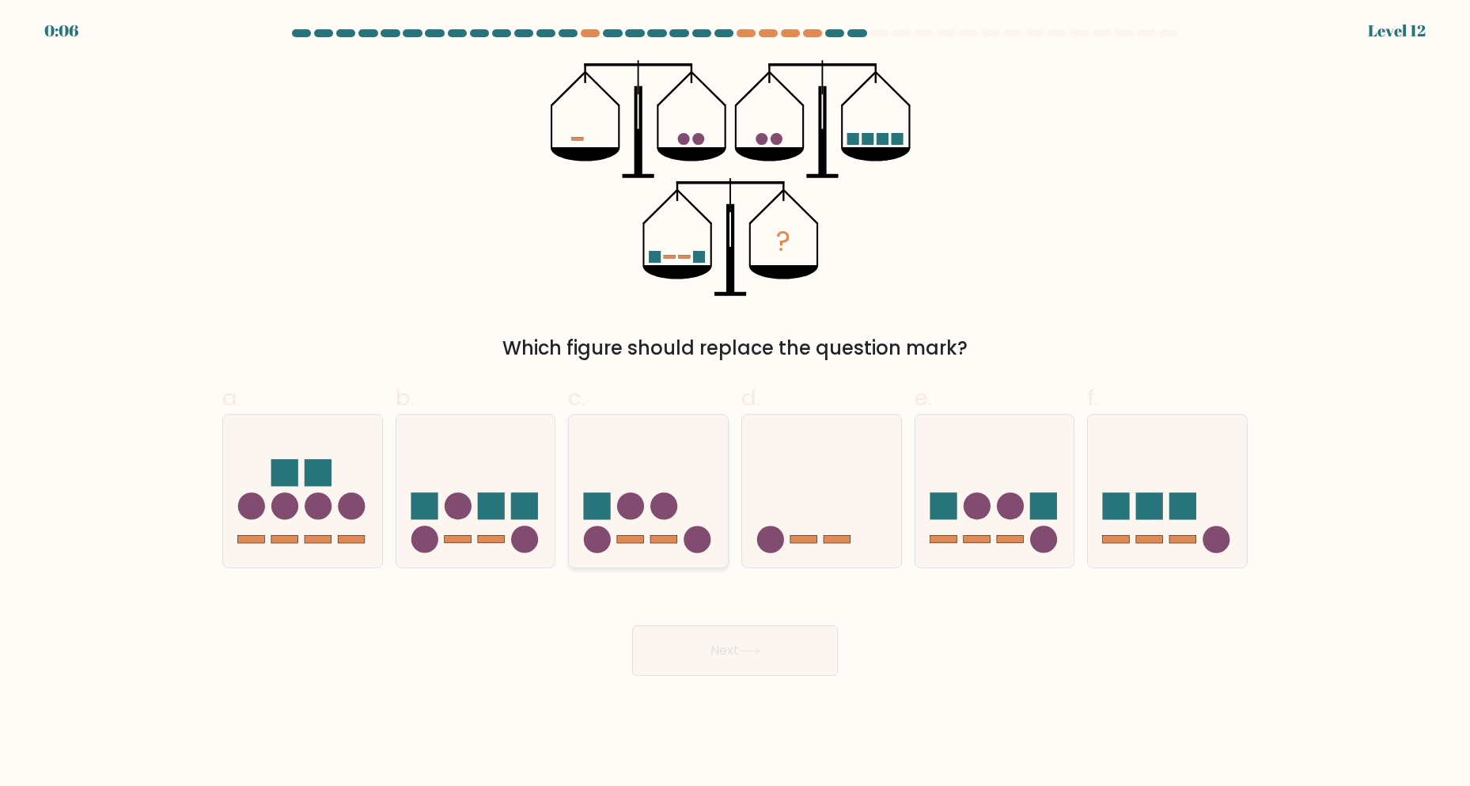
drag, startPoint x: 669, startPoint y: 521, endPoint x: 668, endPoint y: 578, distance: 56.2
click at [670, 521] on icon at bounding box center [648, 491] width 159 height 131
click at [735, 404] on input "c." at bounding box center [735, 398] width 1 height 10
radio input "true"
click at [708, 650] on button "Next" at bounding box center [735, 650] width 206 height 51
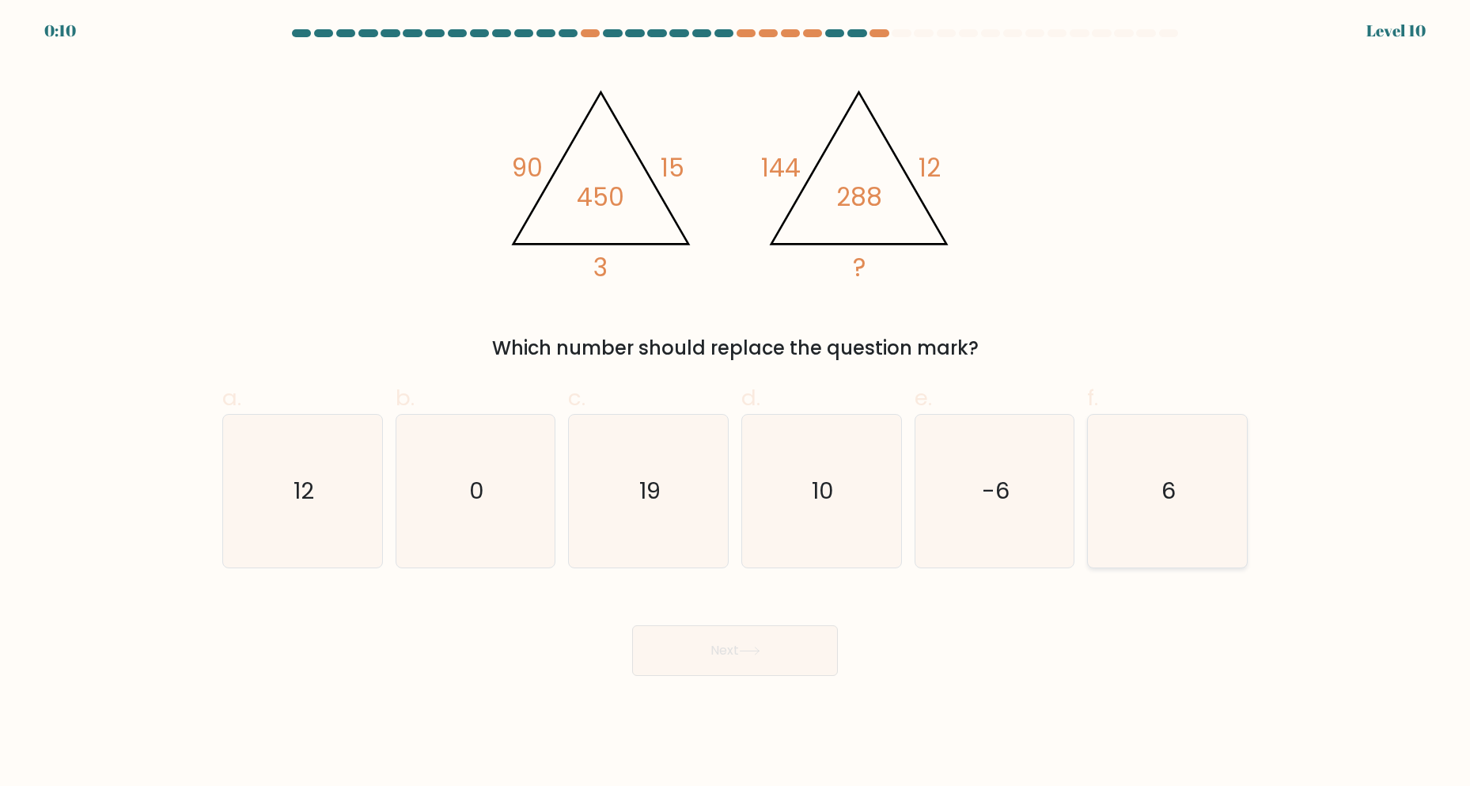
click at [1177, 510] on icon "6" at bounding box center [1167, 491] width 153 height 153
click at [736, 404] on input "f. 6" at bounding box center [735, 398] width 1 height 10
radio input "true"
click at [771, 646] on button "Next" at bounding box center [735, 650] width 206 height 51
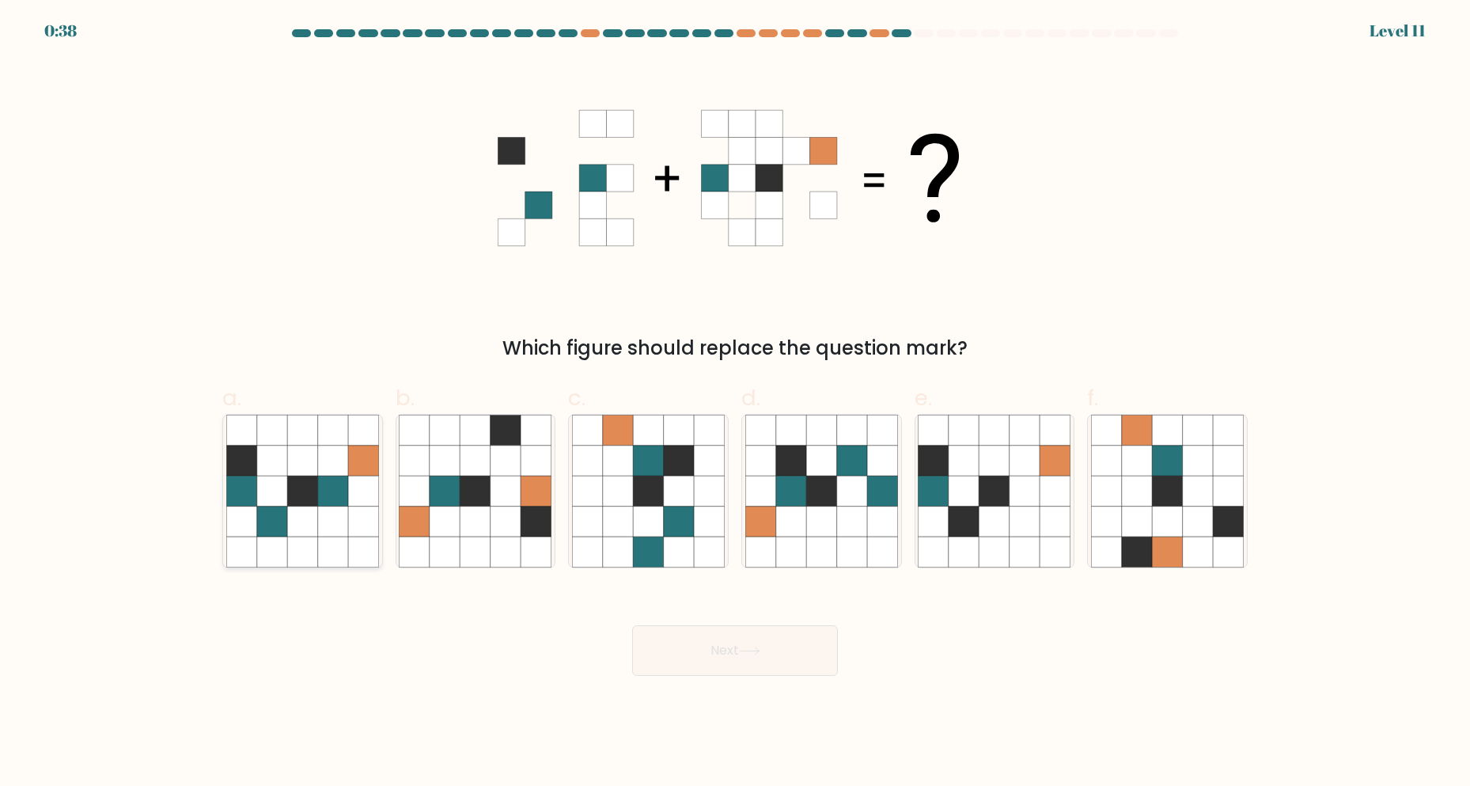
click at [278, 506] on icon at bounding box center [272, 521] width 30 height 30
click at [735, 404] on input "a." at bounding box center [735, 398] width 1 height 10
radio input "true"
click at [758, 654] on icon at bounding box center [749, 650] width 21 height 9
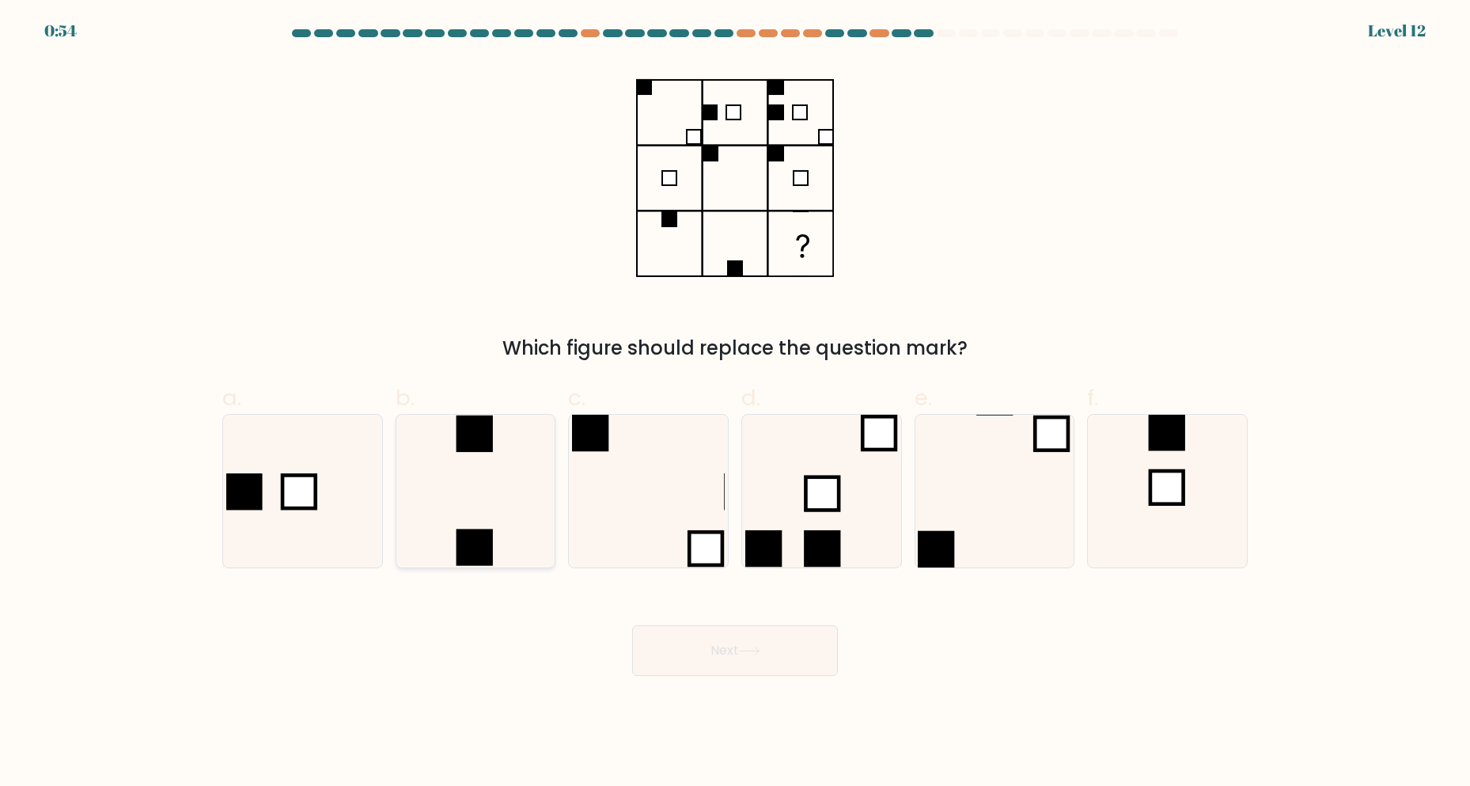
click at [481, 476] on icon at bounding box center [475, 491] width 153 height 153
click at [735, 404] on input "b." at bounding box center [735, 398] width 1 height 10
radio input "true"
click at [726, 665] on button "Next" at bounding box center [735, 650] width 206 height 51
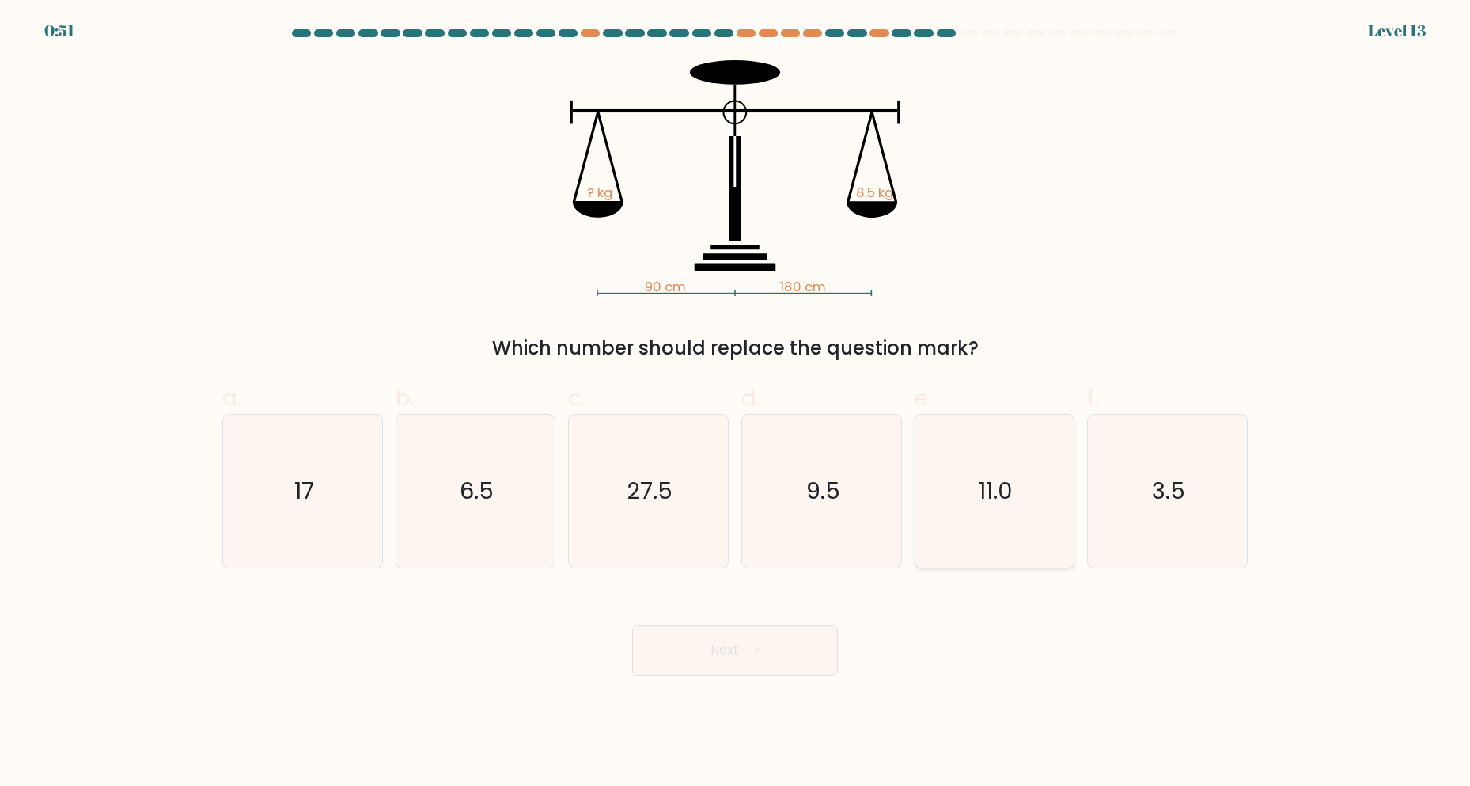
click at [984, 508] on icon "11.0" at bounding box center [994, 491] width 153 height 153
click at [736, 404] on input "e. 11.0" at bounding box center [735, 398] width 1 height 10
radio input "true"
click at [764, 663] on button "Next" at bounding box center [735, 650] width 206 height 51
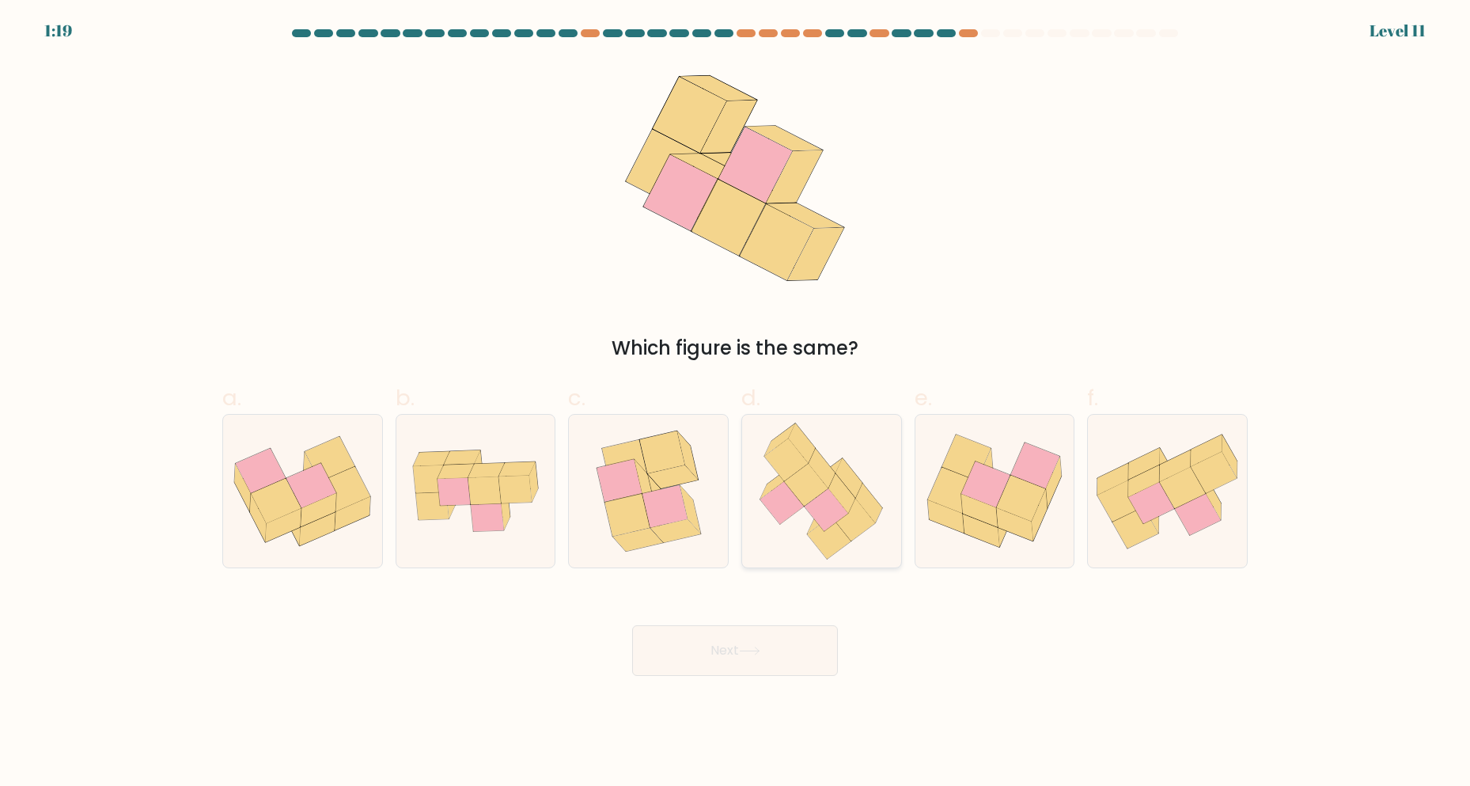
click at [825, 505] on icon at bounding box center [827, 510] width 44 height 43
click at [736, 404] on input "d." at bounding box center [735, 398] width 1 height 10
radio input "true"
click at [741, 653] on button "Next" at bounding box center [735, 650] width 206 height 51
click at [722, 661] on button "Next" at bounding box center [735, 650] width 206 height 51
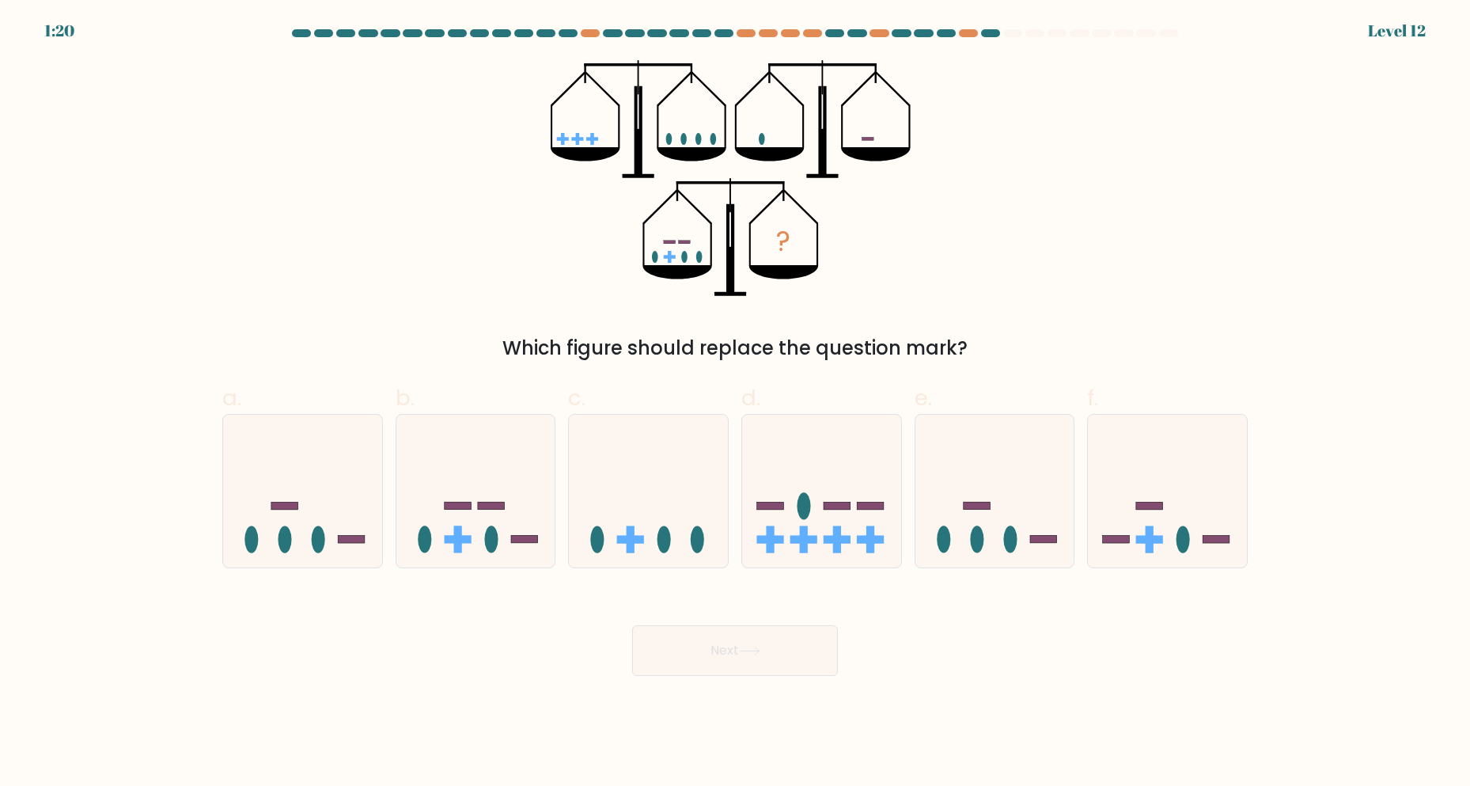
drag, startPoint x: 1136, startPoint y: 203, endPoint x: 874, endPoint y: 135, distance: 271.6
click at [874, 135] on icon "?" at bounding box center [735, 178] width 368 height 236
click at [481, 495] on icon at bounding box center [475, 491] width 159 height 131
click at [735, 404] on input "b." at bounding box center [735, 398] width 1 height 10
radio input "true"
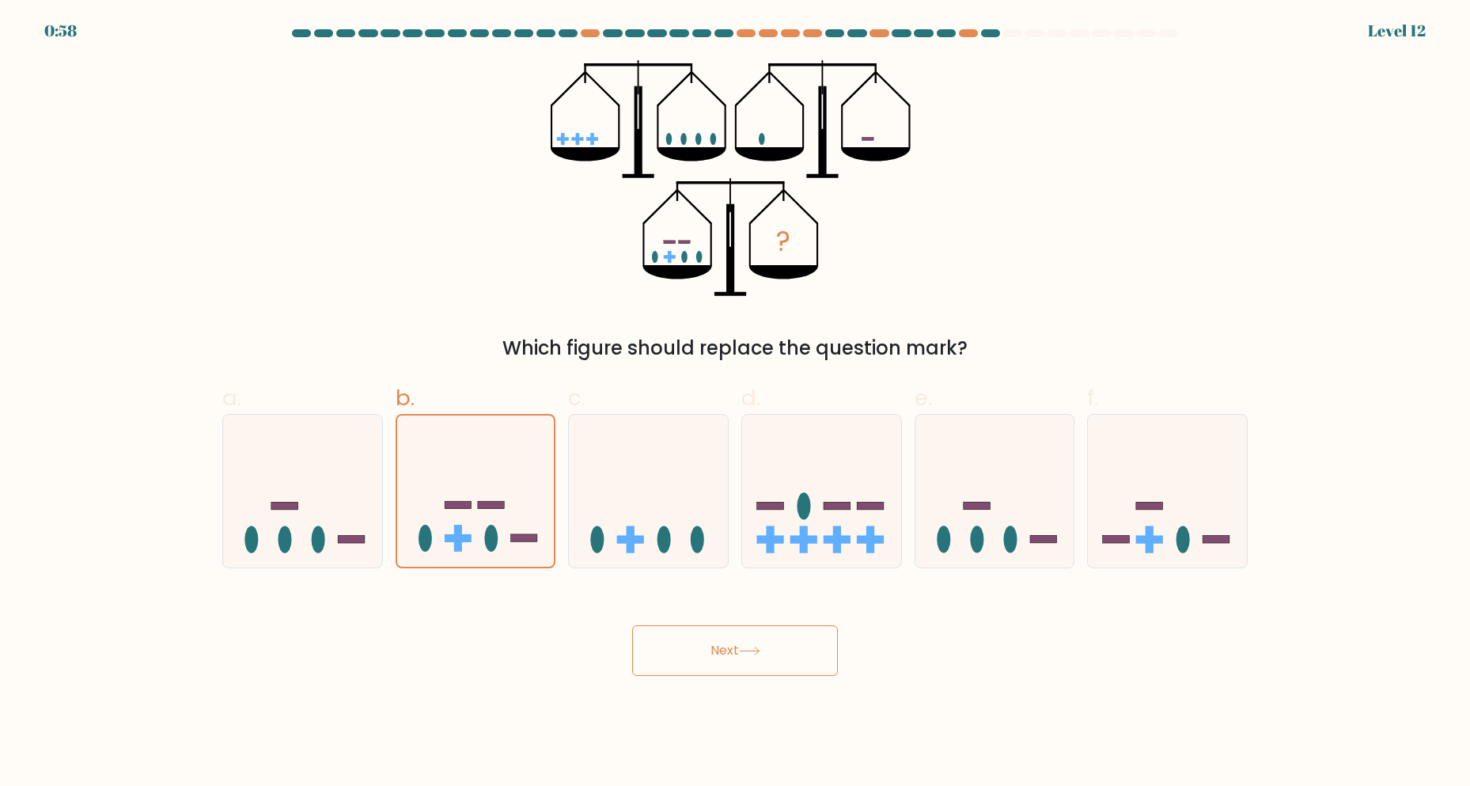
click at [692, 640] on button "Next" at bounding box center [735, 650] width 206 height 51
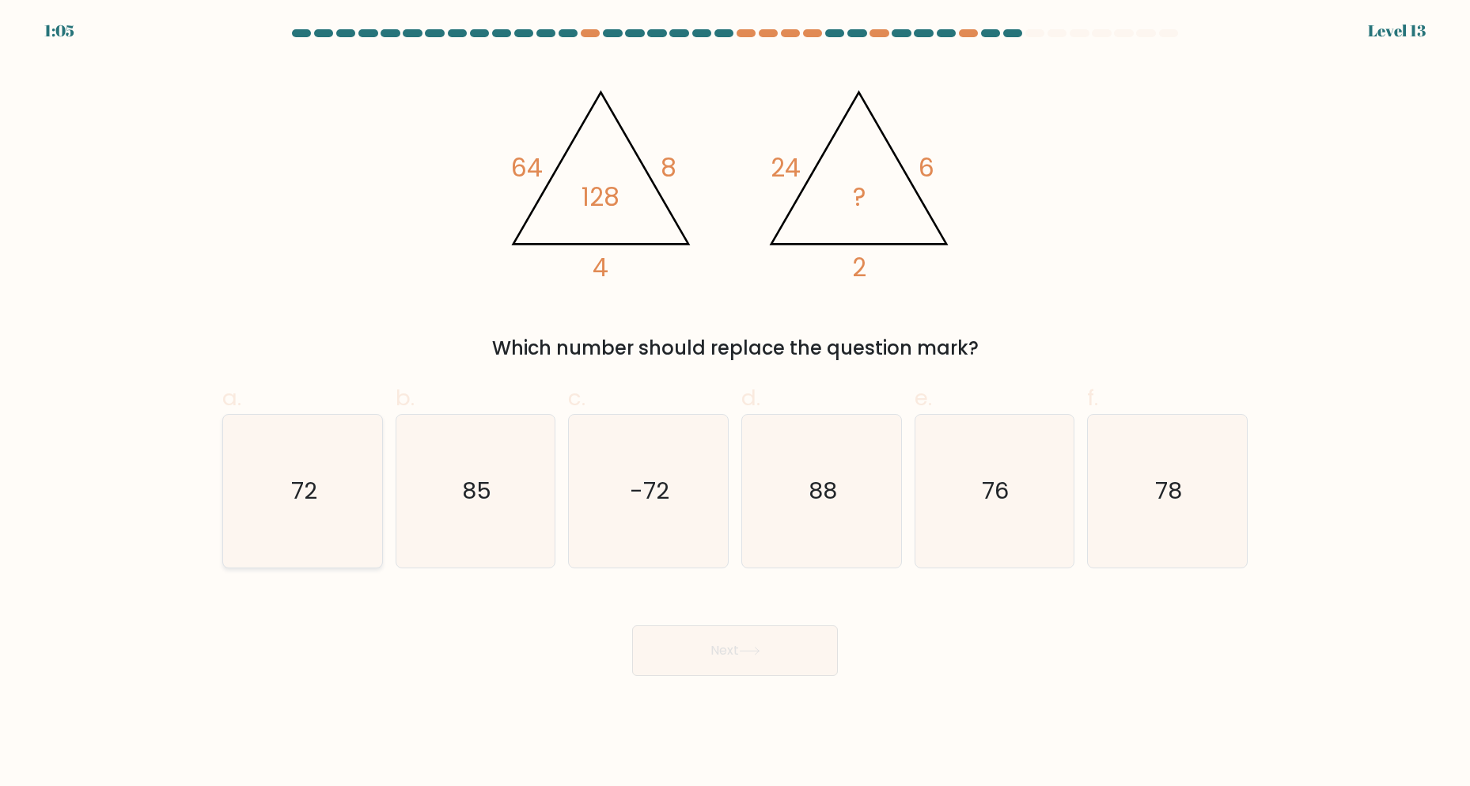
click at [309, 496] on text "72" at bounding box center [304, 492] width 26 height 32
click at [735, 404] on input "a. 72" at bounding box center [735, 398] width 1 height 10
radio input "true"
click at [706, 644] on button "Next" at bounding box center [735, 650] width 206 height 51
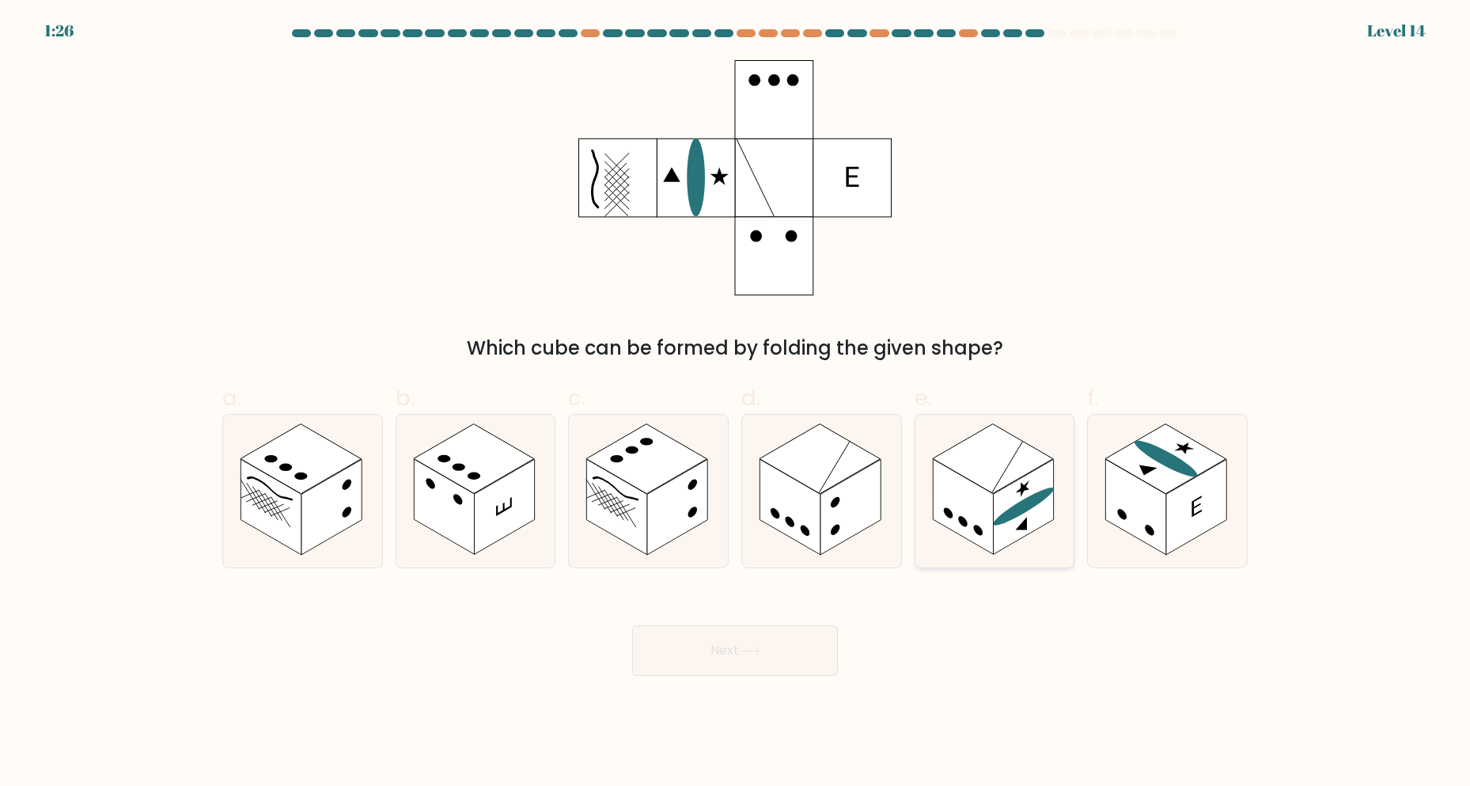
click at [1005, 488] on rect at bounding box center [1023, 508] width 60 height 96
click at [736, 404] on input "e." at bounding box center [735, 398] width 1 height 10
radio input "true"
click at [747, 640] on button "Next" at bounding box center [735, 650] width 206 height 51
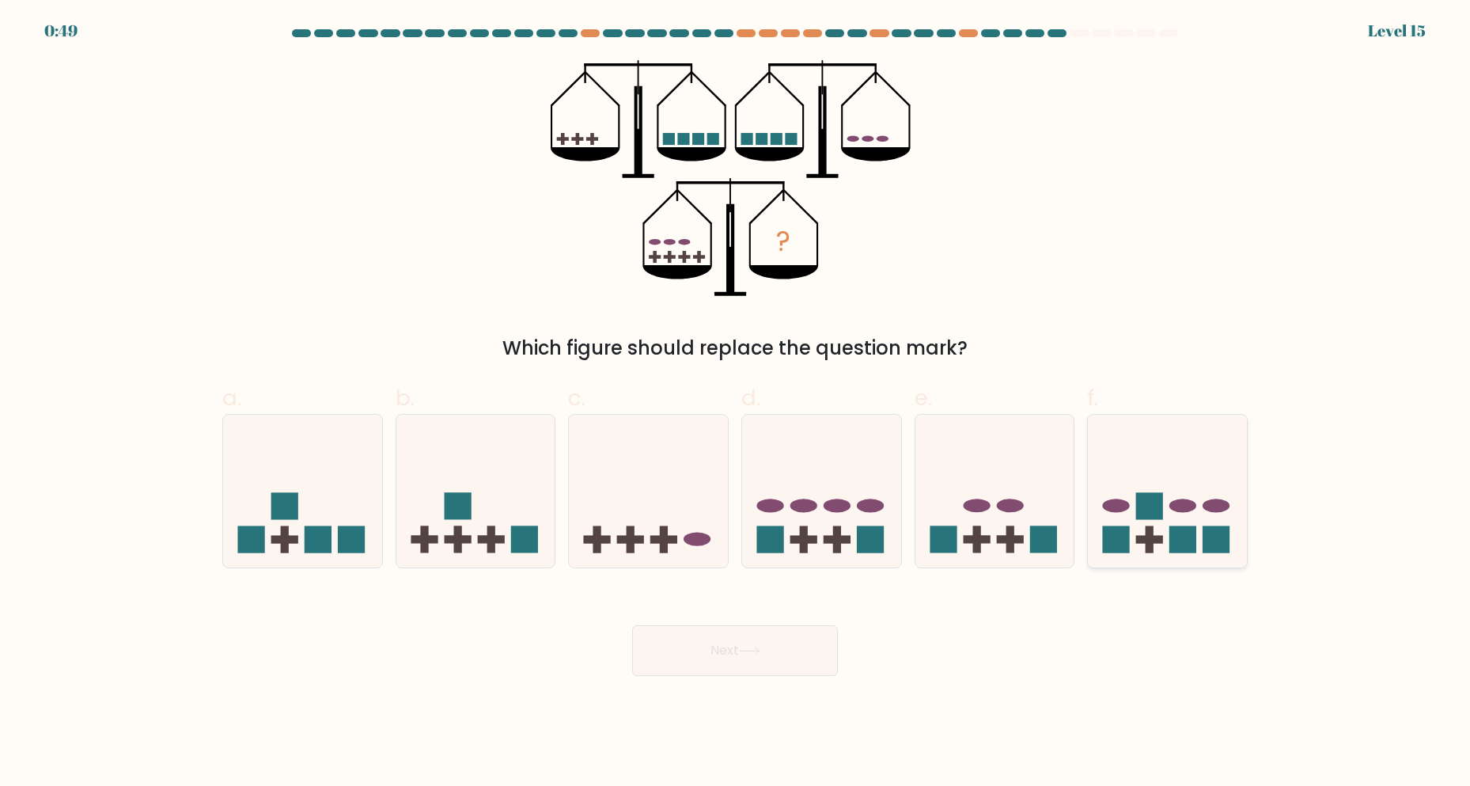
click at [1178, 517] on icon at bounding box center [1167, 491] width 159 height 131
click at [736, 404] on input "f." at bounding box center [735, 398] width 1 height 10
radio input "true"
click at [708, 644] on button "Next" at bounding box center [735, 650] width 206 height 51
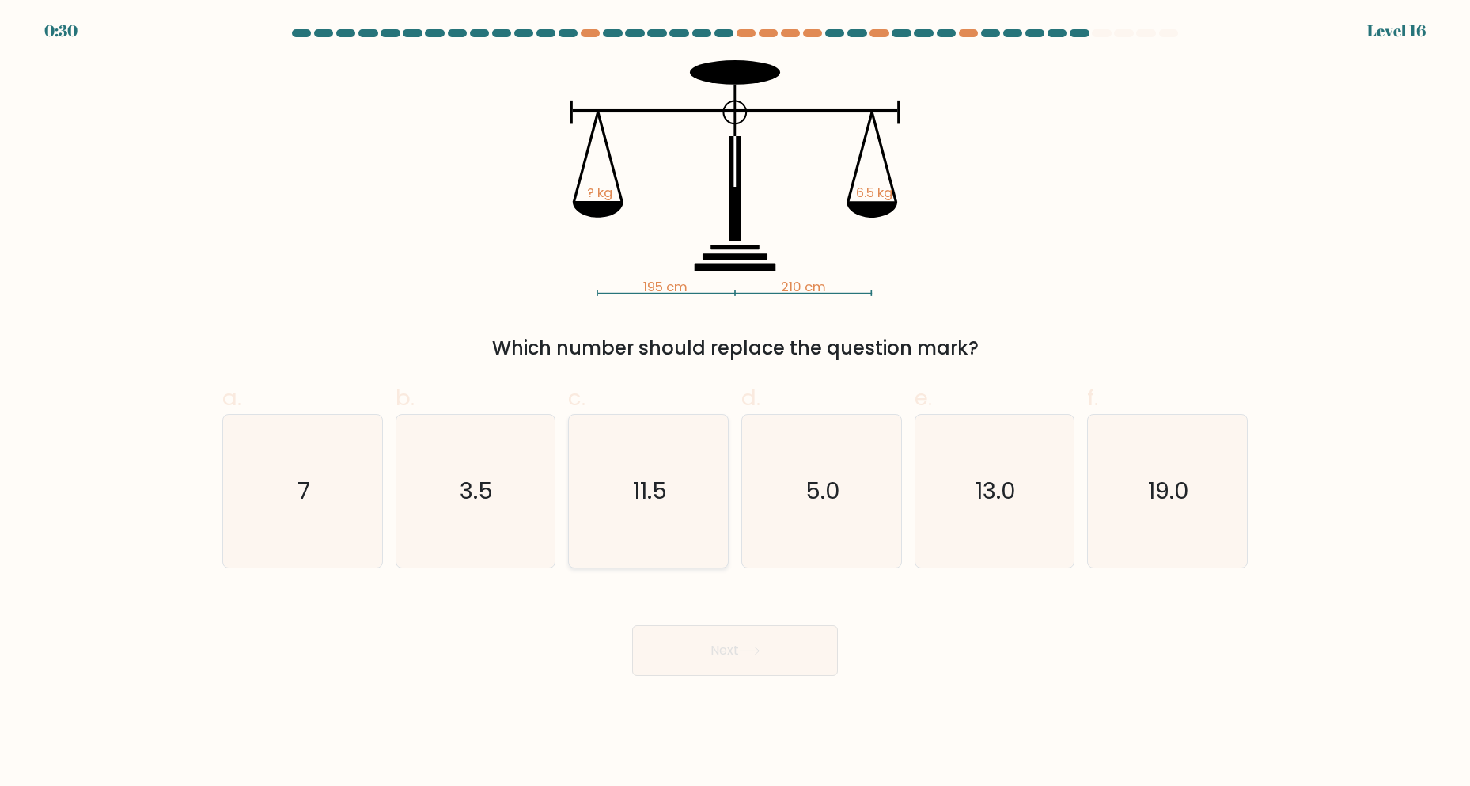
click at [699, 464] on icon "11.5" at bounding box center [648, 491] width 153 height 153
click at [735, 404] on input "c. 11.5" at bounding box center [735, 398] width 1 height 10
radio input "true"
click at [784, 646] on button "Next" at bounding box center [735, 650] width 206 height 51
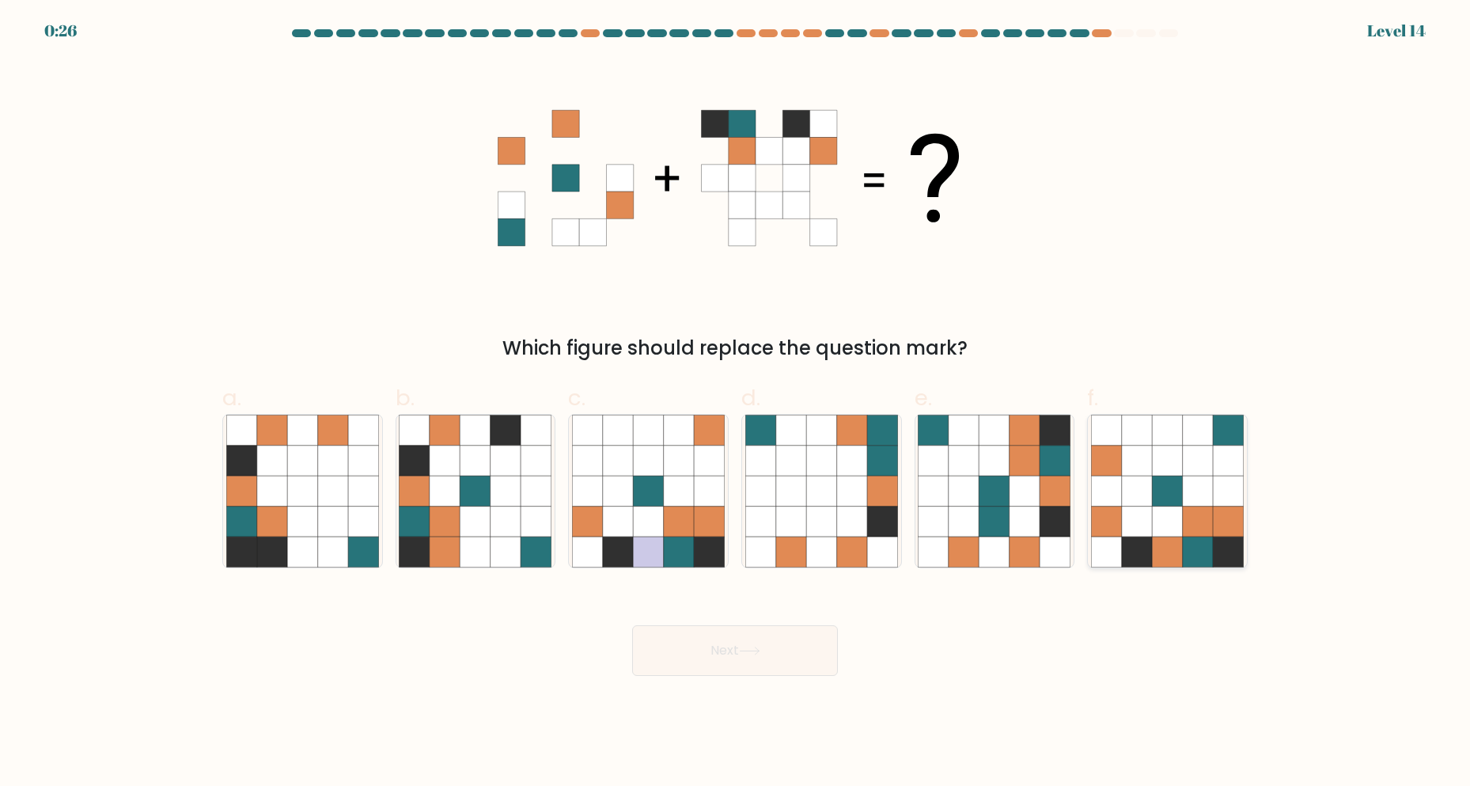
click at [1158, 484] on icon at bounding box center [1167, 491] width 30 height 30
click at [736, 404] on input "f." at bounding box center [735, 398] width 1 height 10
radio input "true"
click at [722, 667] on button "Next" at bounding box center [735, 650] width 206 height 51
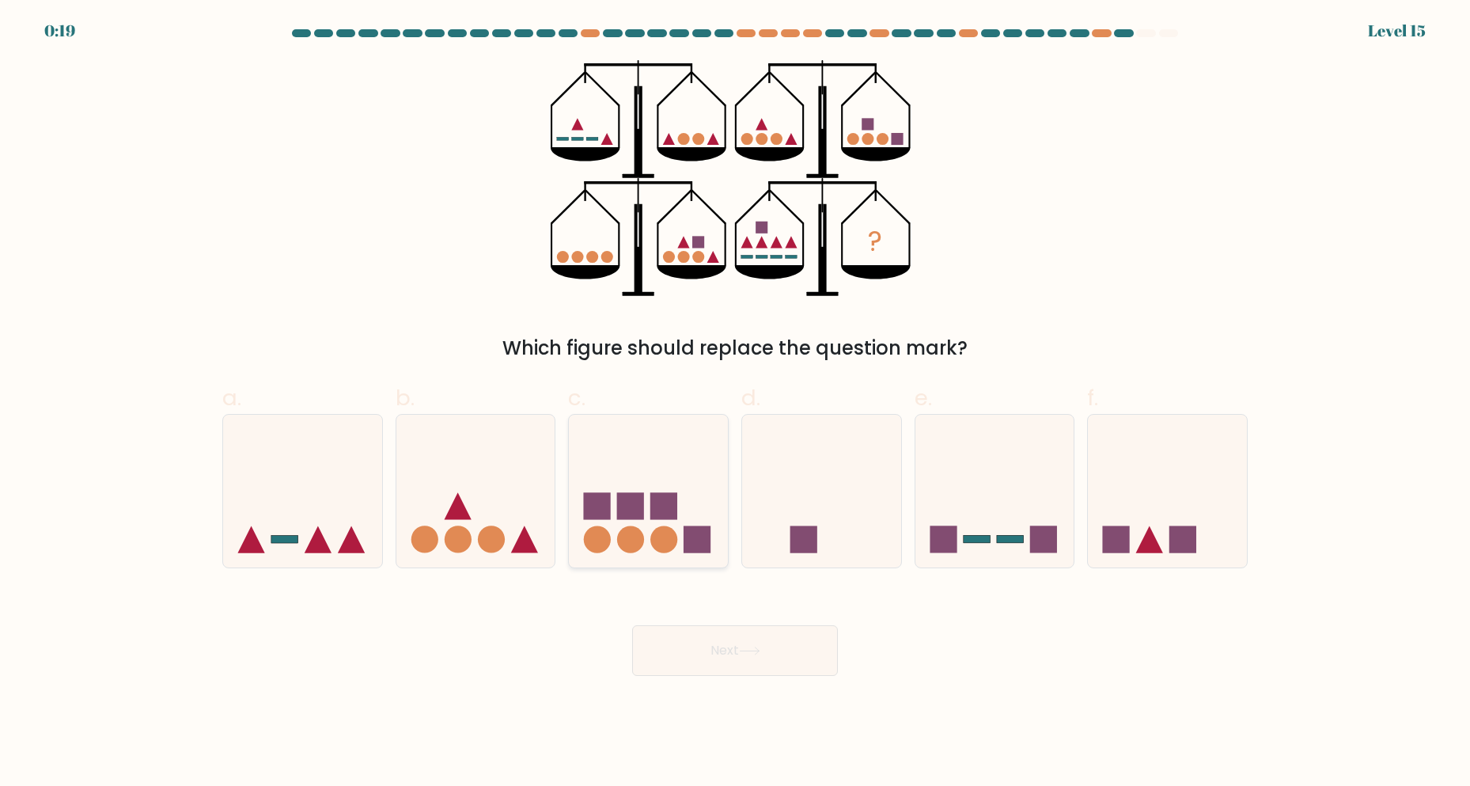
click at [690, 511] on icon at bounding box center [648, 491] width 159 height 131
click at [735, 404] on input "c." at bounding box center [735, 398] width 1 height 10
radio input "true"
click at [758, 662] on button "Next" at bounding box center [735, 650] width 206 height 51
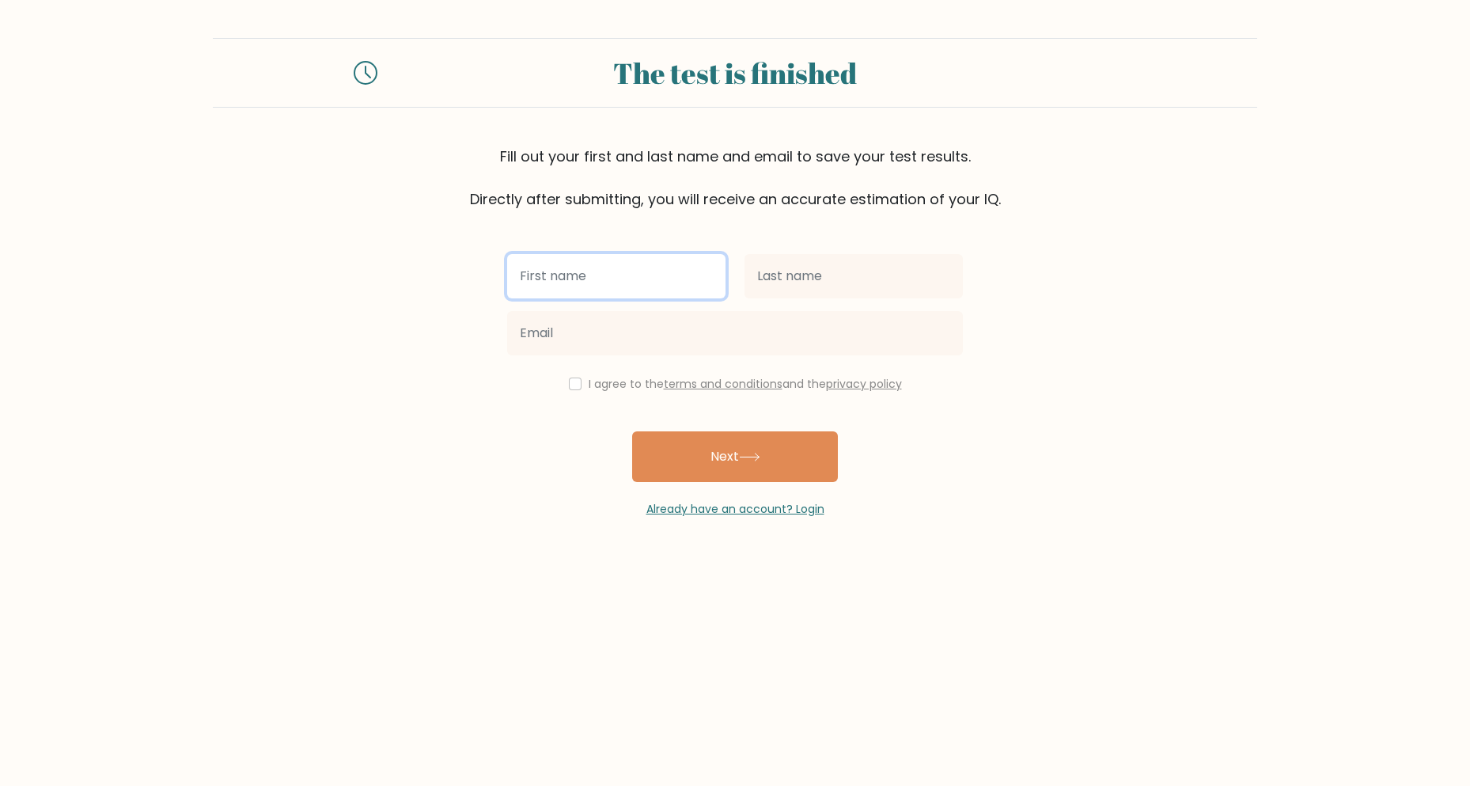
click at [612, 279] on input "text" at bounding box center [616, 276] width 218 height 44
type input "s"
type input "Shiella"
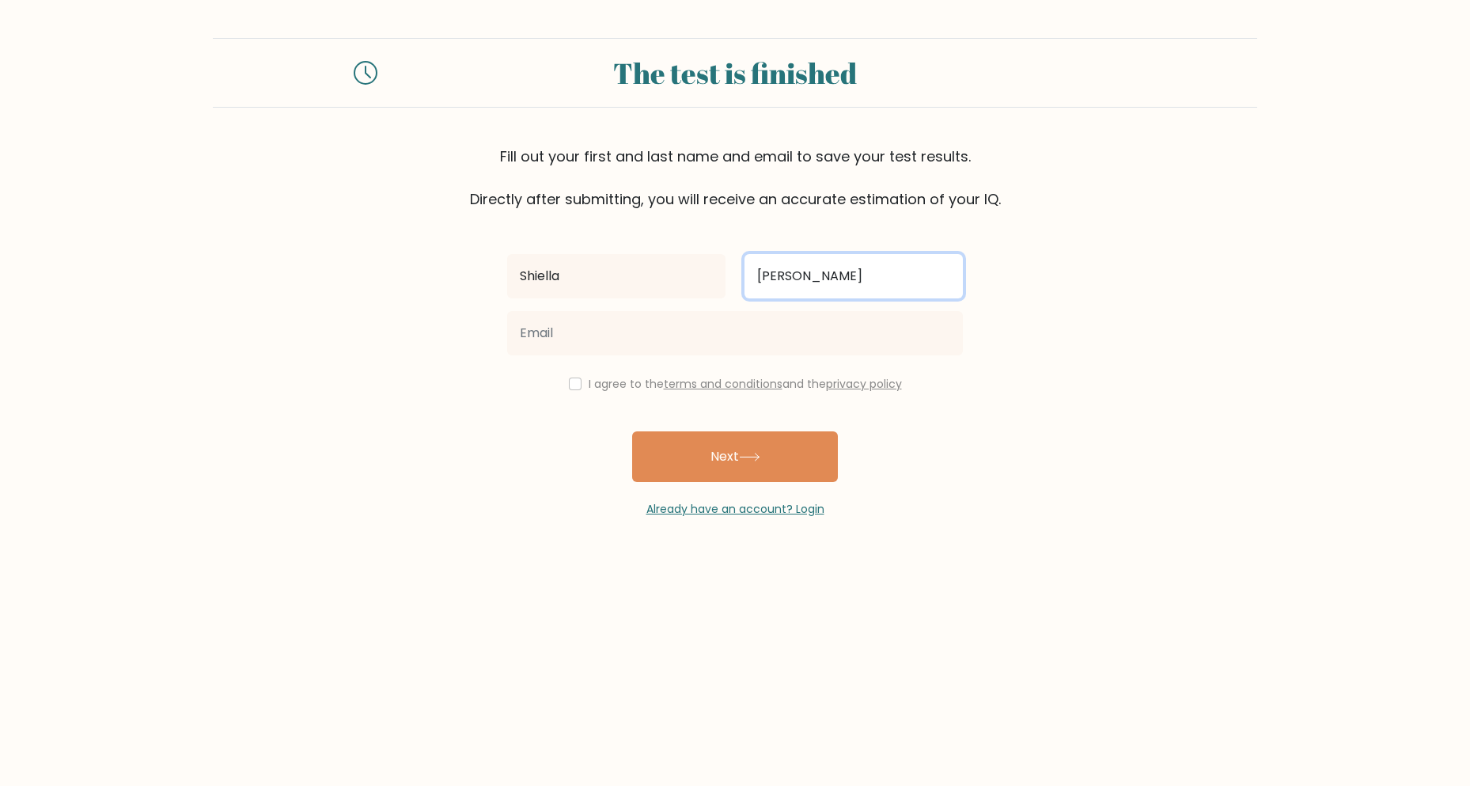
type input "[PERSON_NAME]"
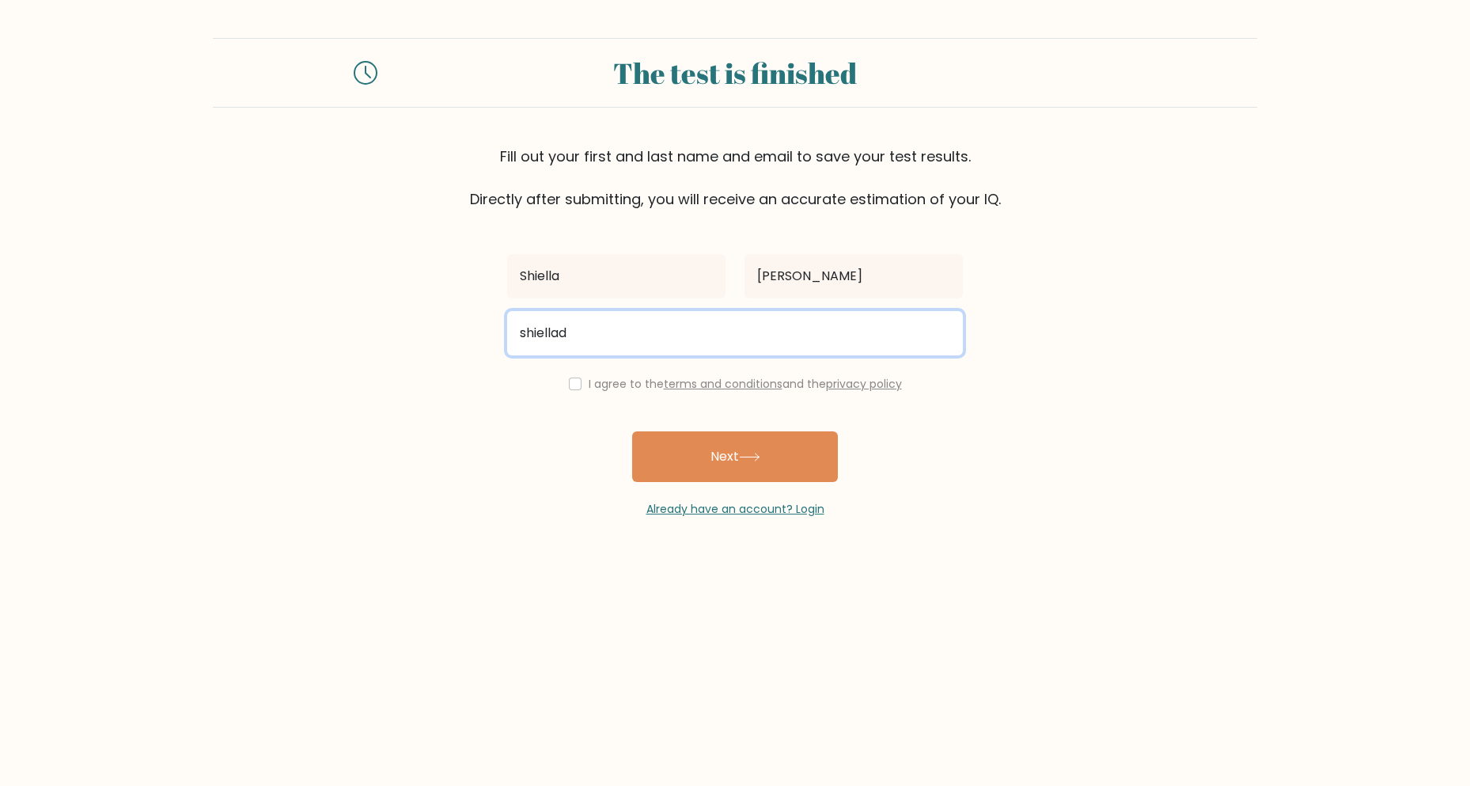
type input "[EMAIL_ADDRESS][DOMAIN_NAME]"
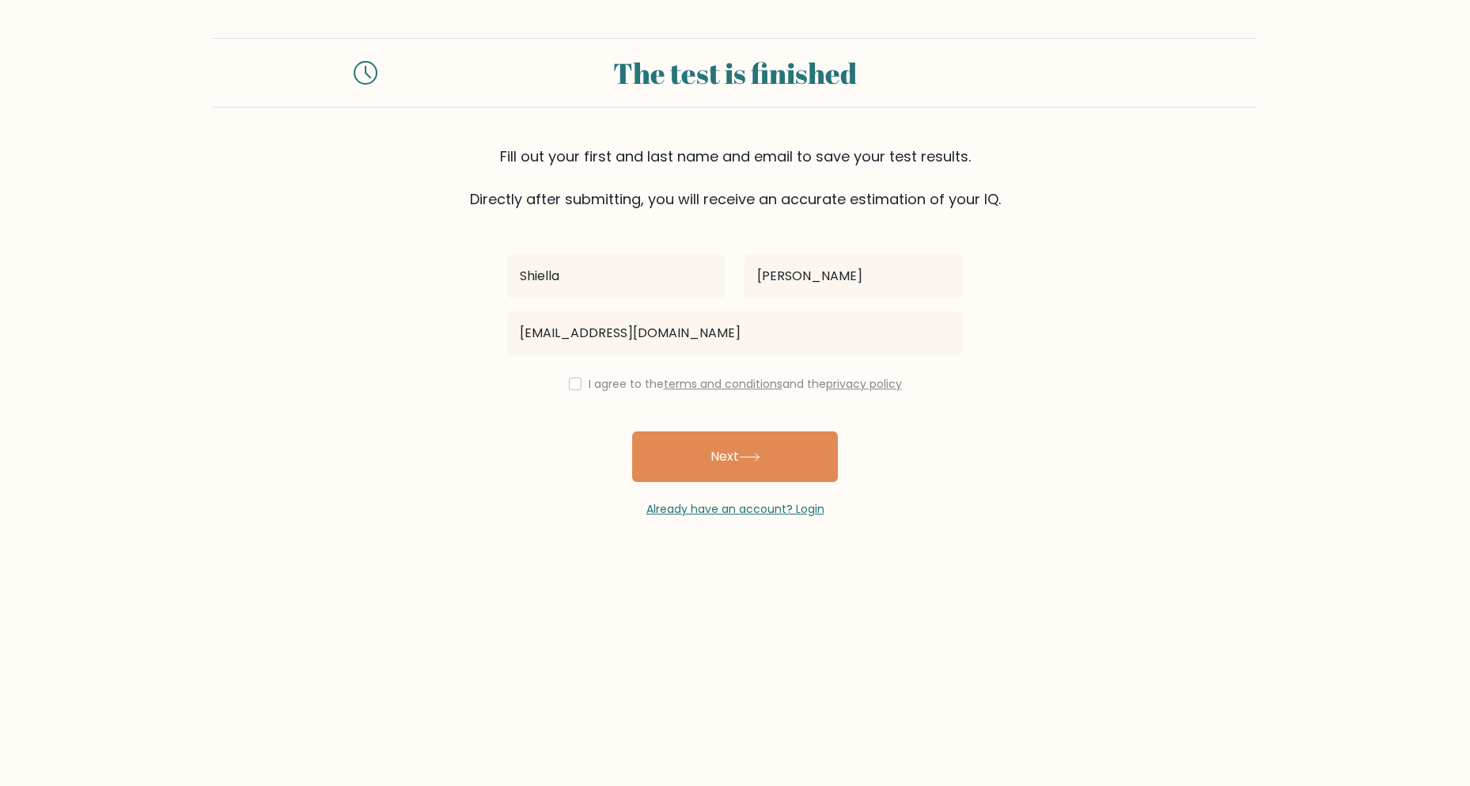
click at [563, 381] on div "I agree to the terms and conditions and the privacy policy" at bounding box center [735, 383] width 475 height 19
click at [572, 383] on input "checkbox" at bounding box center [575, 383] width 13 height 13
checkbox input "true"
click at [711, 474] on button "Next" at bounding box center [735, 456] width 206 height 51
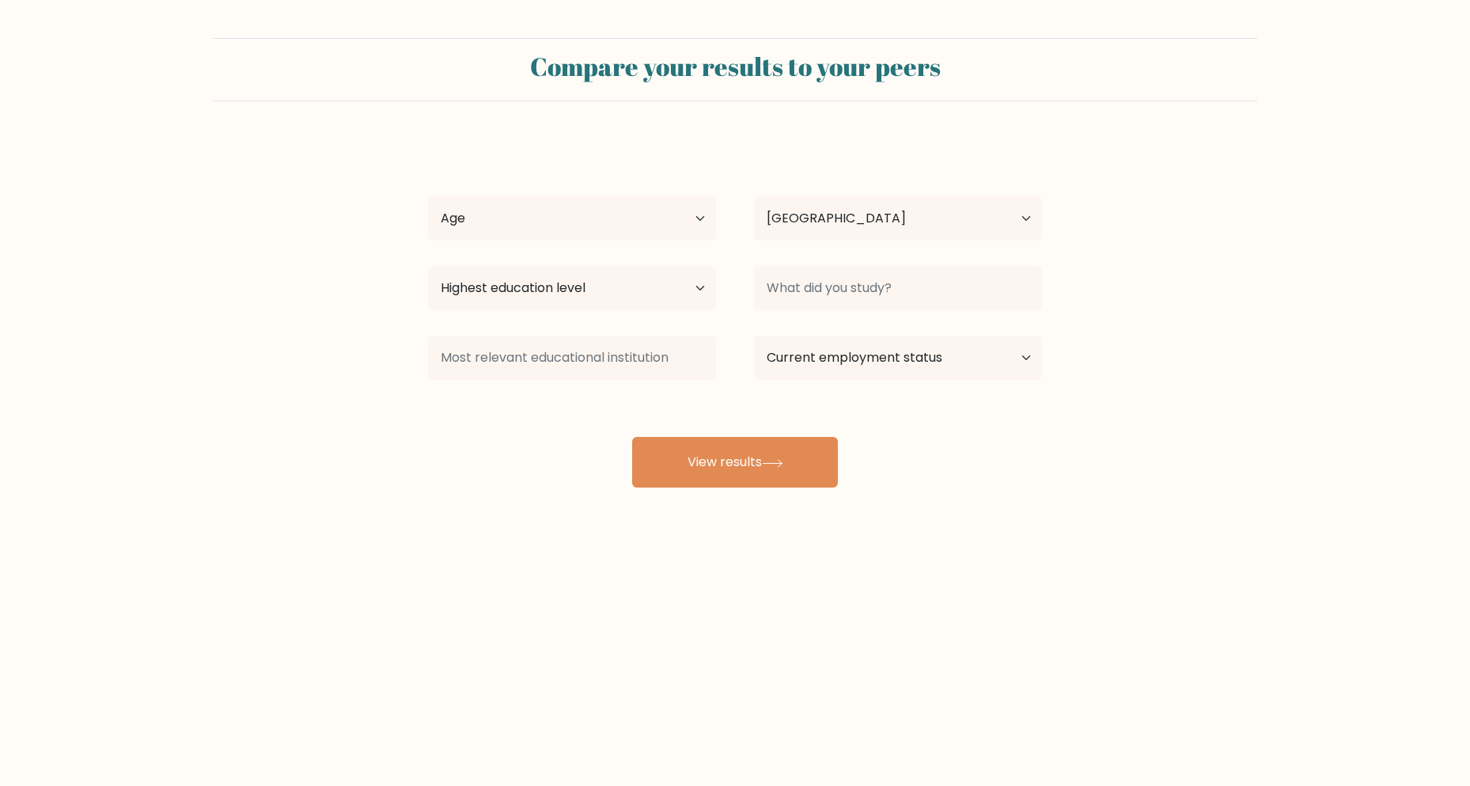
select select "PH"
click at [631, 212] on select "Age Under 18 years old 18-24 years old 25-34 years old 35-44 years old 45-54 ye…" at bounding box center [572, 218] width 288 height 44
select select "35_44"
click at [428, 196] on select "Age Under 18 years old 18-24 years old 25-34 years old 35-44 years old 45-54 ye…" at bounding box center [572, 218] width 288 height 44
click at [543, 292] on select "Highest education level No schooling Primary Lower Secondary Upper Secondary Oc…" at bounding box center [572, 288] width 288 height 44
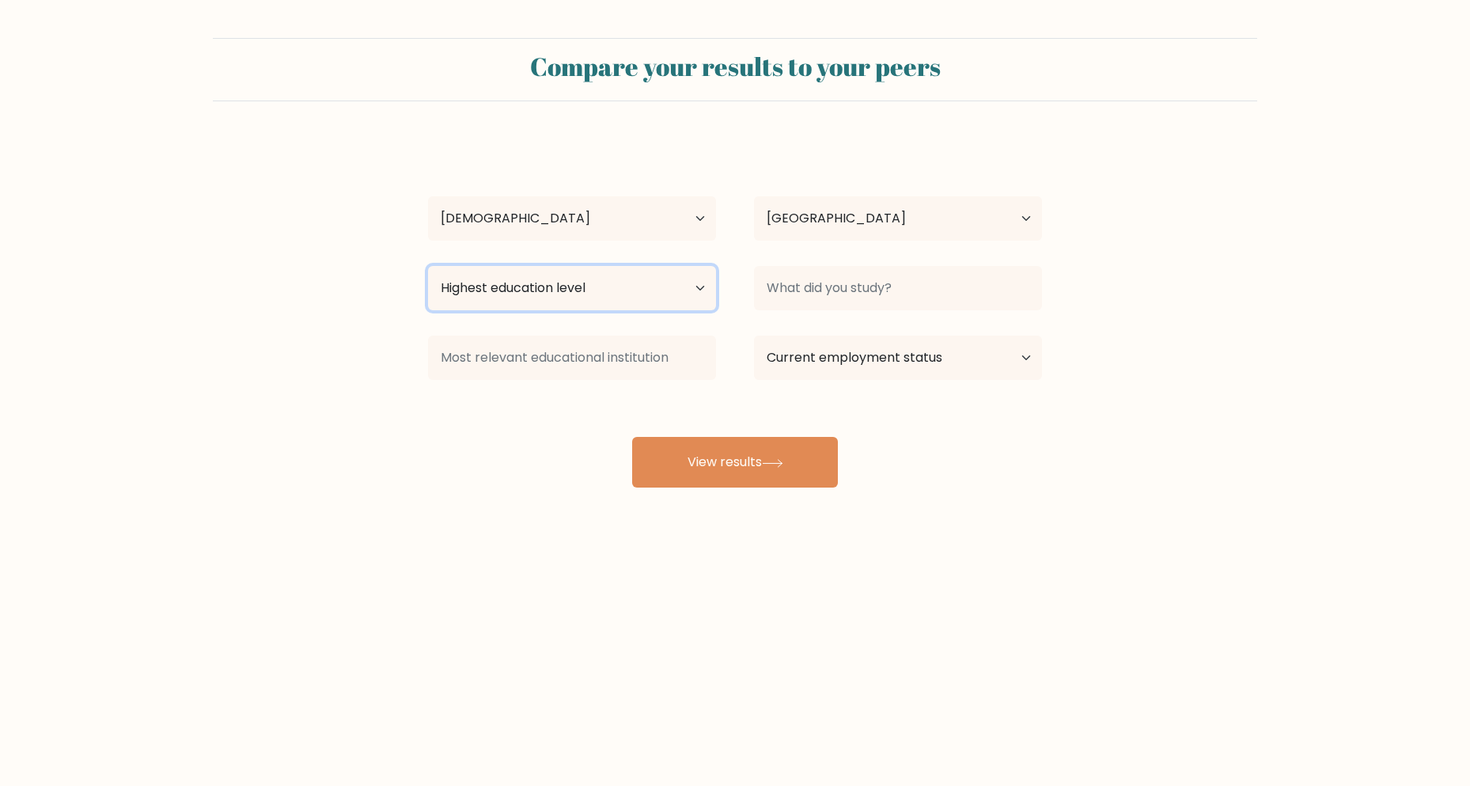
select select "bachelors_degree"
click at [428, 266] on select "Highest education level No schooling Primary Lower Secondary Upper Secondary Oc…" at bounding box center [572, 288] width 288 height 44
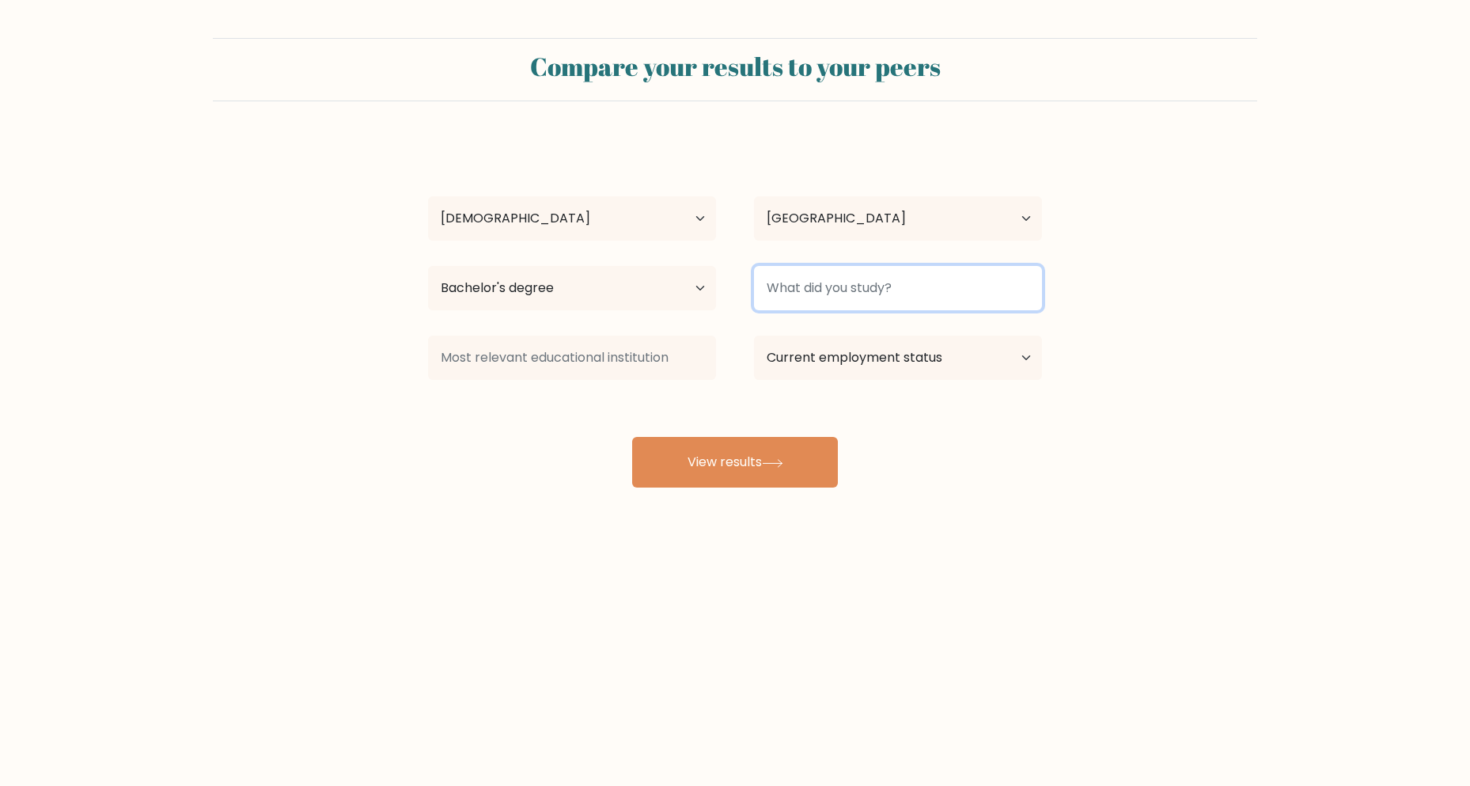
click at [846, 291] on input at bounding box center [898, 288] width 288 height 44
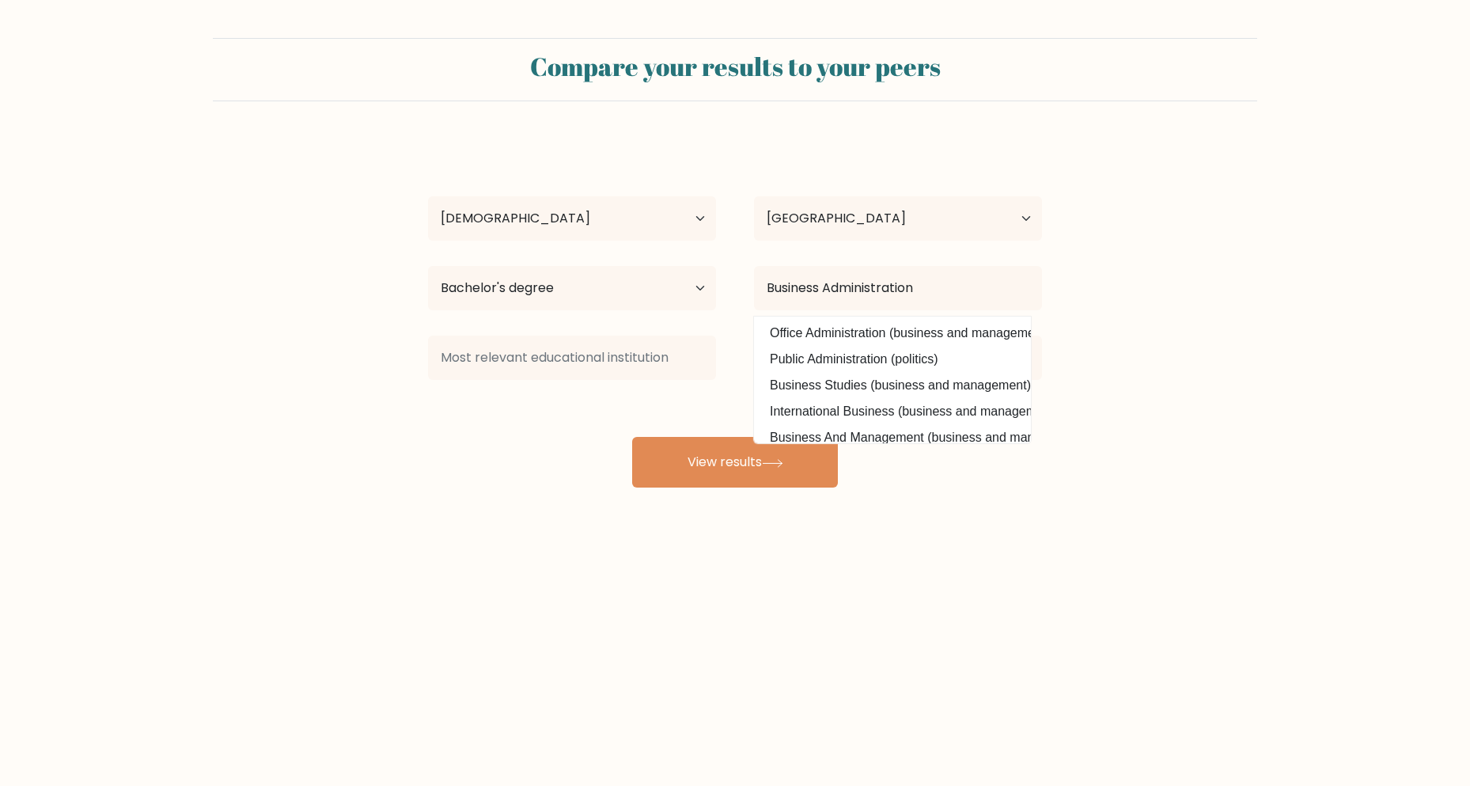
click at [844, 321] on option "Office Administration (business and management)" at bounding box center [892, 332] width 269 height 25
type input "Office Administration"
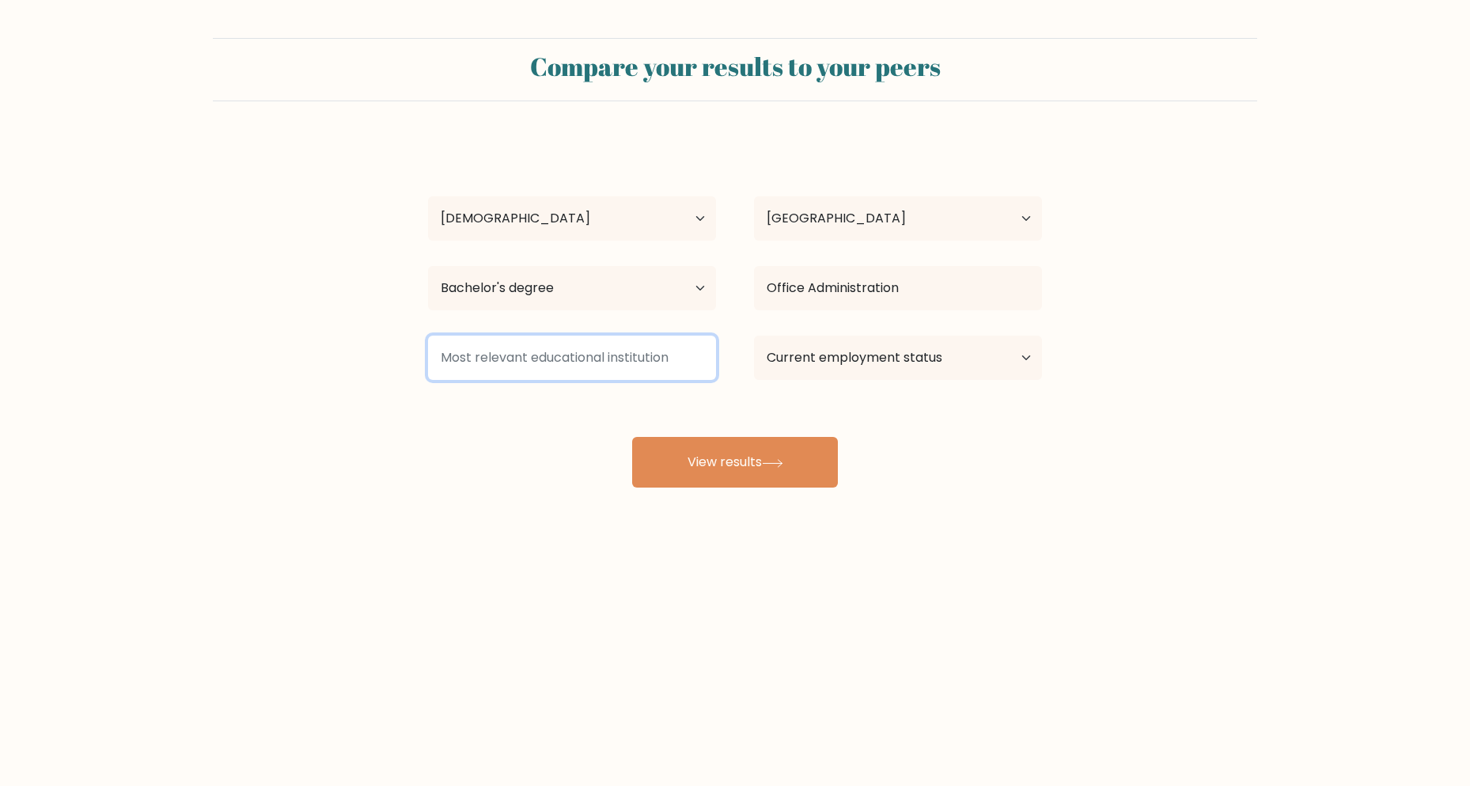
click at [583, 365] on input at bounding box center [572, 358] width 288 height 44
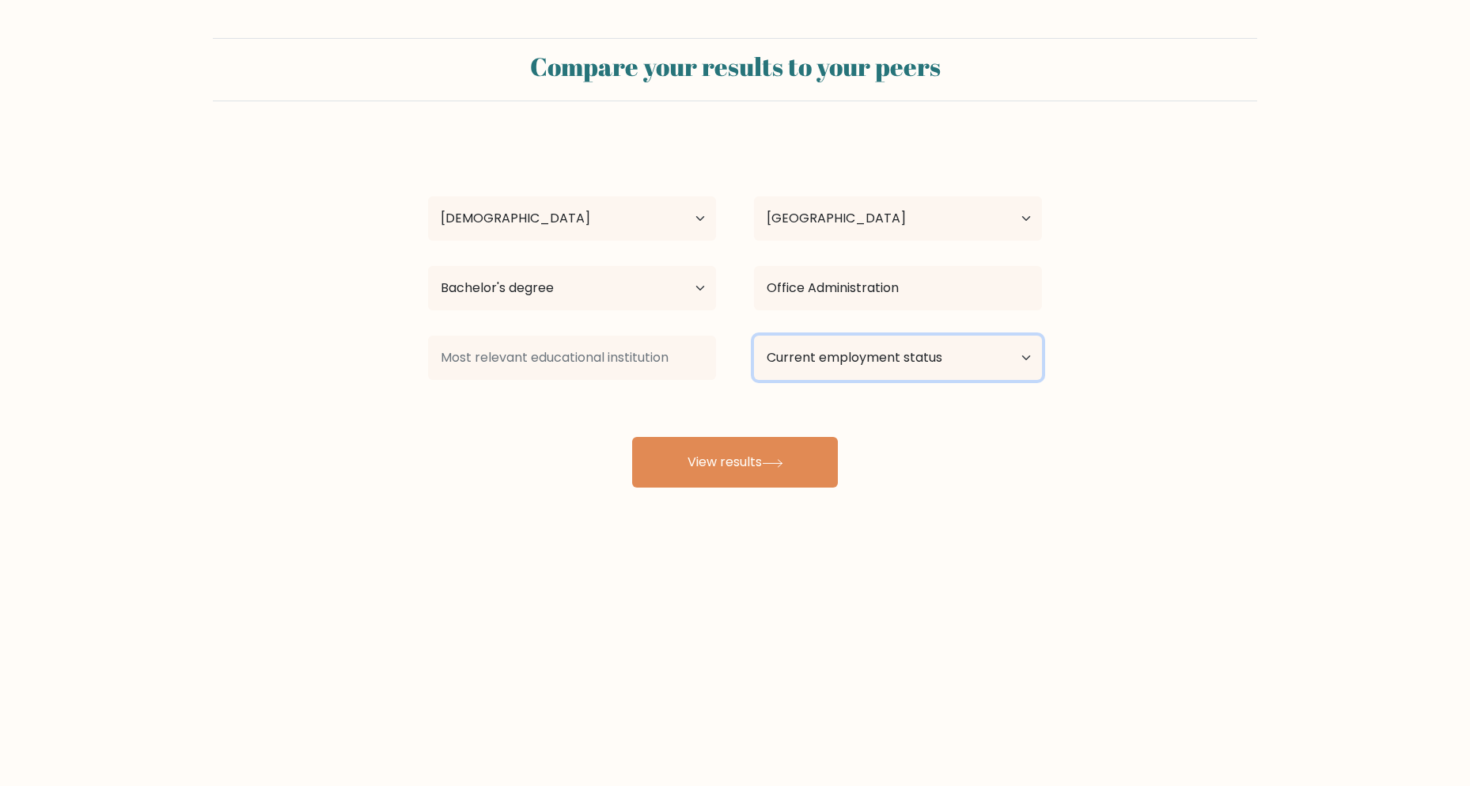
click at [898, 356] on select "Current employment status Employed Student Retired Other / prefer not to answer" at bounding box center [898, 358] width 288 height 44
select select "other"
click at [754, 336] on select "Current employment status Employed Student Retired Other / prefer not to answer" at bounding box center [898, 358] width 288 height 44
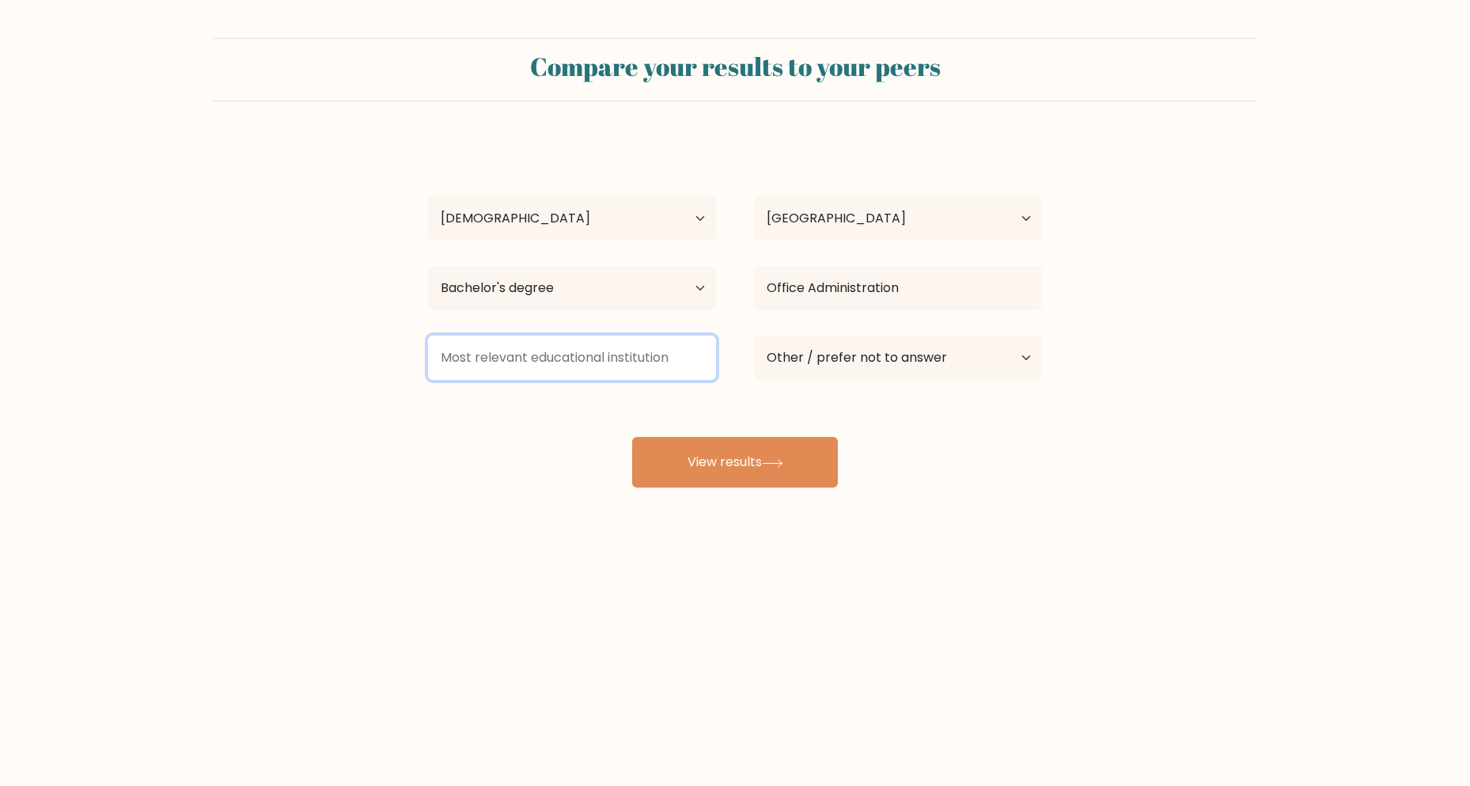
click at [559, 343] on input at bounding box center [572, 358] width 288 height 44
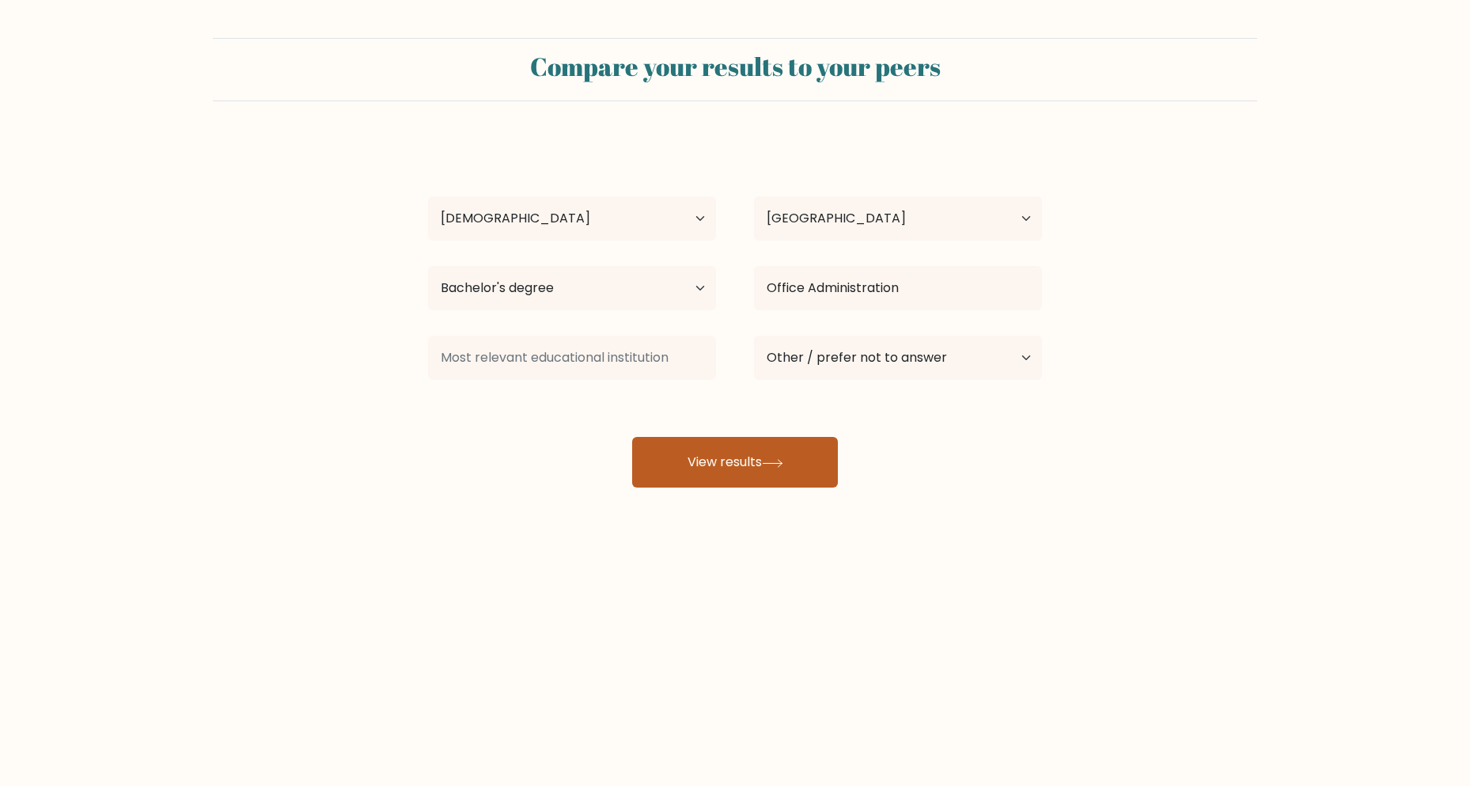
click at [738, 466] on button "View results" at bounding box center [735, 462] width 206 height 51
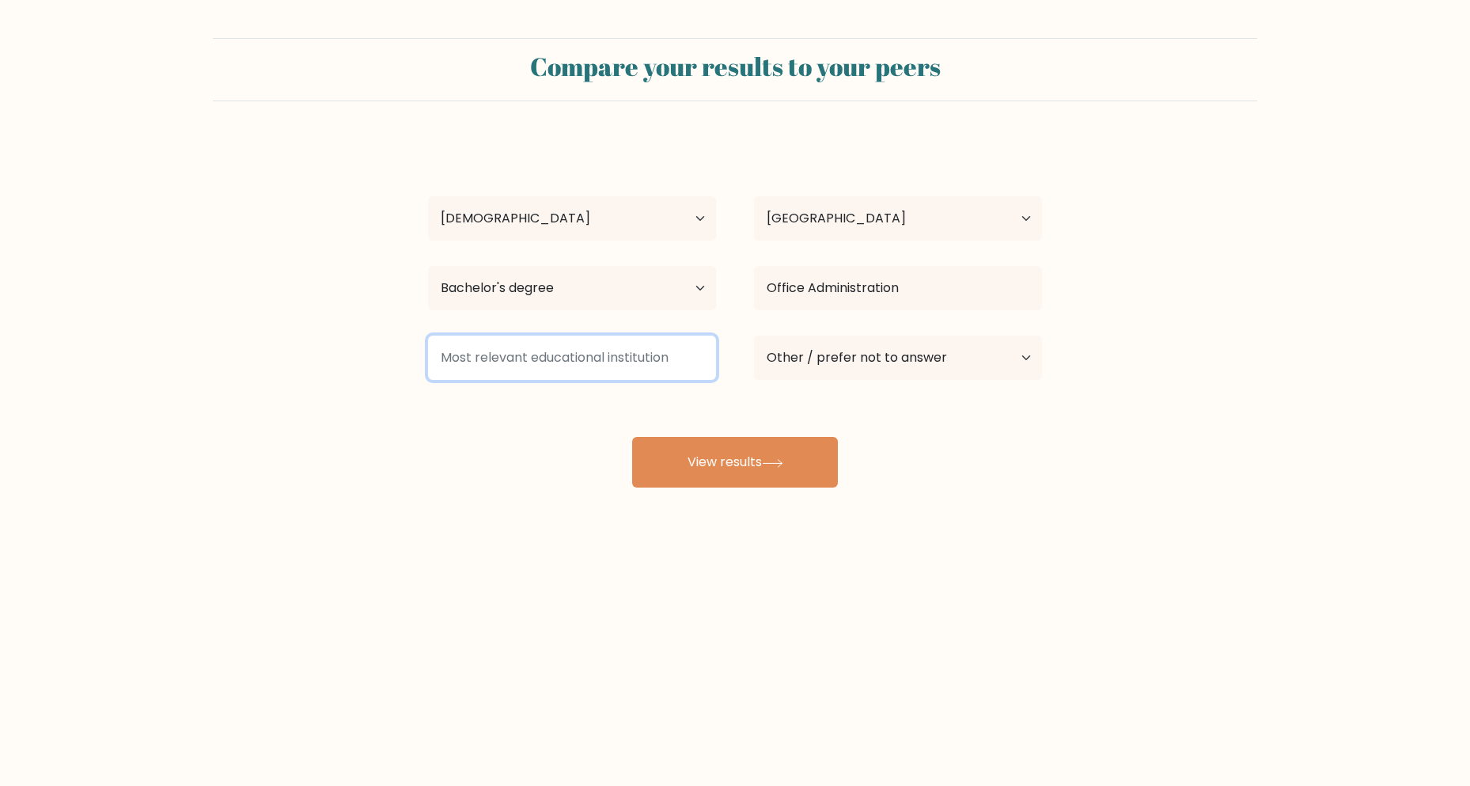
click at [483, 350] on input at bounding box center [572, 358] width 288 height 44
type input "B"
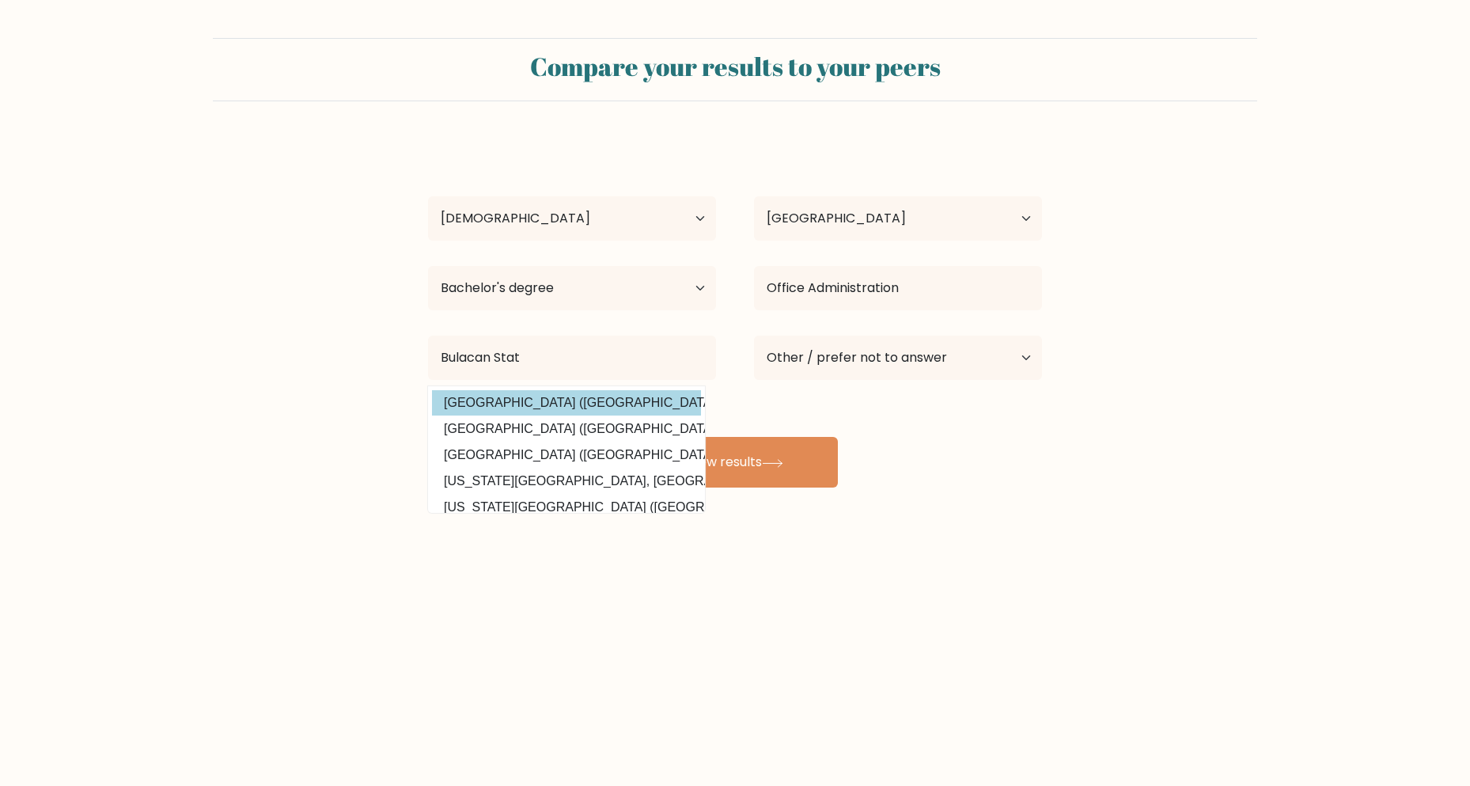
click at [533, 404] on option "Bulacan State University (Philippines)" at bounding box center [566, 402] width 269 height 25
type input "[GEOGRAPHIC_DATA]"
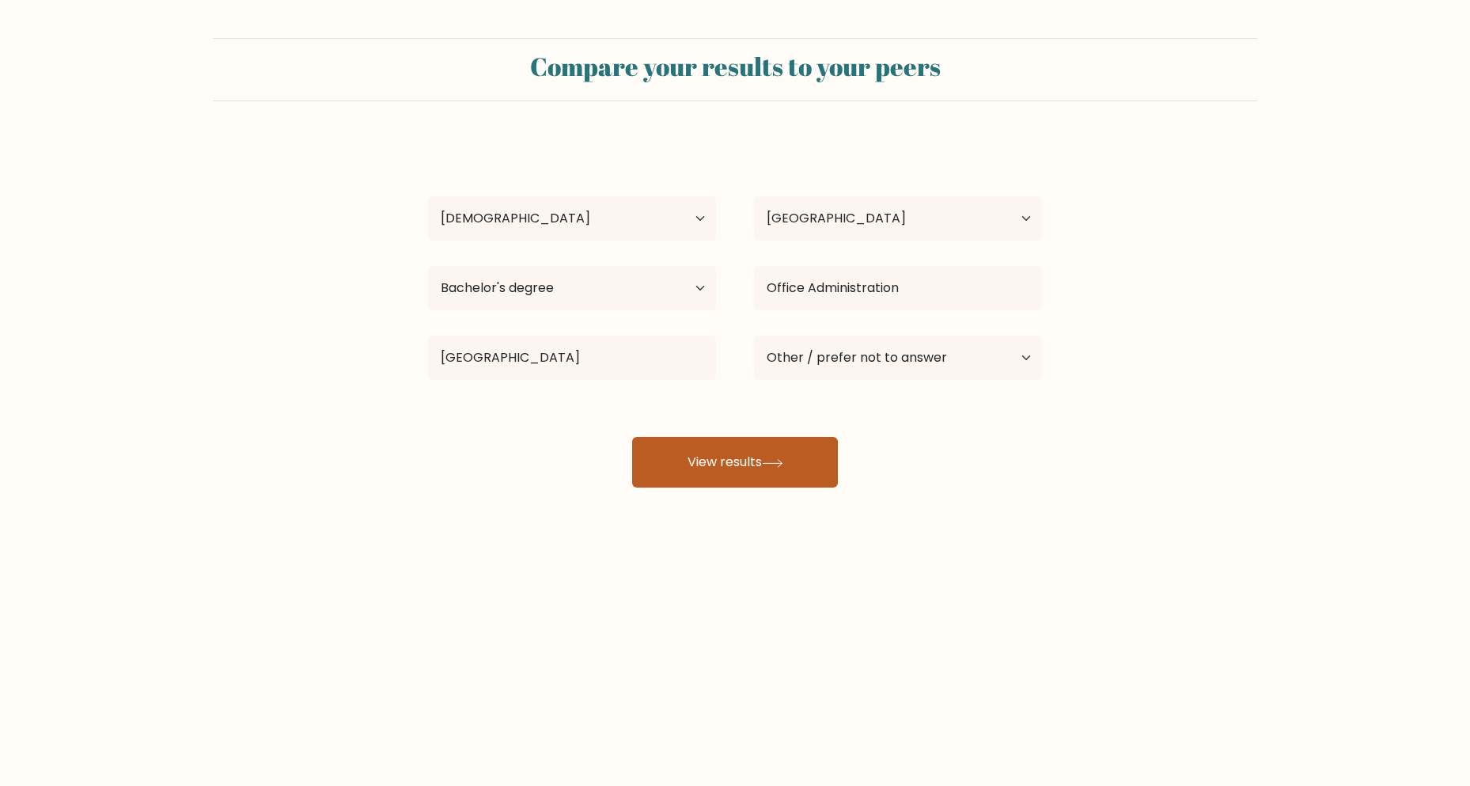
click at [750, 467] on button "View results" at bounding box center [735, 462] width 206 height 51
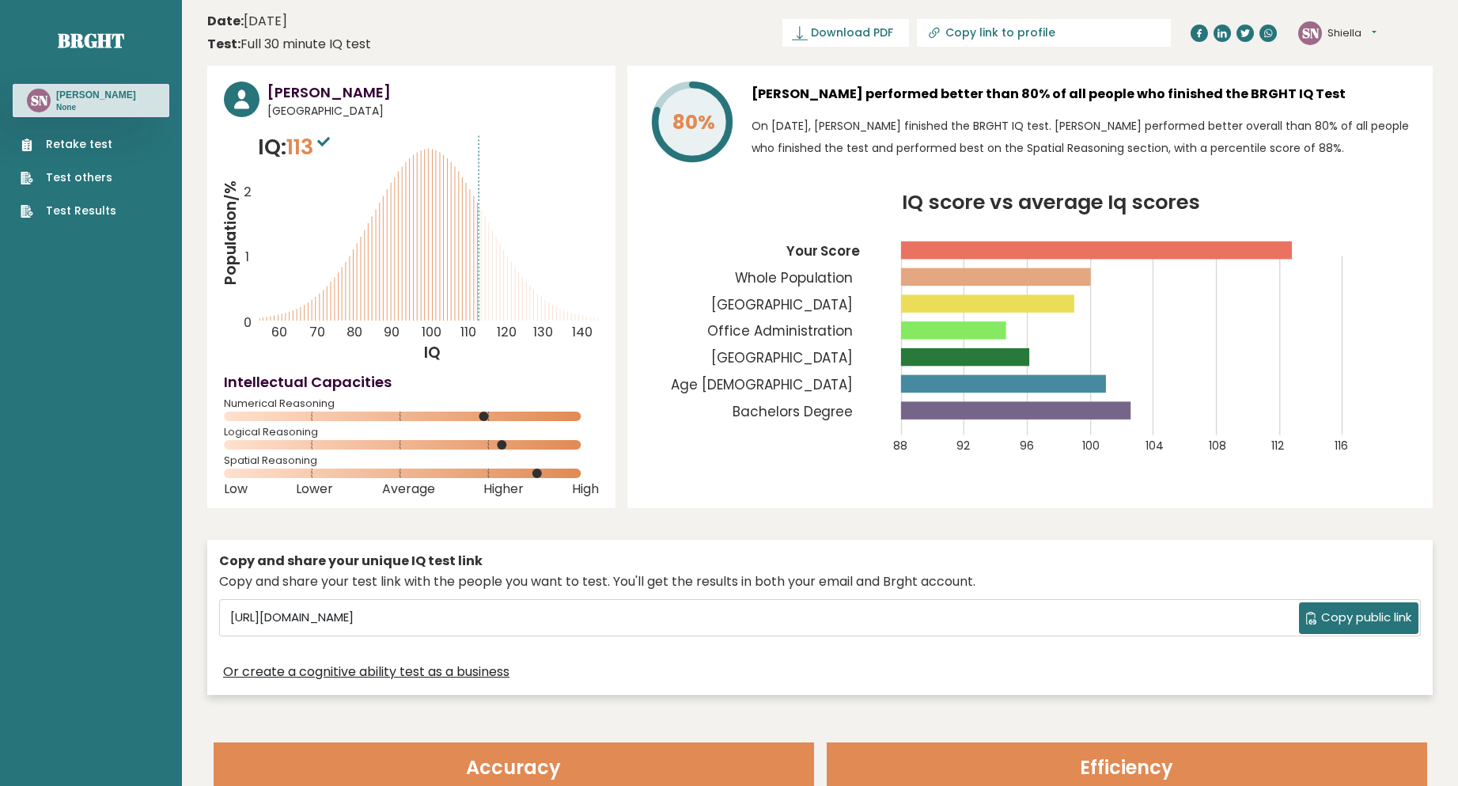
click at [1355, 619] on span "Copy public link" at bounding box center [1366, 618] width 90 height 18
